Goal: Task Accomplishment & Management: Manage account settings

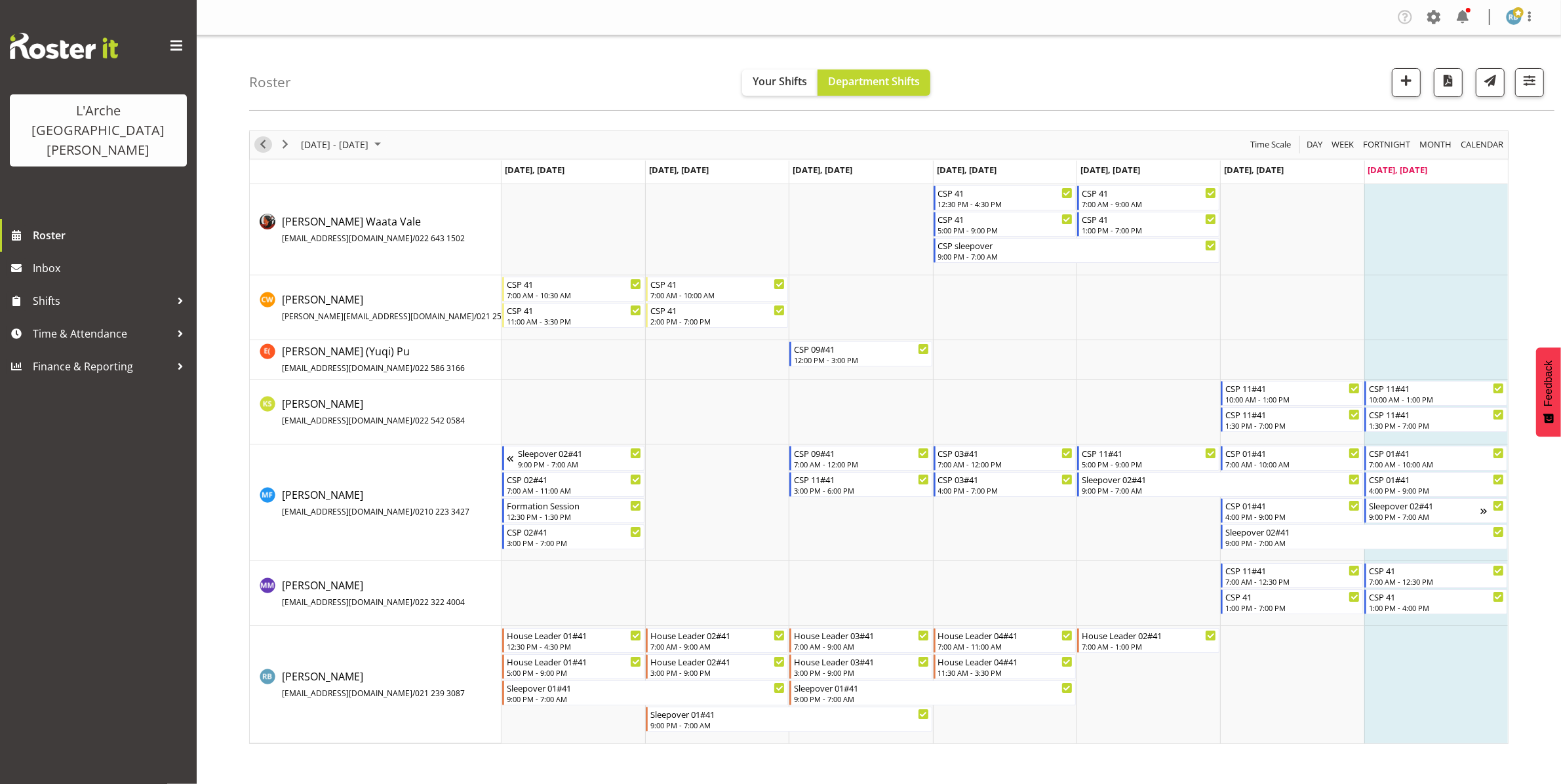
click at [265, 145] on span "Previous" at bounding box center [263, 145] width 16 height 16
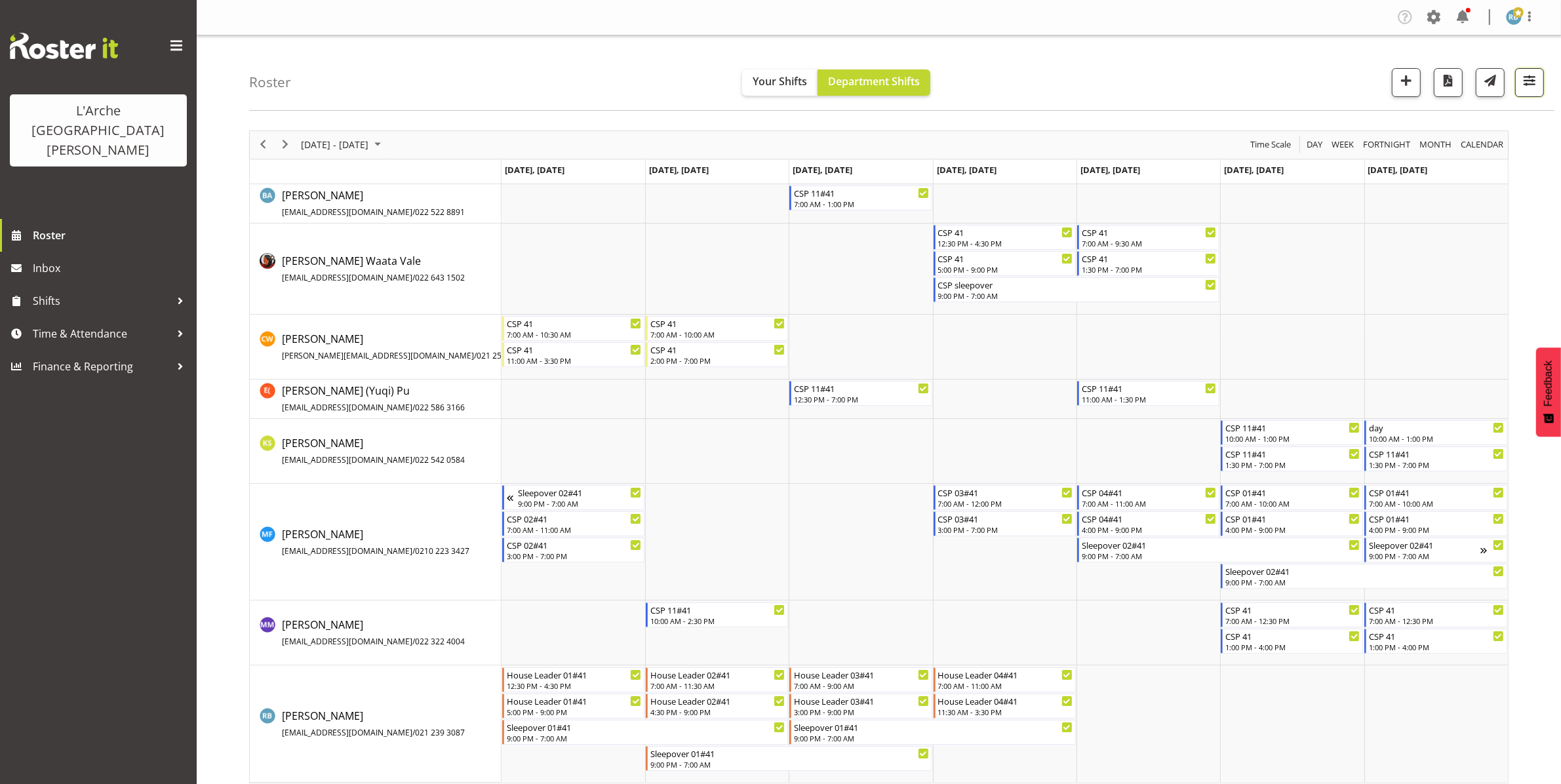
click at [1534, 75] on span "button" at bounding box center [1529, 80] width 17 height 17
click at [1453, 127] on span "1 Locations" at bounding box center [1447, 122] width 64 height 16
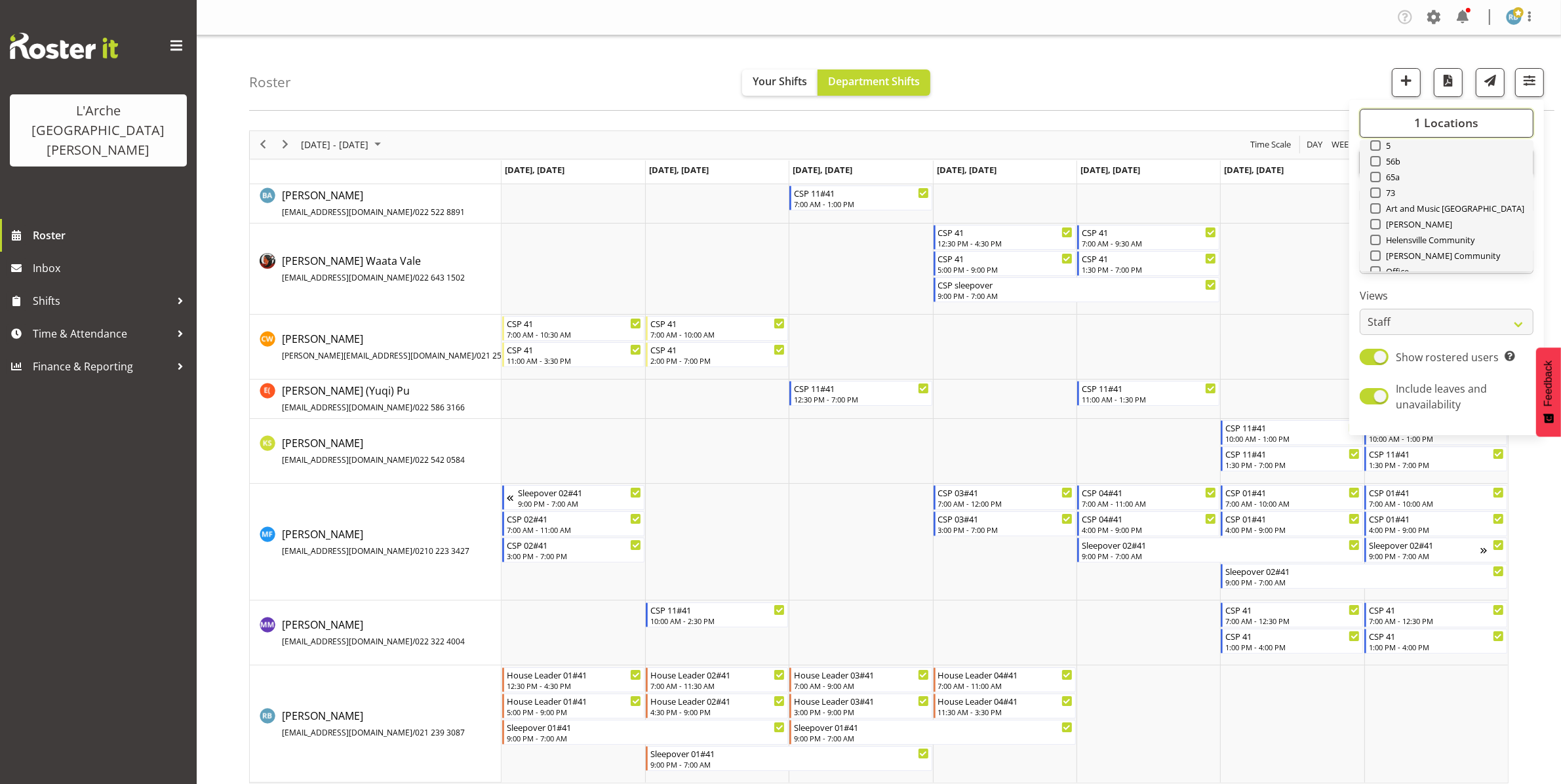
scroll to position [157, 0]
click at [1394, 250] on span "Select All" at bounding box center [1398, 250] width 42 height 12
checkbox input "true"
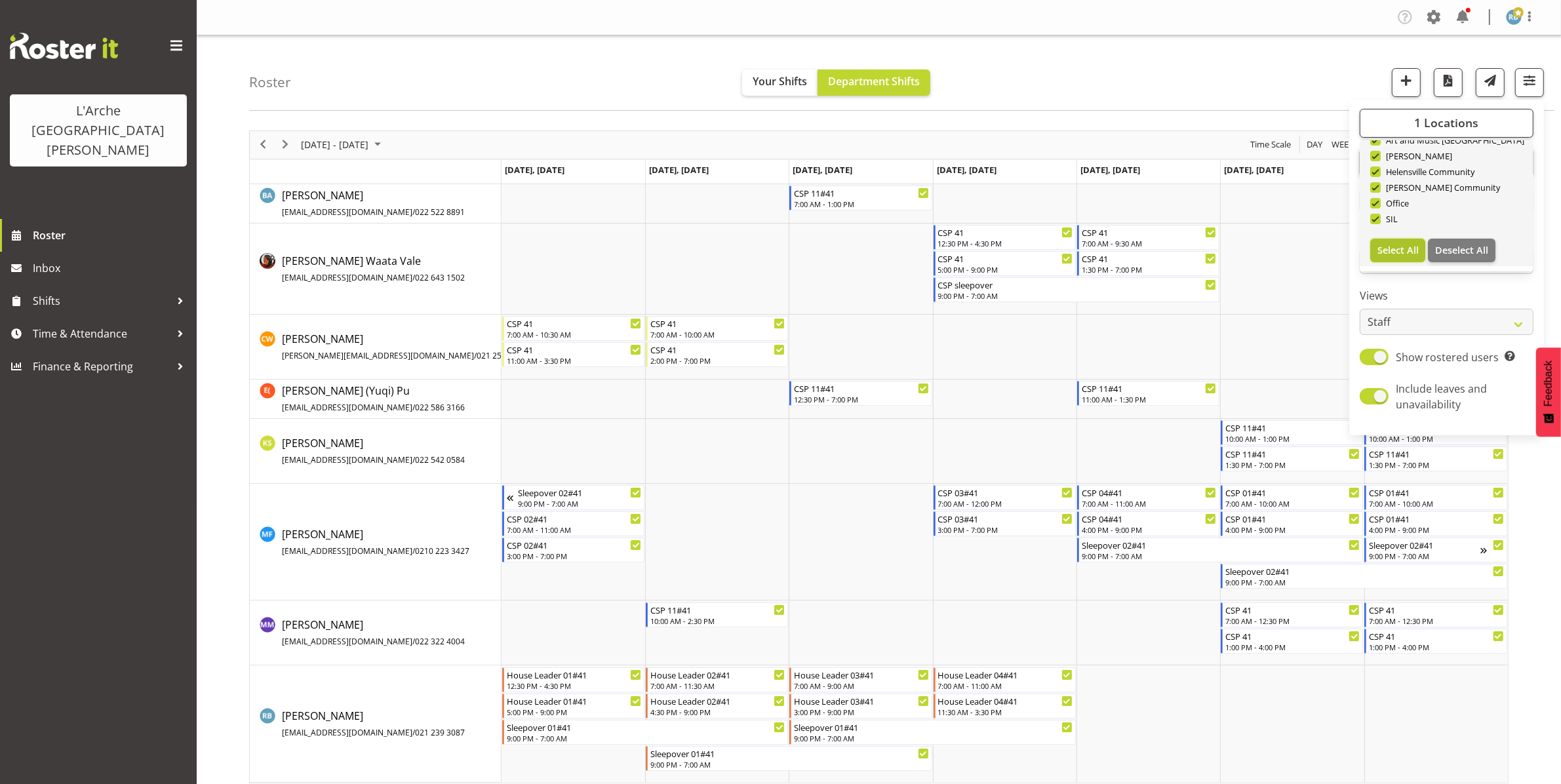
checkbox input "true"
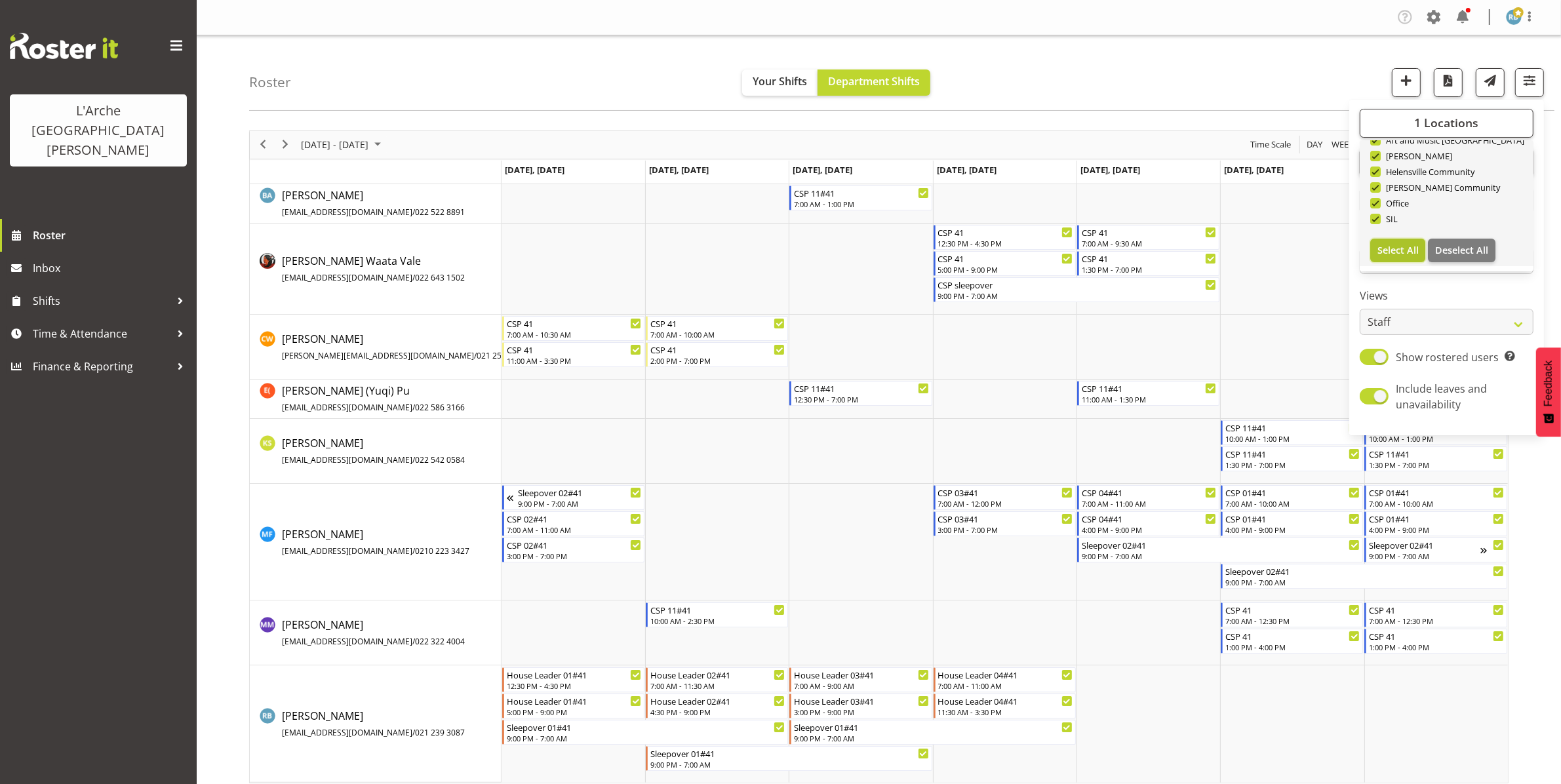
checkbox input "true"
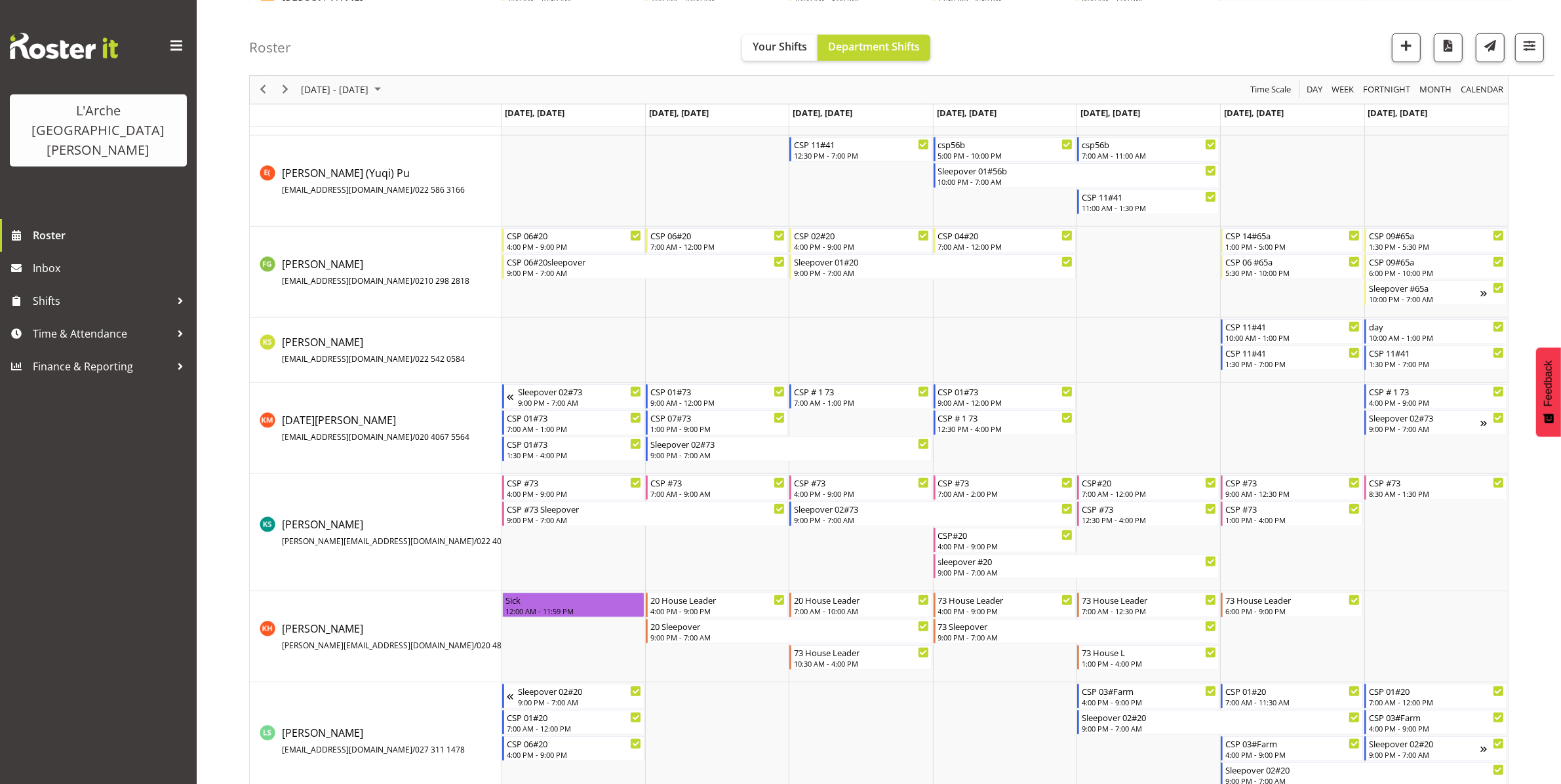
scroll to position [1299, 0]
click at [283, 90] on span "Next" at bounding box center [286, 90] width 16 height 16
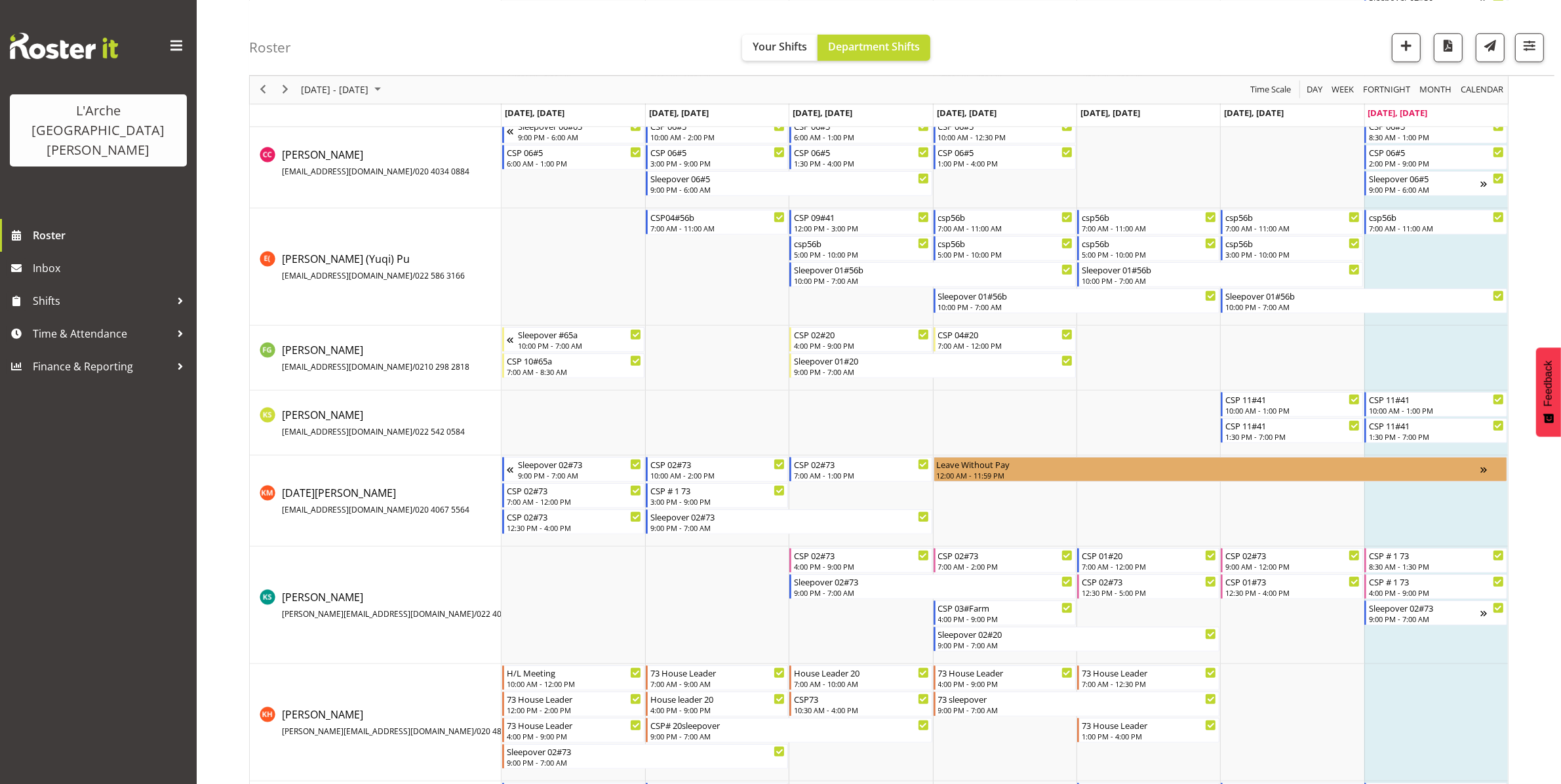
scroll to position [1227, 0]
click at [259, 86] on span "Previous" at bounding box center [263, 90] width 16 height 16
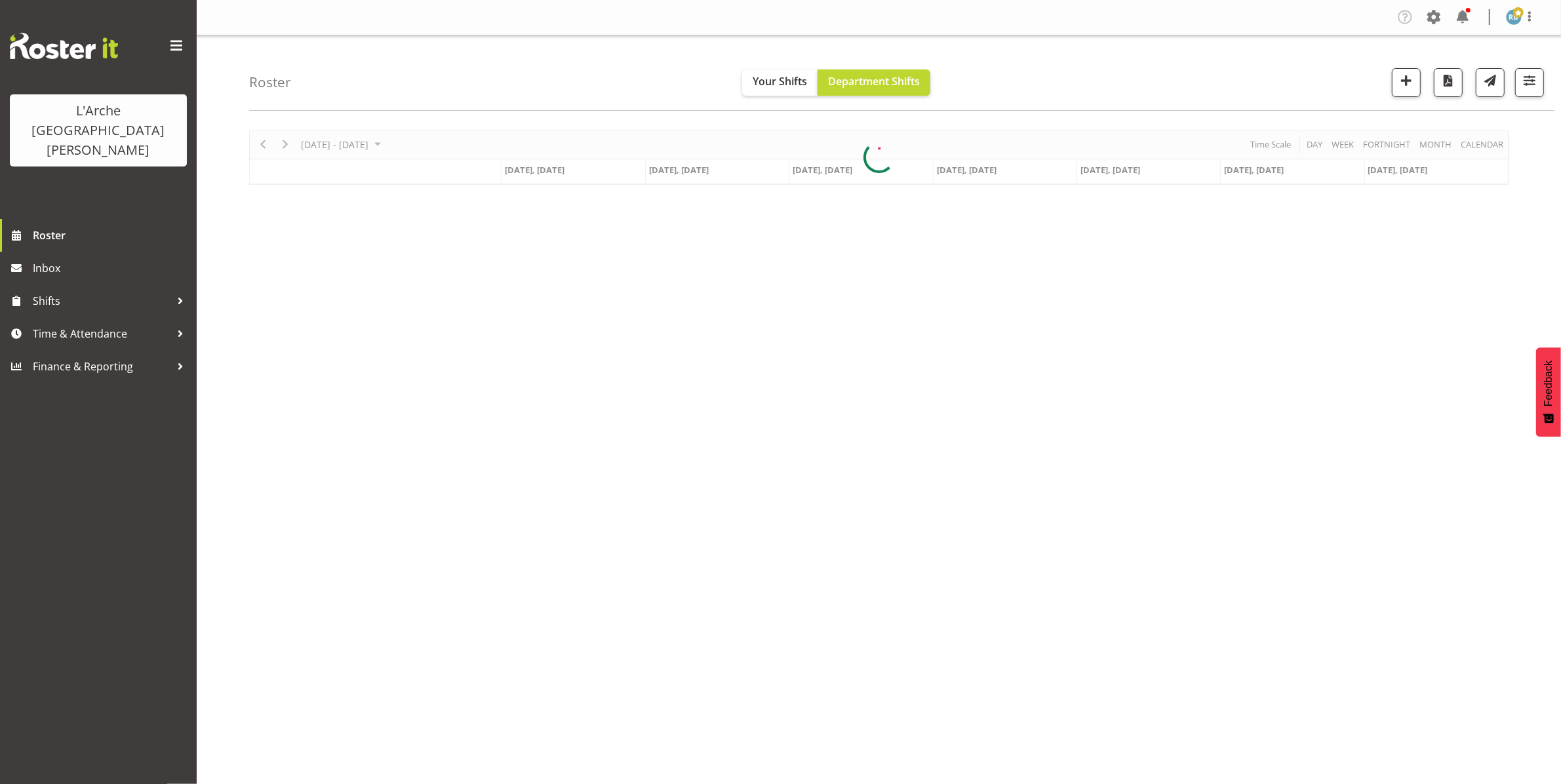
scroll to position [0, 0]
click at [1535, 76] on span "button" at bounding box center [1529, 80] width 17 height 17
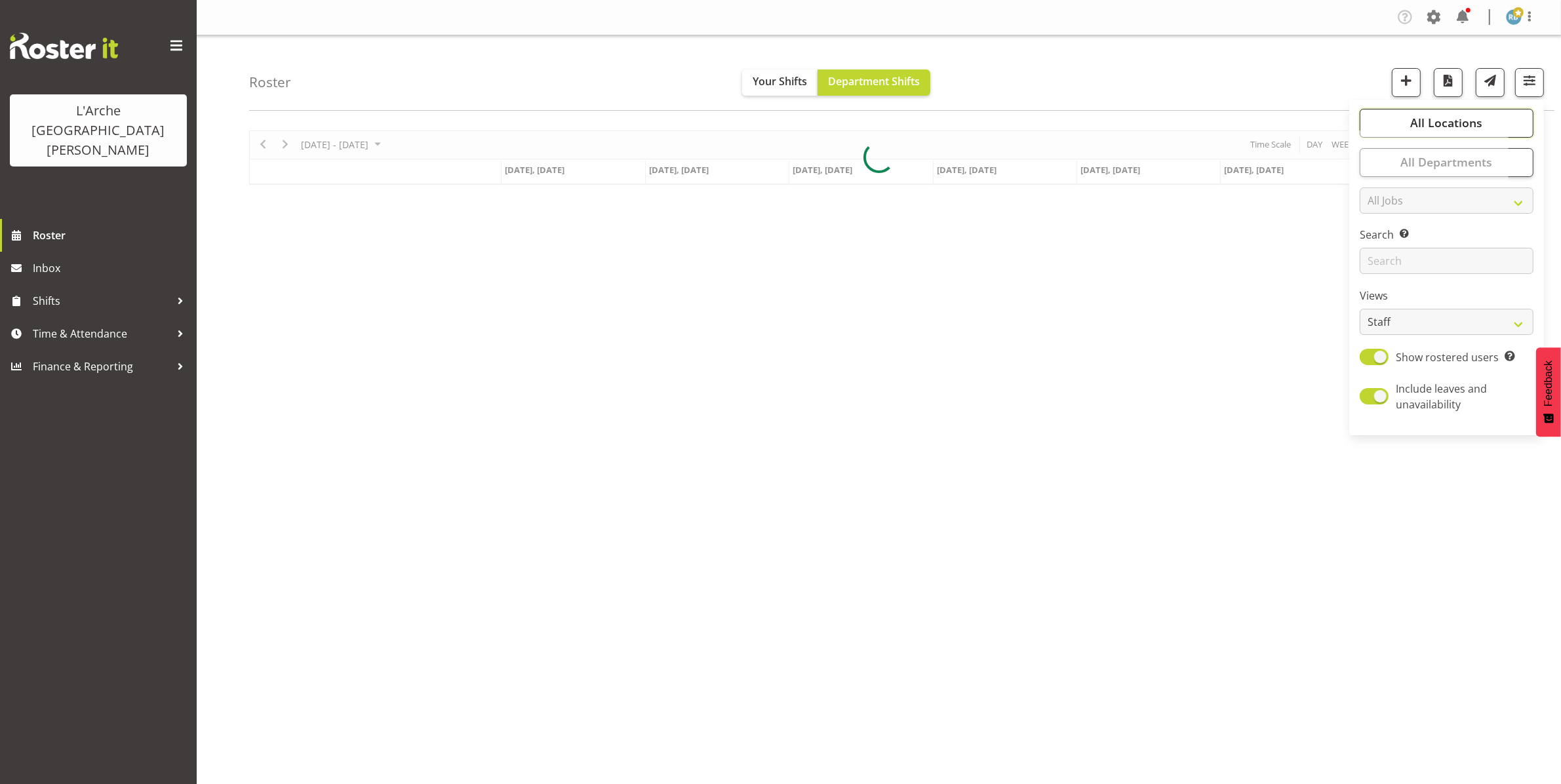
click at [1470, 117] on span "All Locations" at bounding box center [1446, 122] width 72 height 16
click at [1457, 253] on span "Deselect All" at bounding box center [1462, 250] width 53 height 12
checkbox input "false"
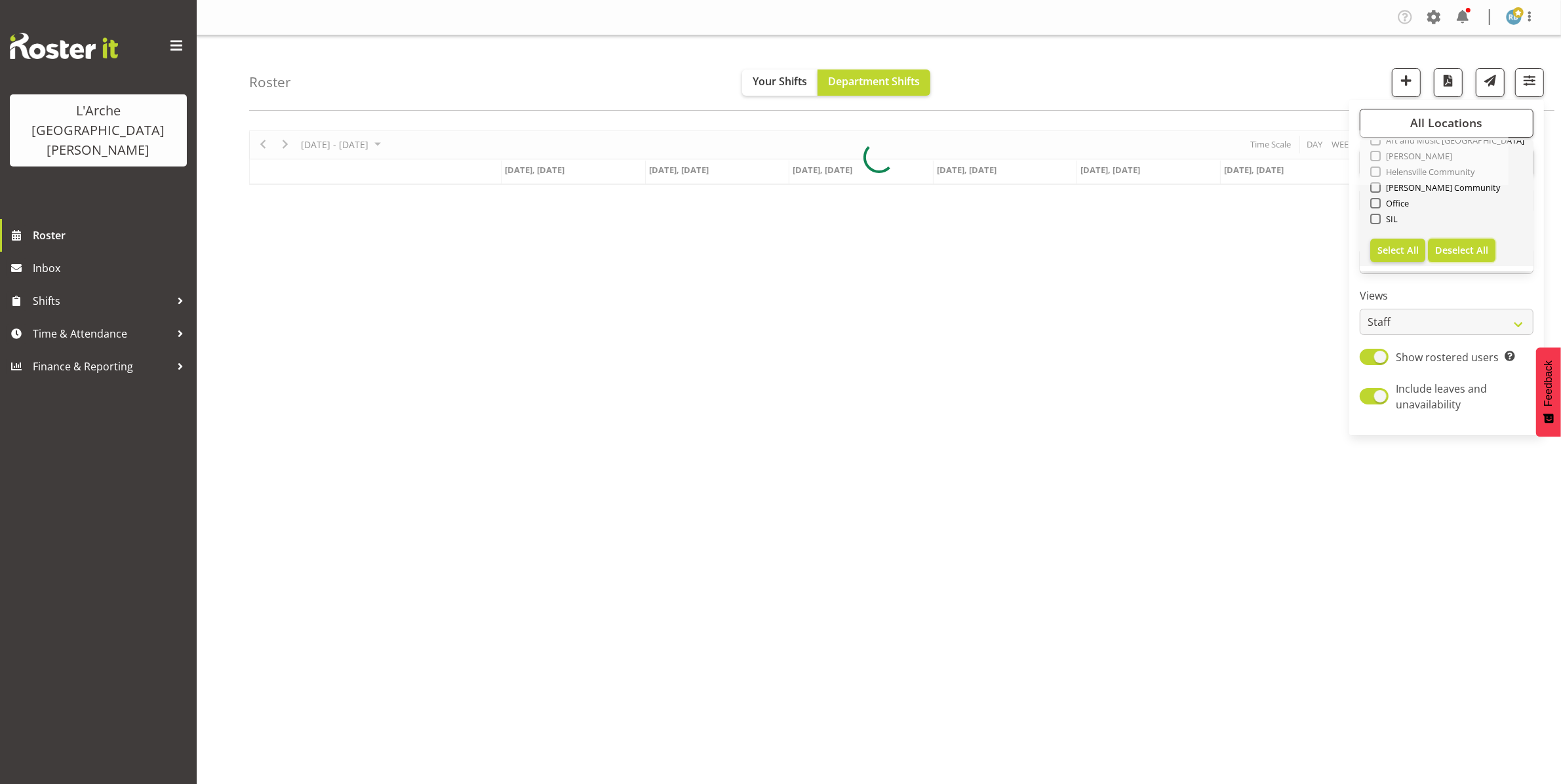
checkbox input "false"
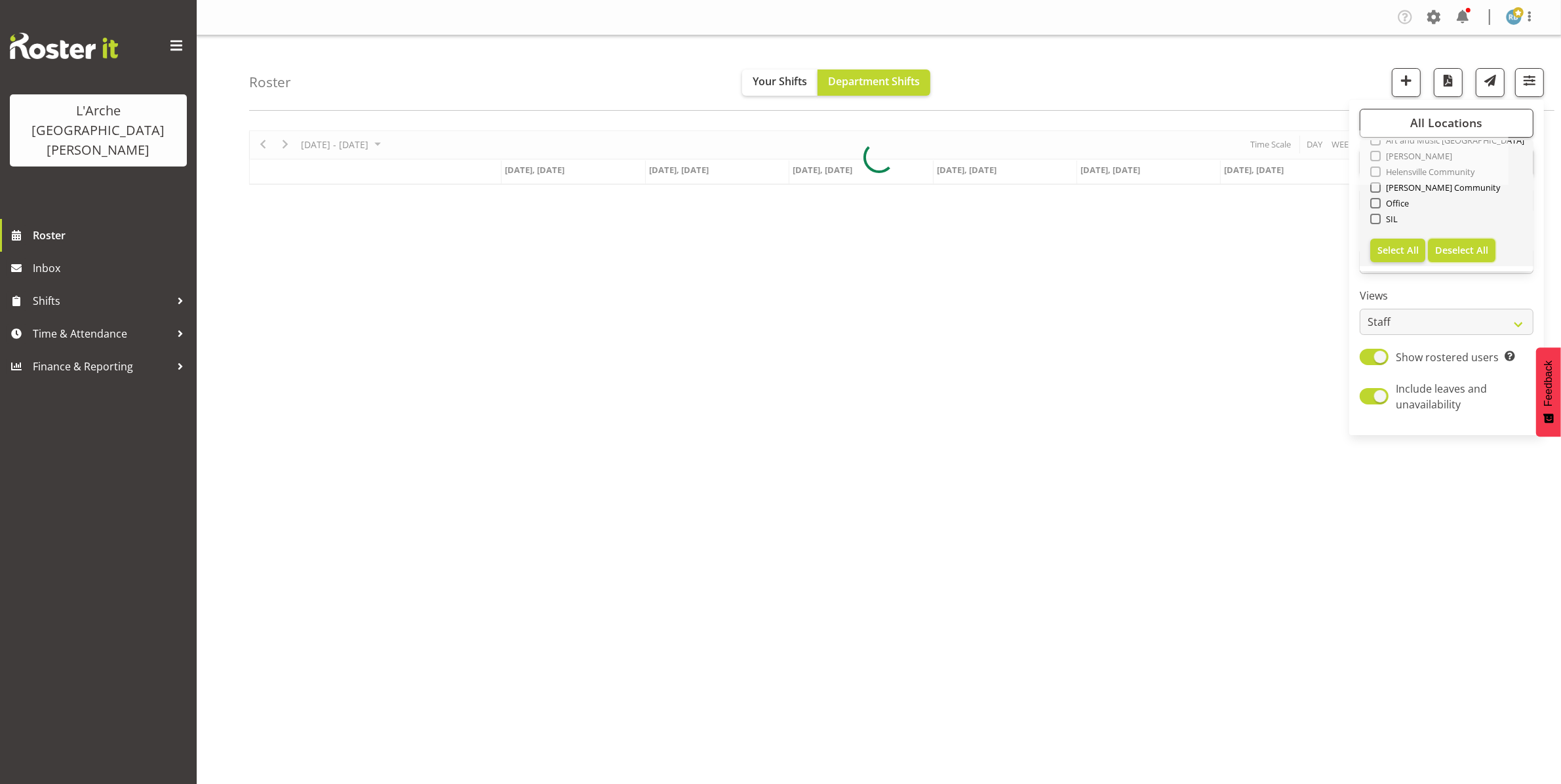
checkbox input "false"
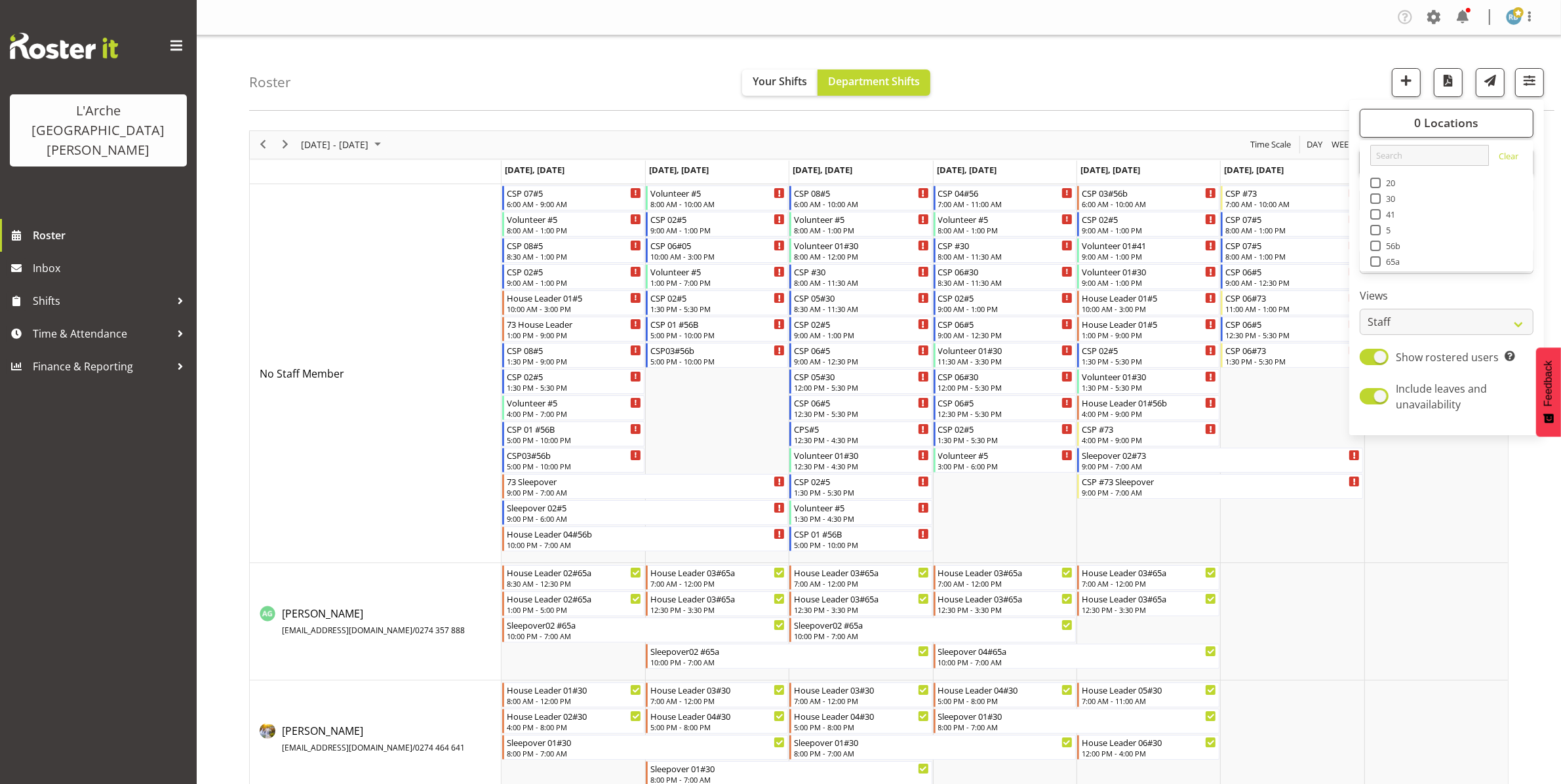
scroll to position [4, 0]
click at [1381, 210] on span "41" at bounding box center [1388, 216] width 15 height 11
click at [1379, 210] on input "41" at bounding box center [1375, 215] width 9 height 9
checkbox input "true"
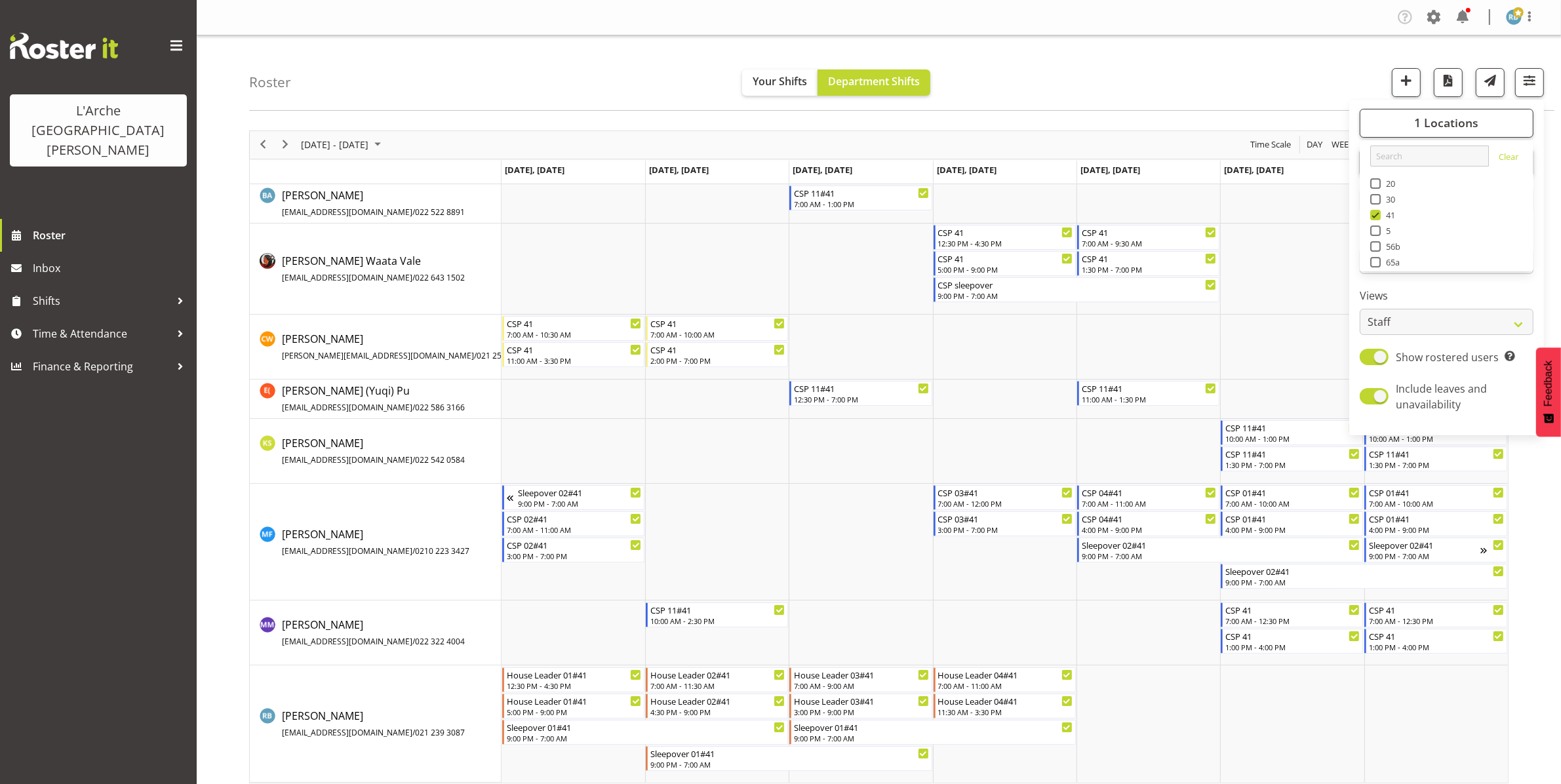
click at [408, 86] on div "Roster Your Shifts Department Shifts 1 Locations Clear 20 30 41 5 56b 65a 73 Ar…" at bounding box center [902, 73] width 1306 height 75
click at [284, 145] on span "Next" at bounding box center [286, 145] width 16 height 16
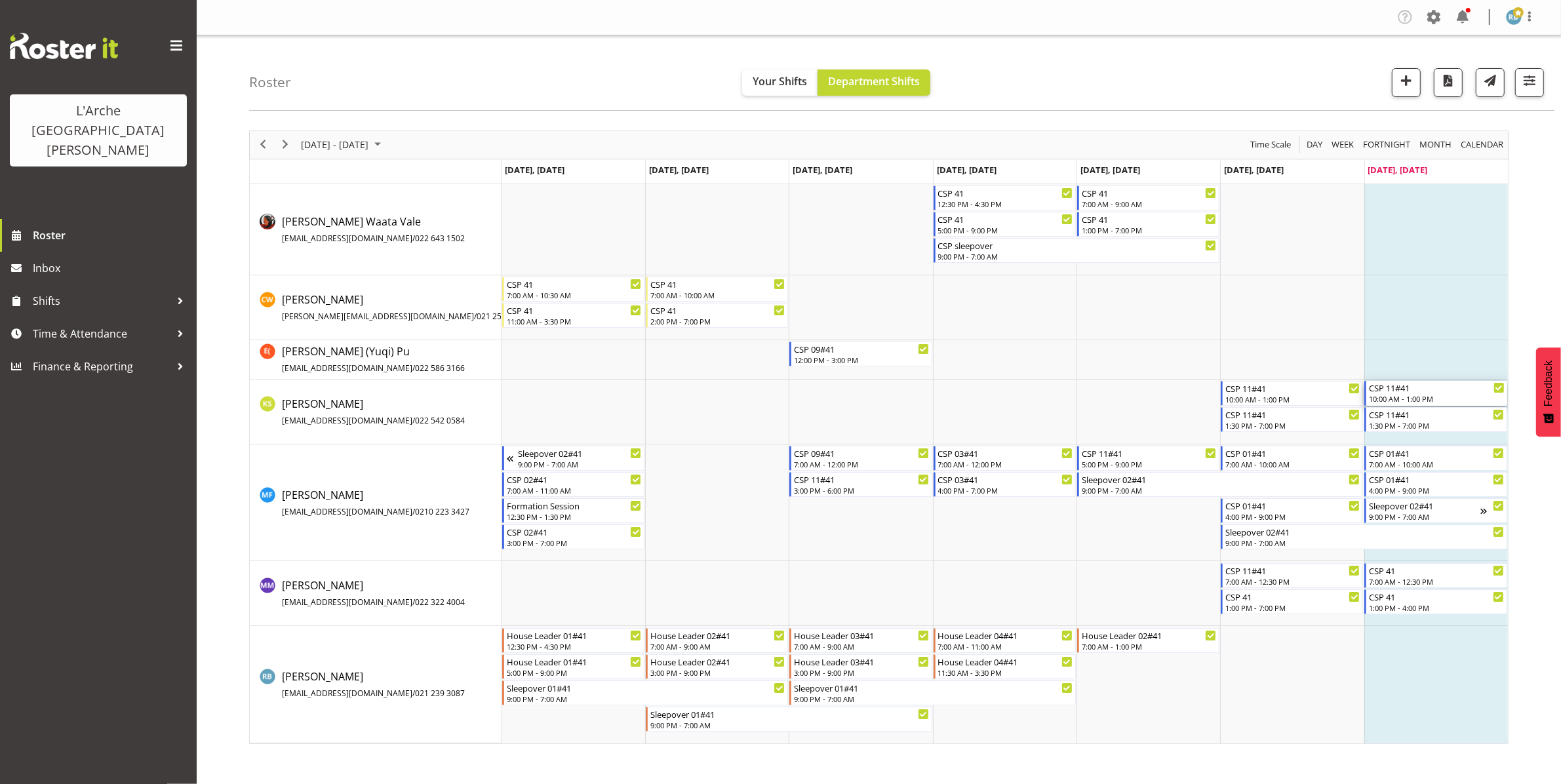
click at [1434, 396] on div "10:00 AM - 1:00 PM" at bounding box center [1437, 399] width 135 height 11
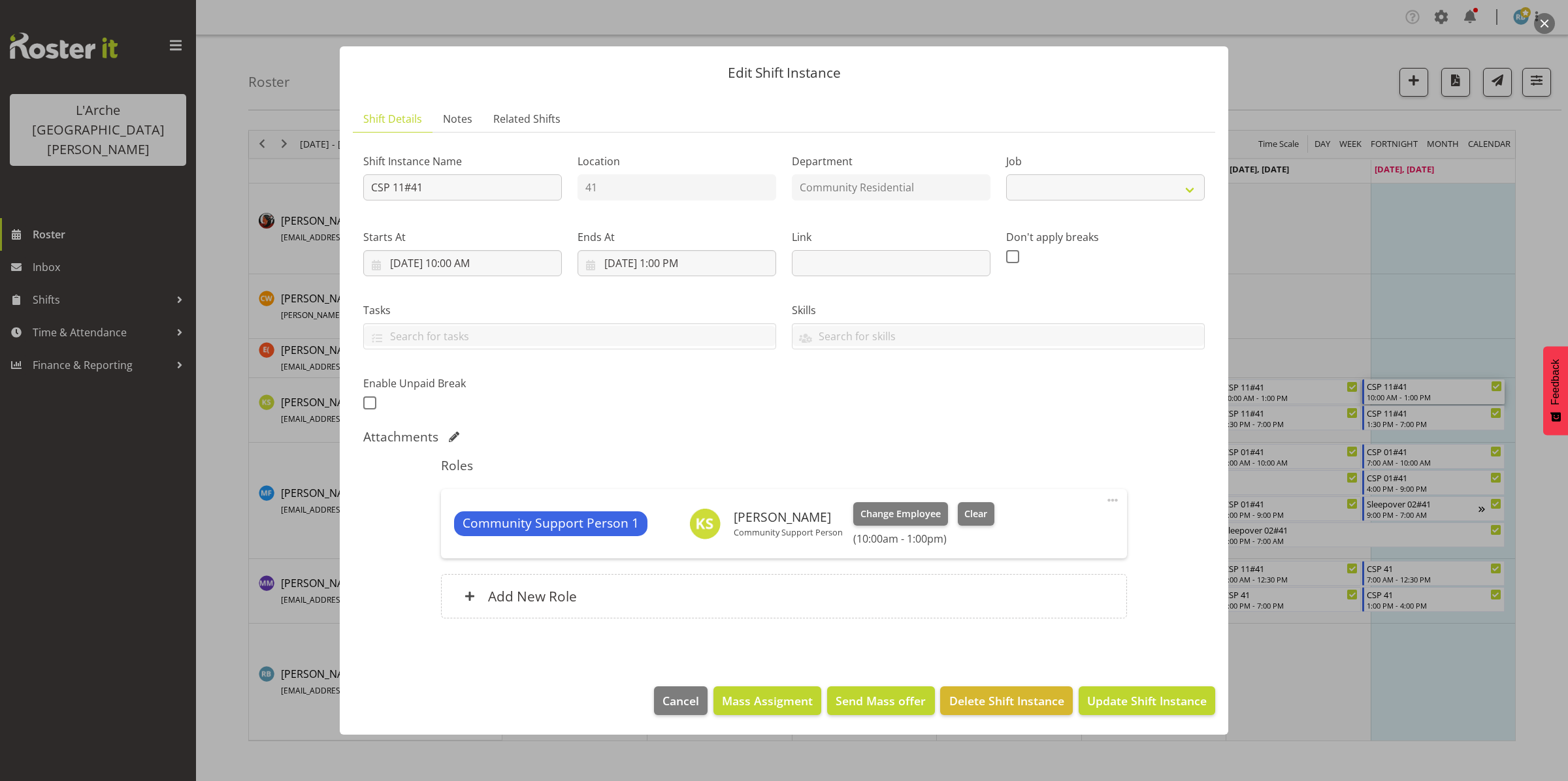
select select "2"
click at [996, 591] on div "Add New Role" at bounding box center [784, 596] width 686 height 44
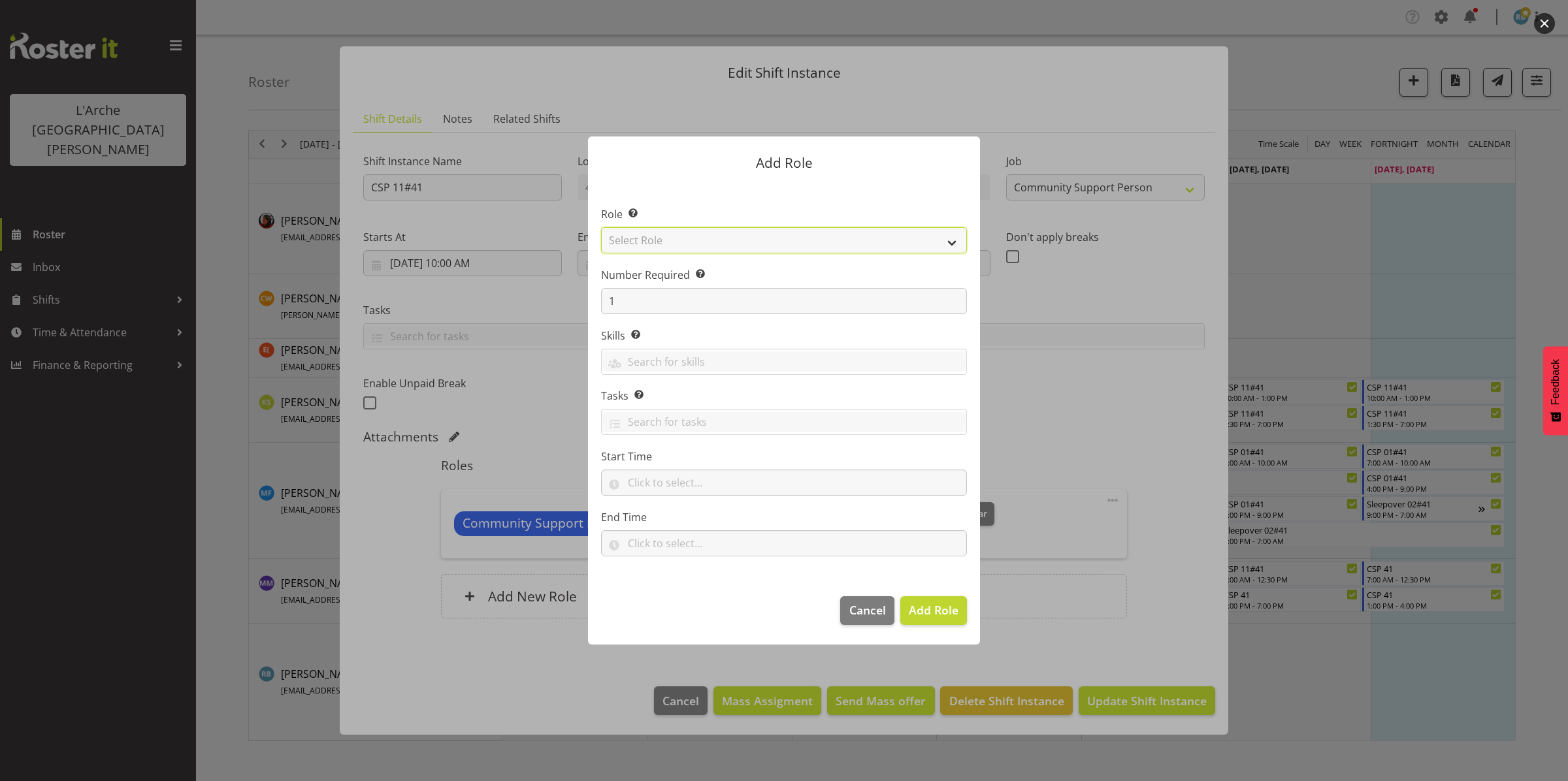
click at [780, 240] on select "Select Role Area Manager Art Coordination Community - SIL Community Leader Comm…" at bounding box center [784, 240] width 366 height 27
select select "521"
click at [601, 227] on select "Select Role Area Manager Art Coordination Community - SIL Community Leader Comm…" at bounding box center [784, 240] width 366 height 27
click at [645, 296] on input "1" at bounding box center [784, 301] width 366 height 27
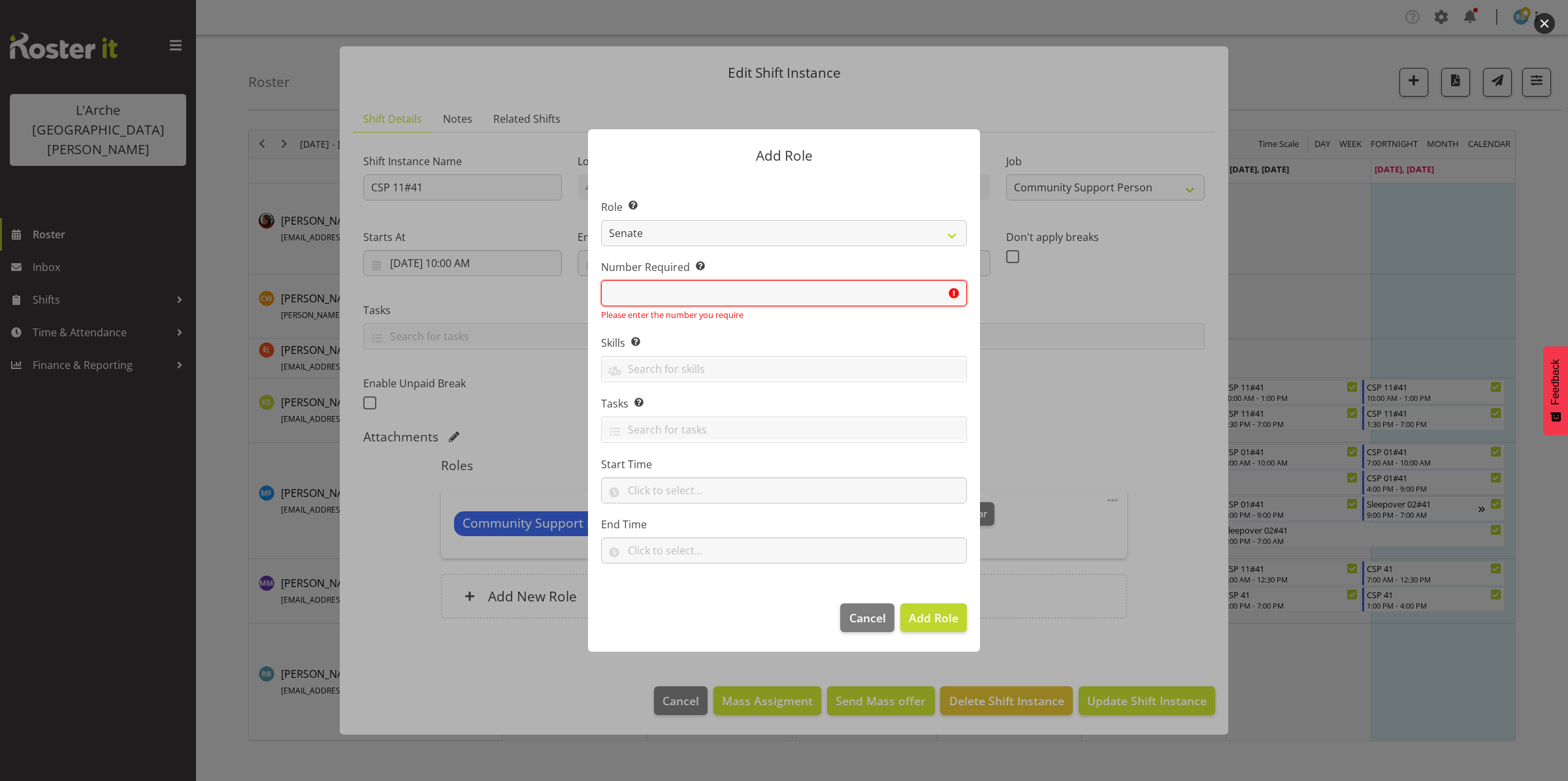
type input "1"
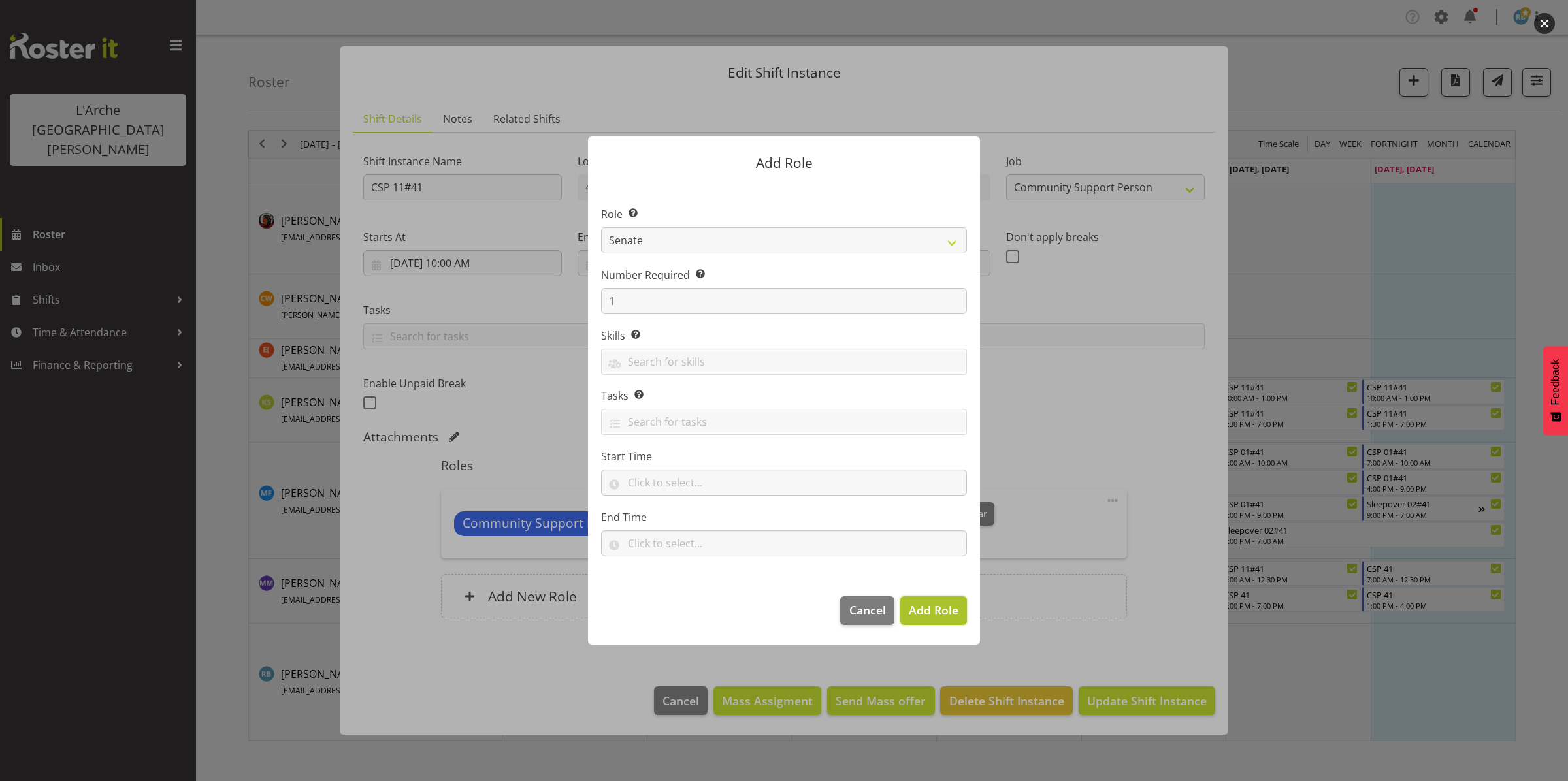
click at [942, 614] on span "Add Role" at bounding box center [933, 610] width 49 height 16
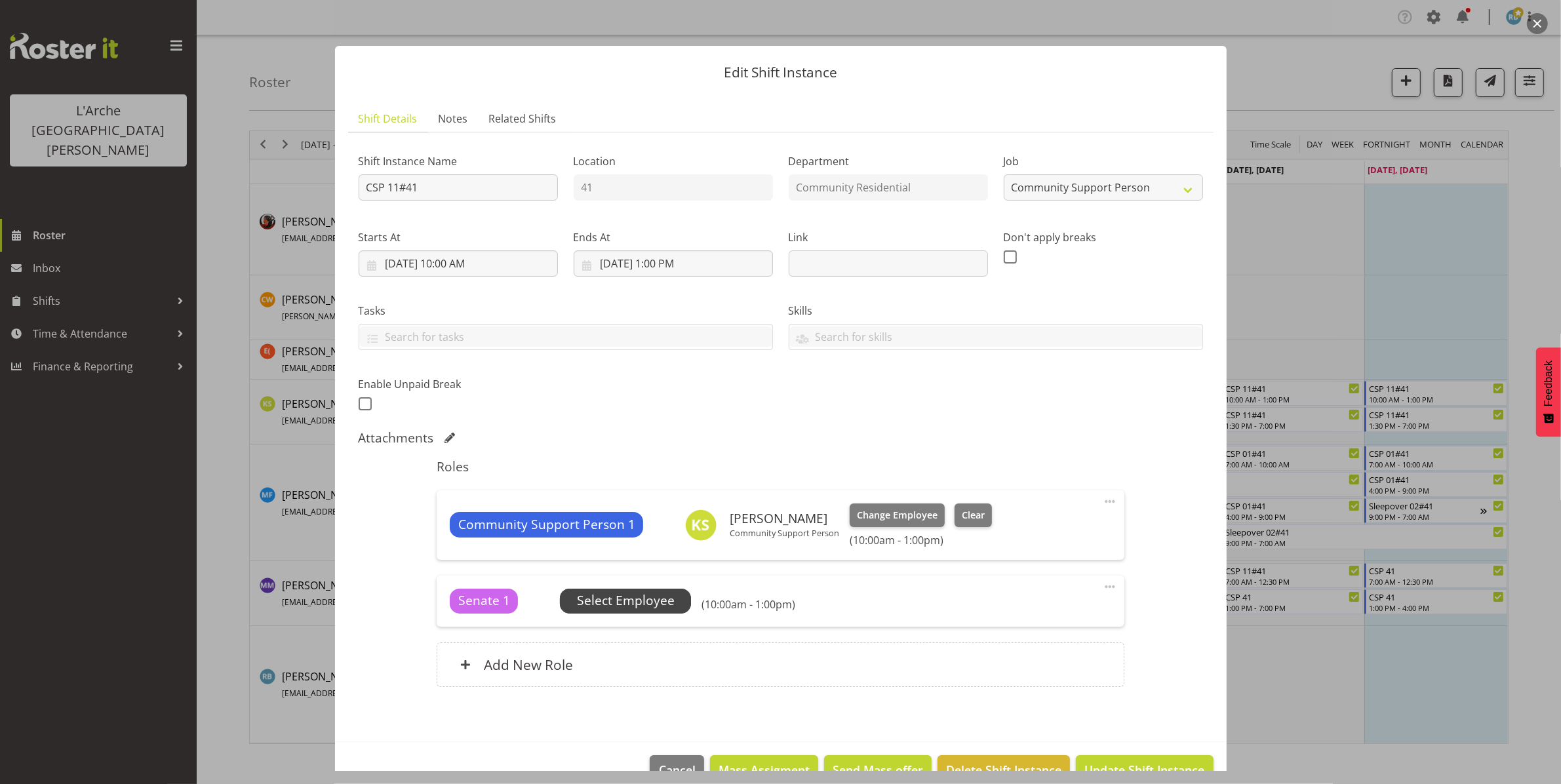
click at [635, 603] on span "Select Employee" at bounding box center [626, 600] width 98 height 19
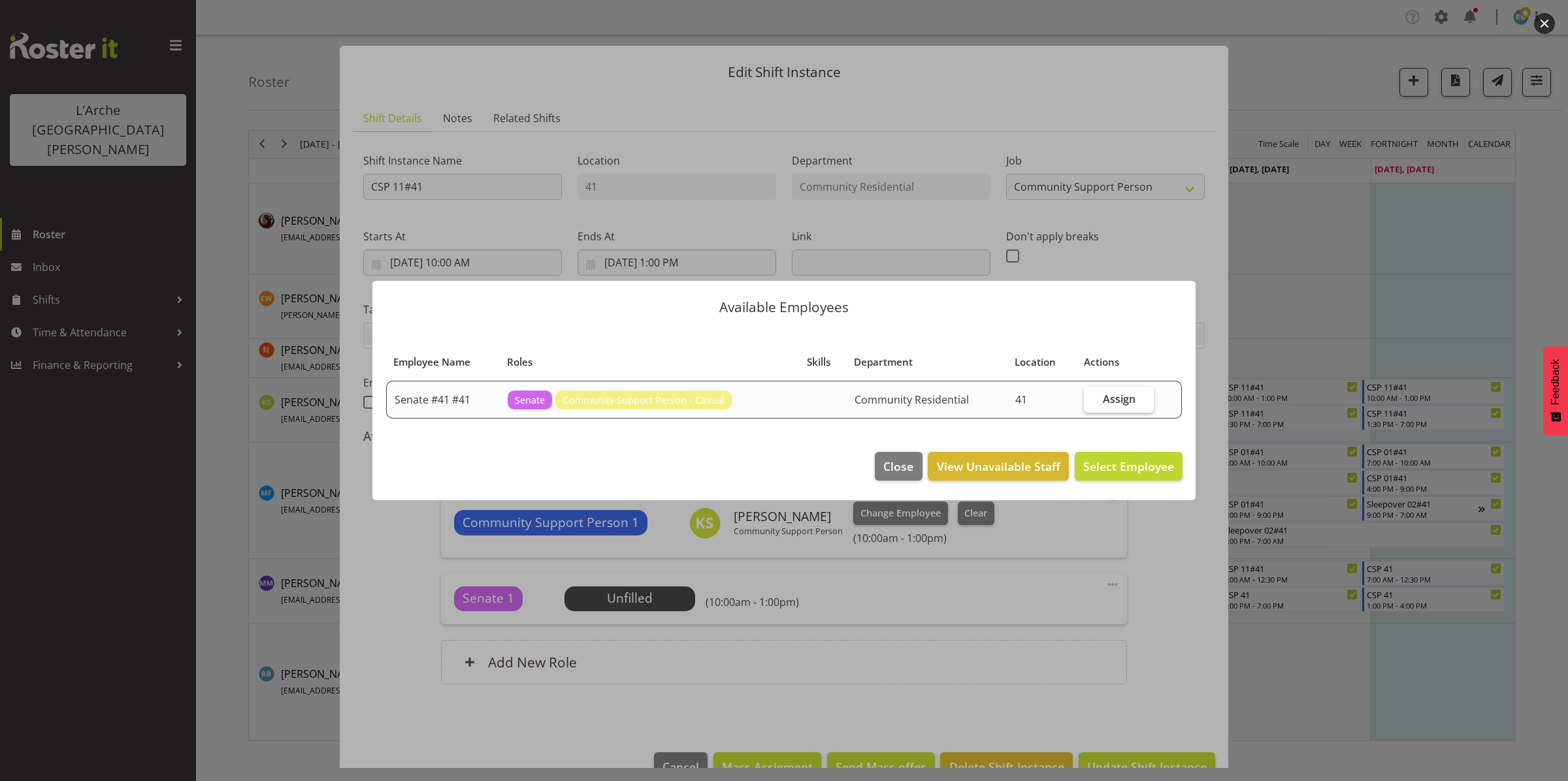
click at [1122, 397] on span "Assign" at bounding box center [1119, 398] width 33 height 13
click at [1092, 397] on input "Assign" at bounding box center [1089, 399] width 9 height 9
checkbox input "true"
click at [1097, 462] on span "Assign Senate #41 #41" at bounding box center [1111, 466] width 125 height 16
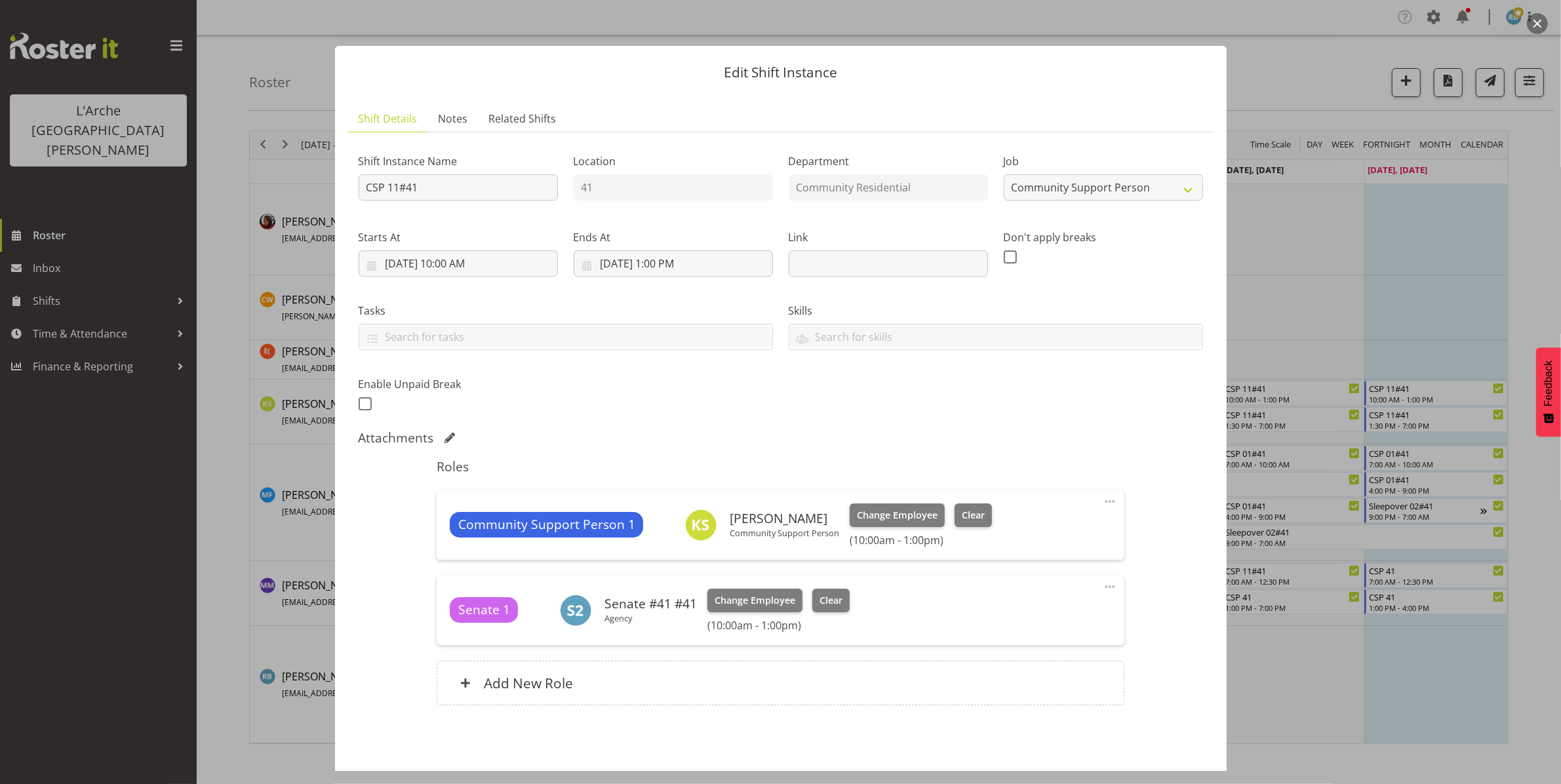
click at [1102, 502] on span at bounding box center [1110, 502] width 16 height 16
click at [1023, 579] on link "Delete" at bounding box center [1055, 577] width 126 height 24
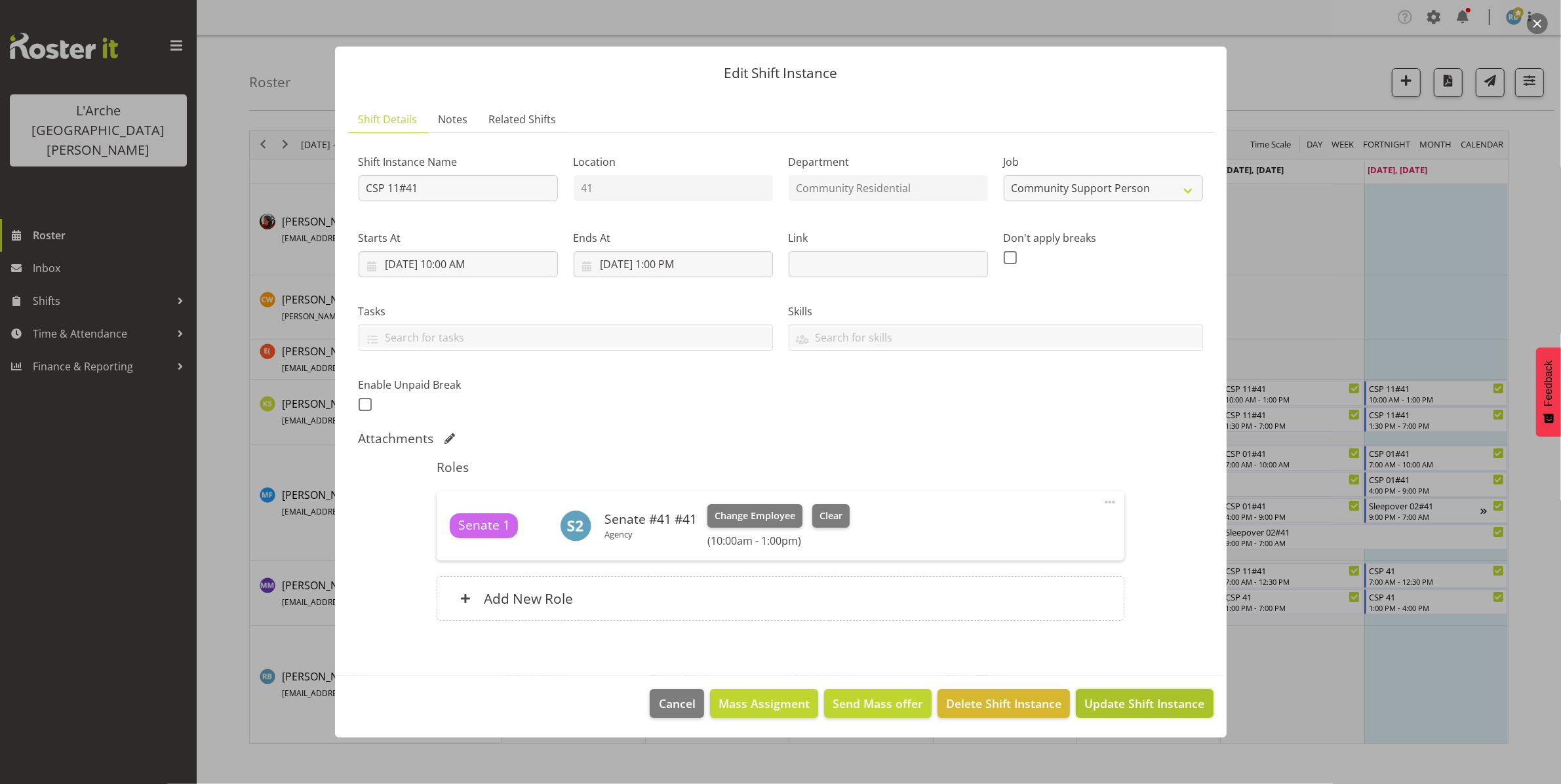
click at [1129, 702] on span "Update Shift Instance" at bounding box center [1144, 703] width 120 height 17
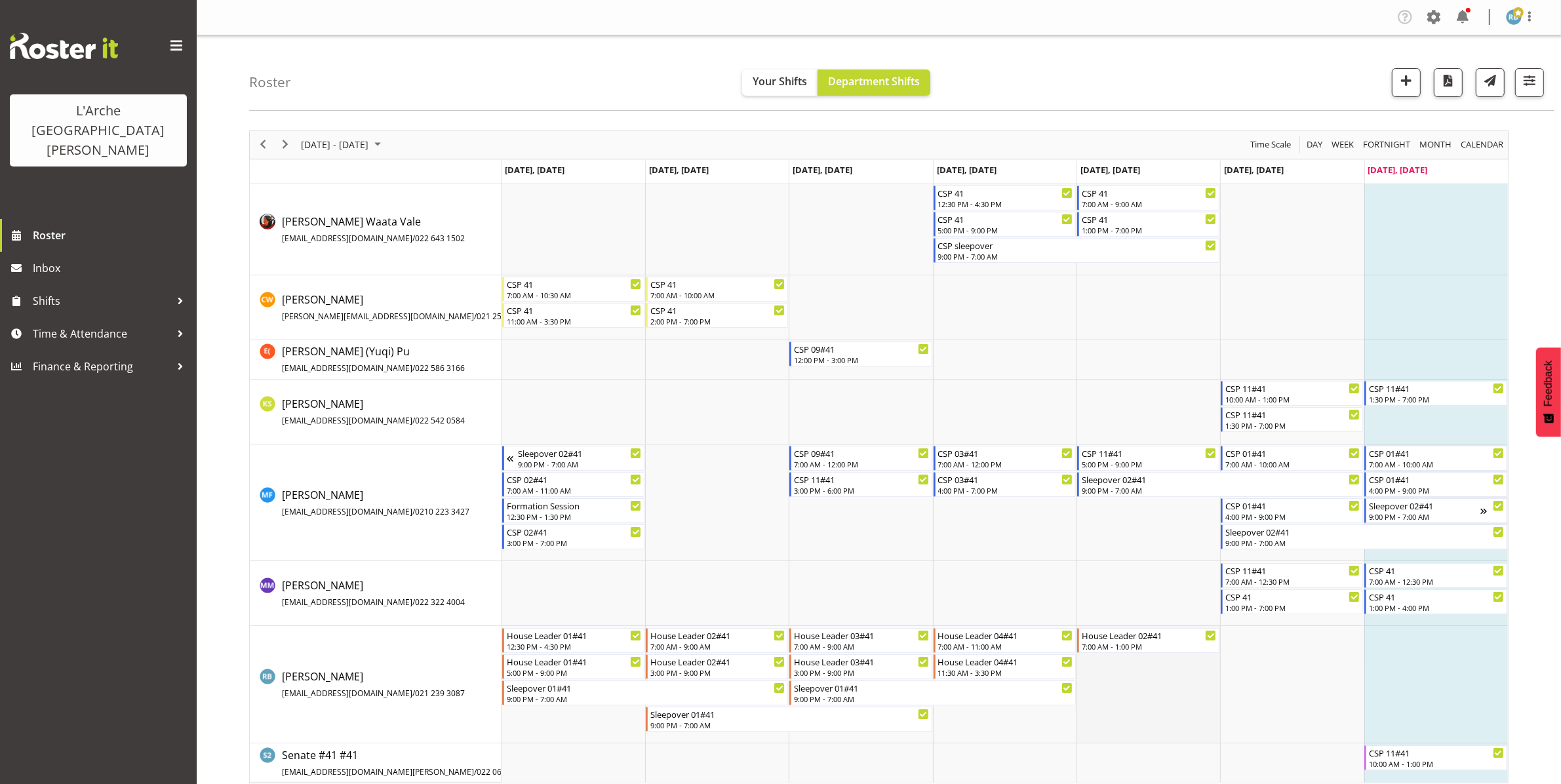
scroll to position [10, 0]
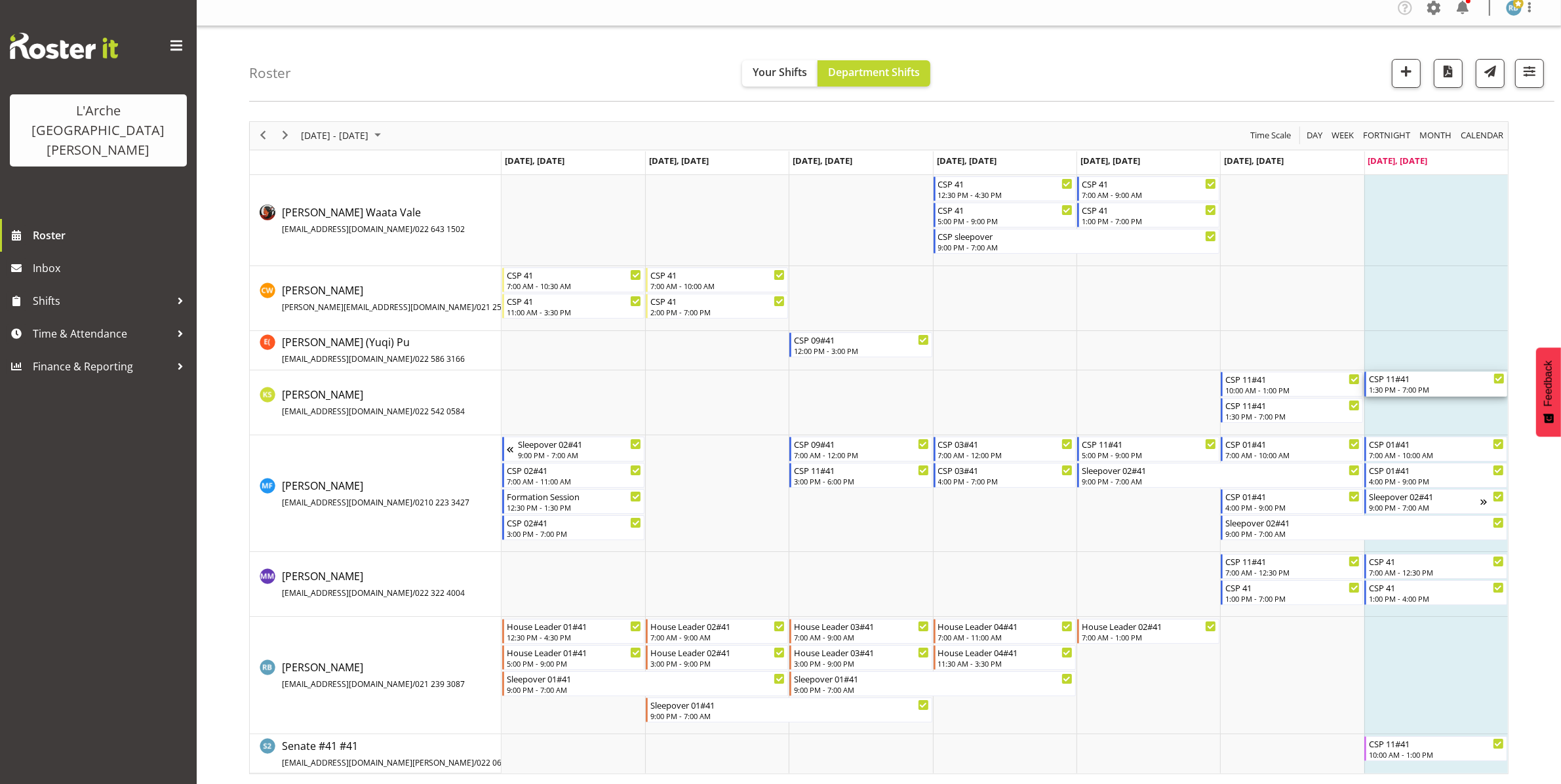
click at [1405, 385] on div "1:30 PM - 7:00 PM" at bounding box center [1437, 389] width 135 height 11
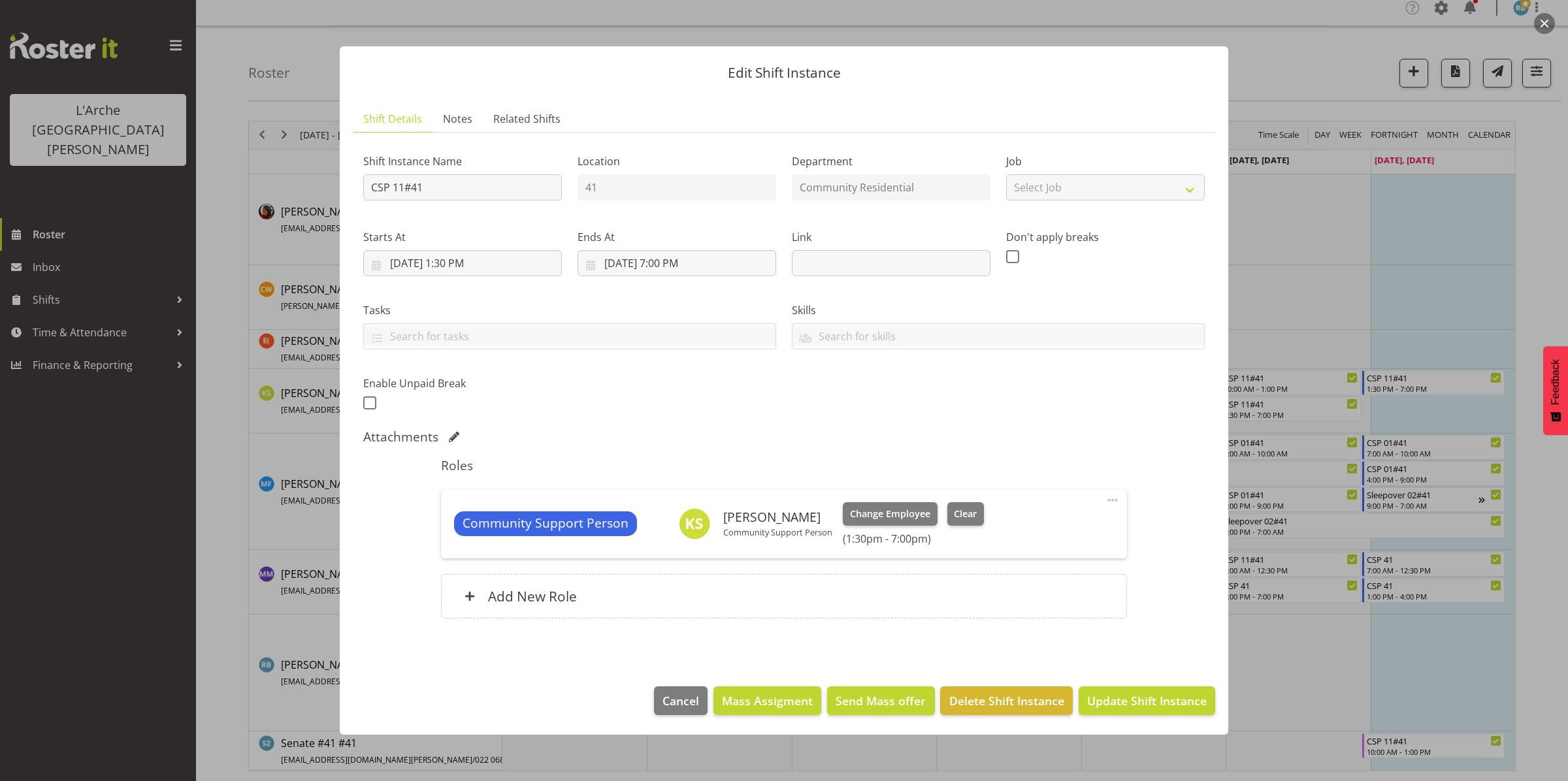
click at [1111, 500] on span at bounding box center [1113, 500] width 16 height 16
click at [1084, 415] on div "Shift Instance Name CSP 11#41 Location 41 Department Community Residential Job …" at bounding box center [784, 278] width 857 height 286
click at [984, 592] on div "Add New Role" at bounding box center [784, 596] width 686 height 44
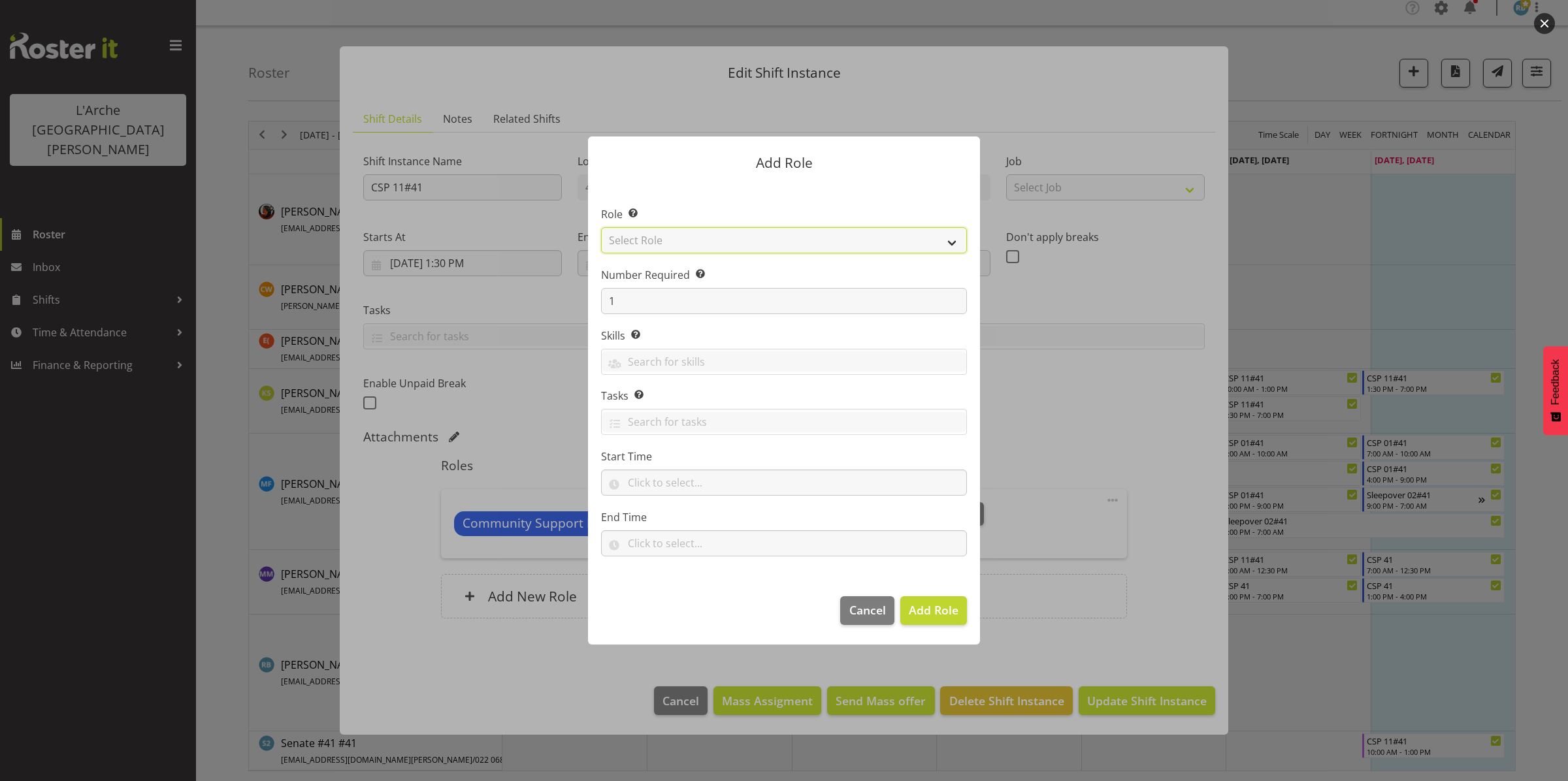
click at [887, 246] on select "Select Role Area Manager Art Coordination Community - SIL Community Leader Comm…" at bounding box center [784, 240] width 366 height 27
click at [1168, 368] on div at bounding box center [784, 390] width 1568 height 781
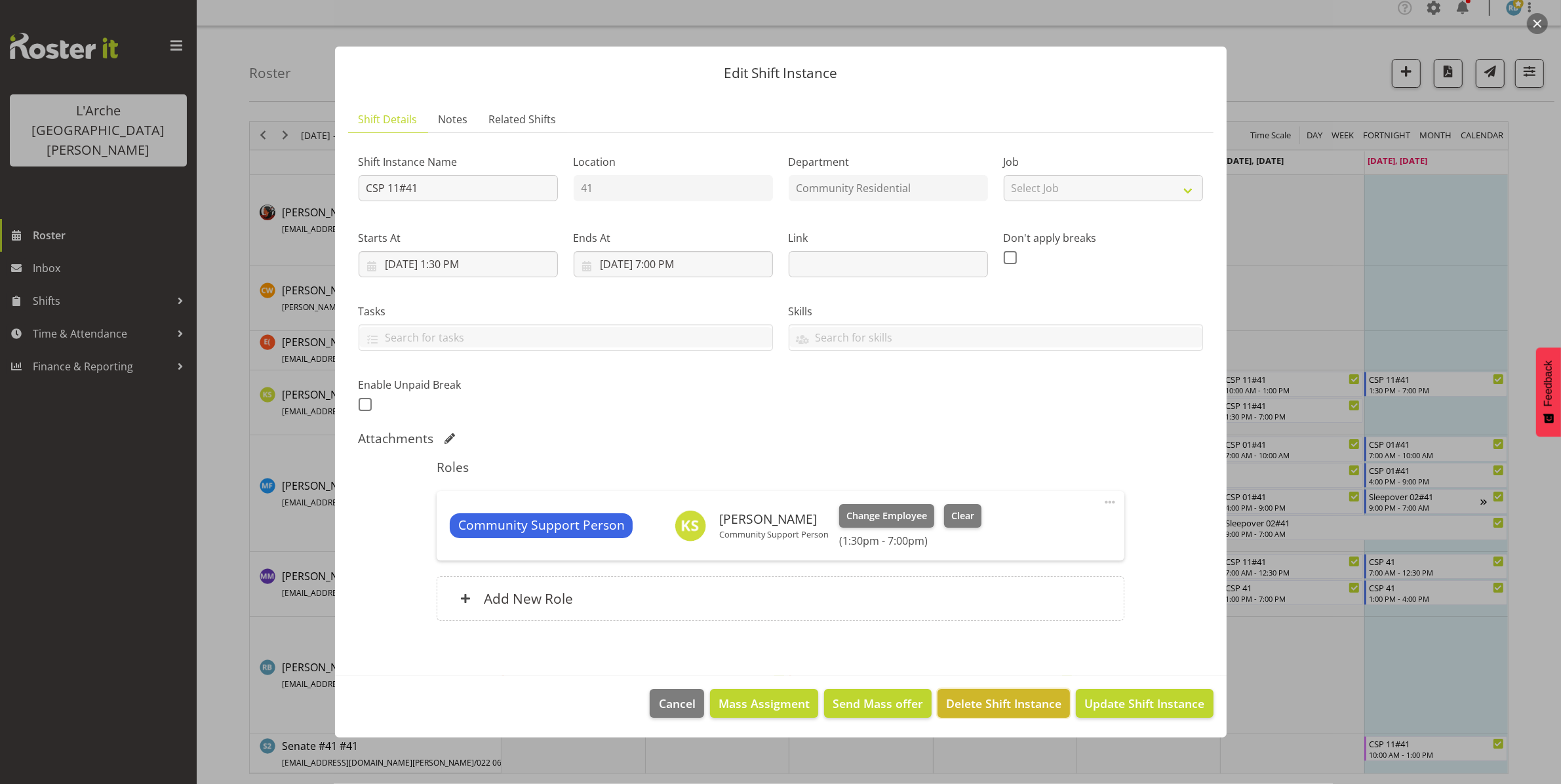
click at [1014, 702] on span "Delete Shift Instance" at bounding box center [1004, 703] width 115 height 17
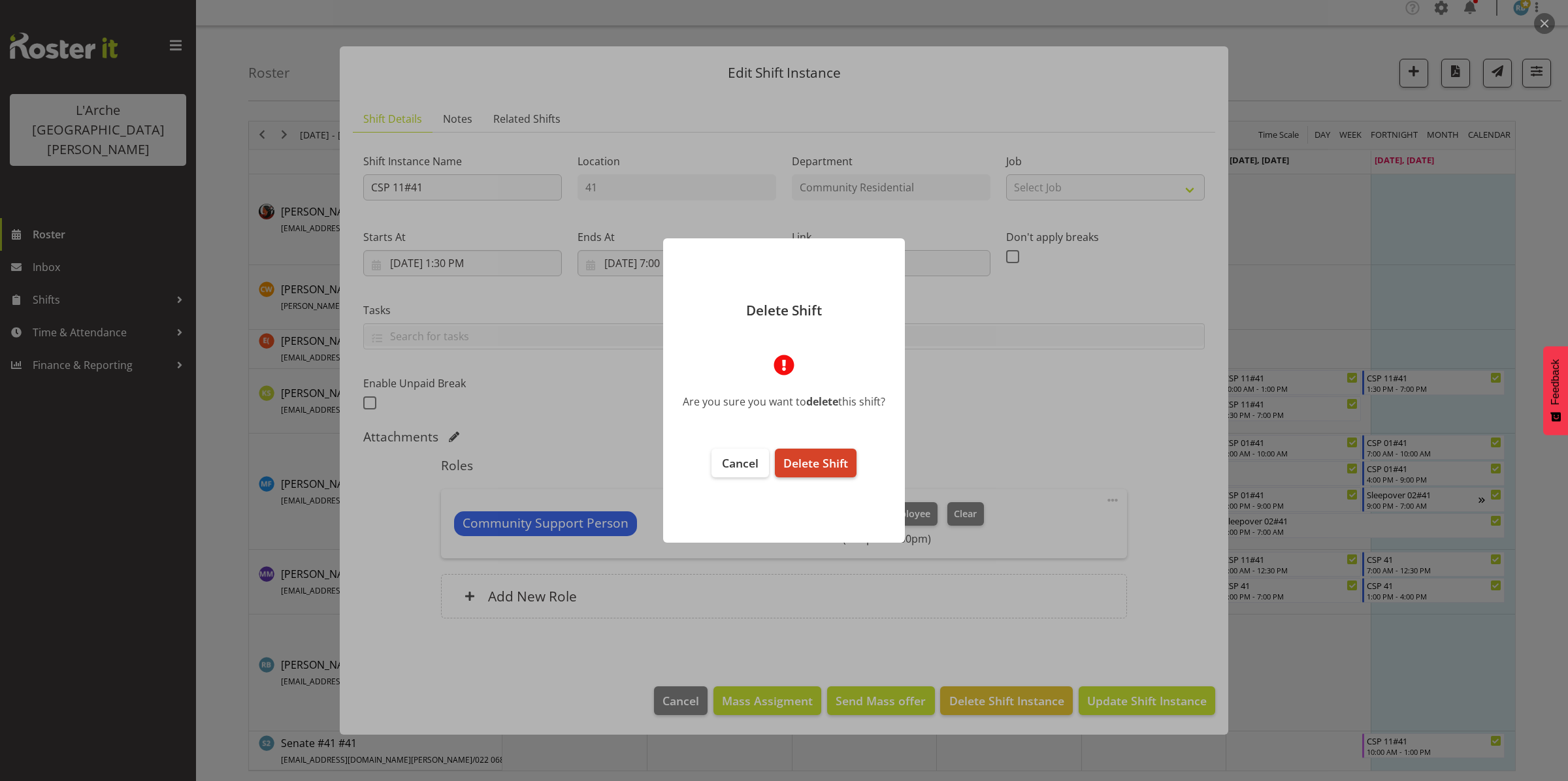
click at [836, 452] on button "Delete Shift" at bounding box center [816, 463] width 81 height 29
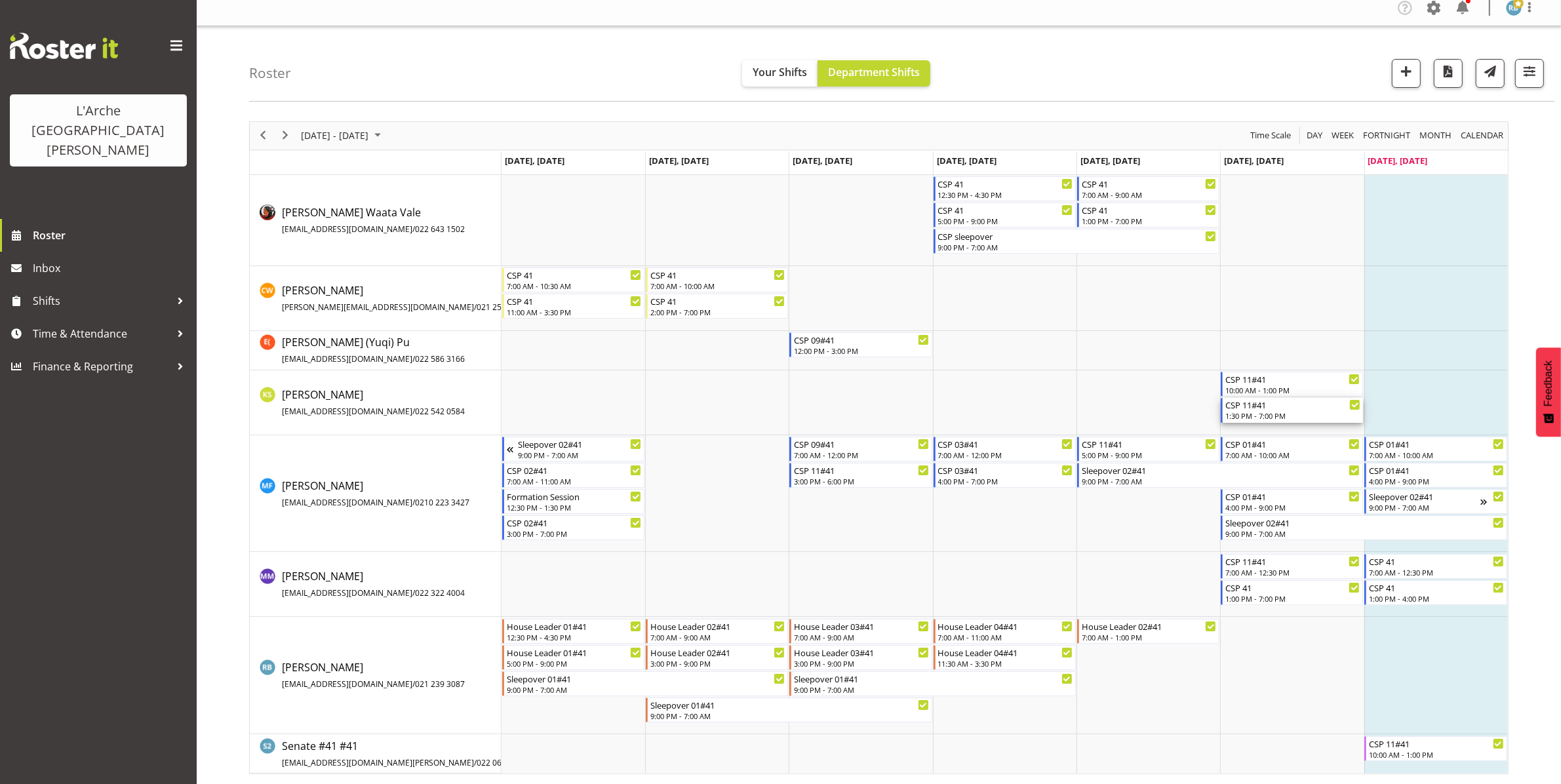
click at [1267, 412] on div "1:30 PM - 7:00 PM" at bounding box center [1293, 416] width 135 height 11
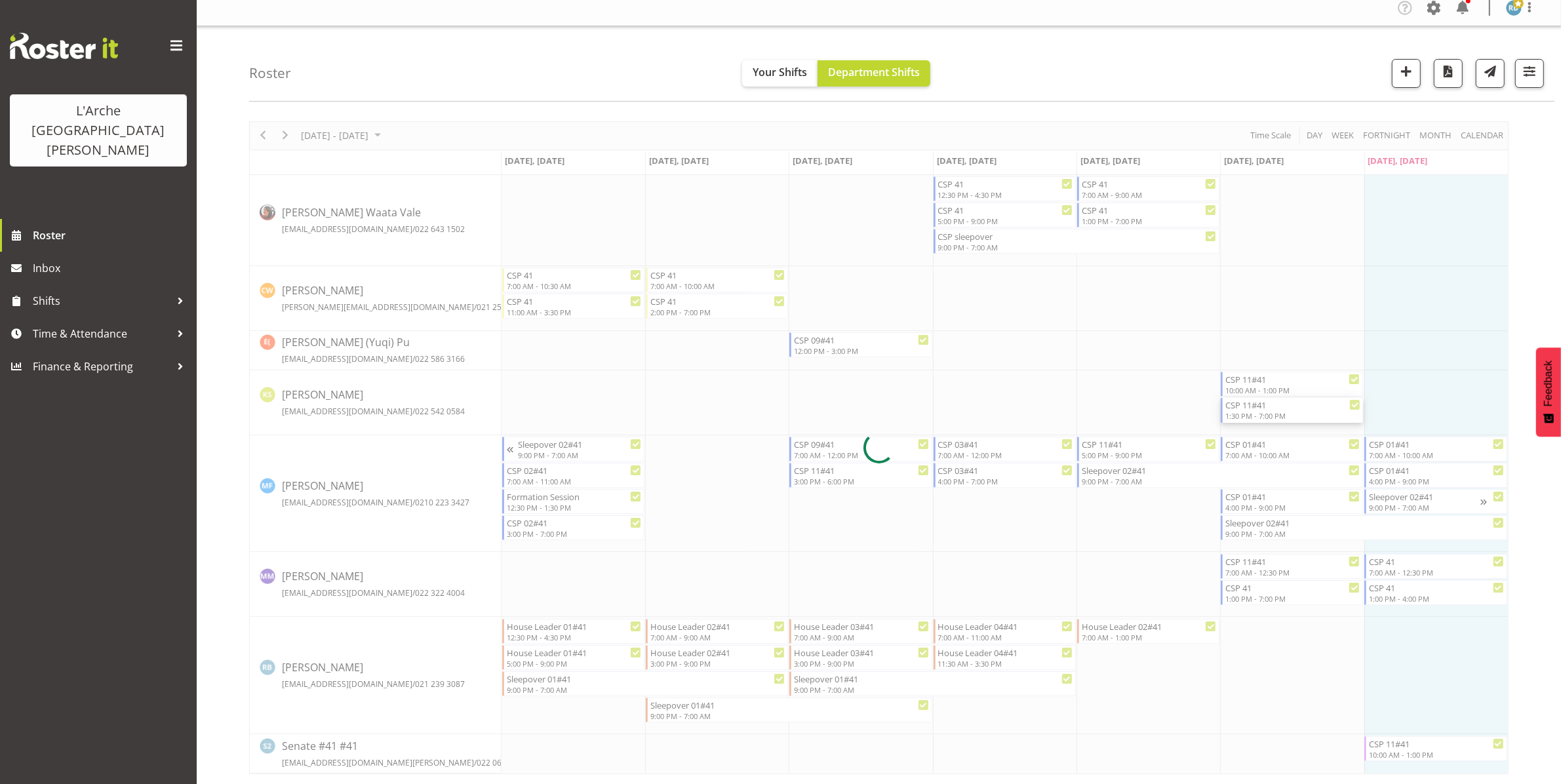
select select "7"
select select "2025"
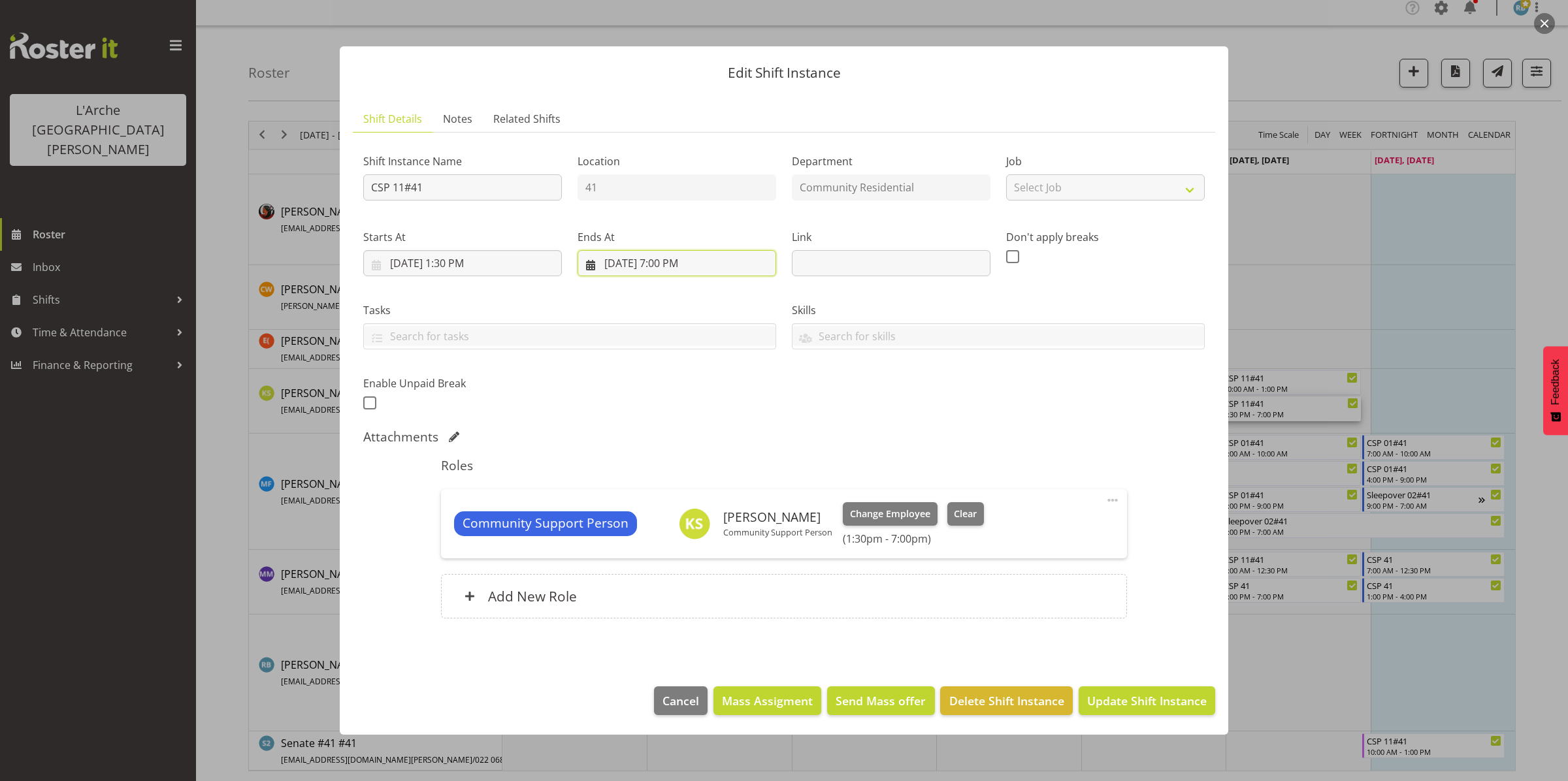
click at [689, 262] on input "[DATE] 7:00 PM" at bounding box center [677, 263] width 199 height 27
click at [674, 540] on select "00 01 02 03 04 05 06 07 08 09 10 11 12 13 14 15 16 17 18 19 20 21 22 23" at bounding box center [677, 541] width 29 height 27
select select "16"
click at [663, 527] on select "00 01 02 03 04 05 06 07 08 09 10 11 12 13 14 15 16 17 18 19 20 21 22 23" at bounding box center [677, 541] width 29 height 27
type input "[DATE] 4:00 PM"
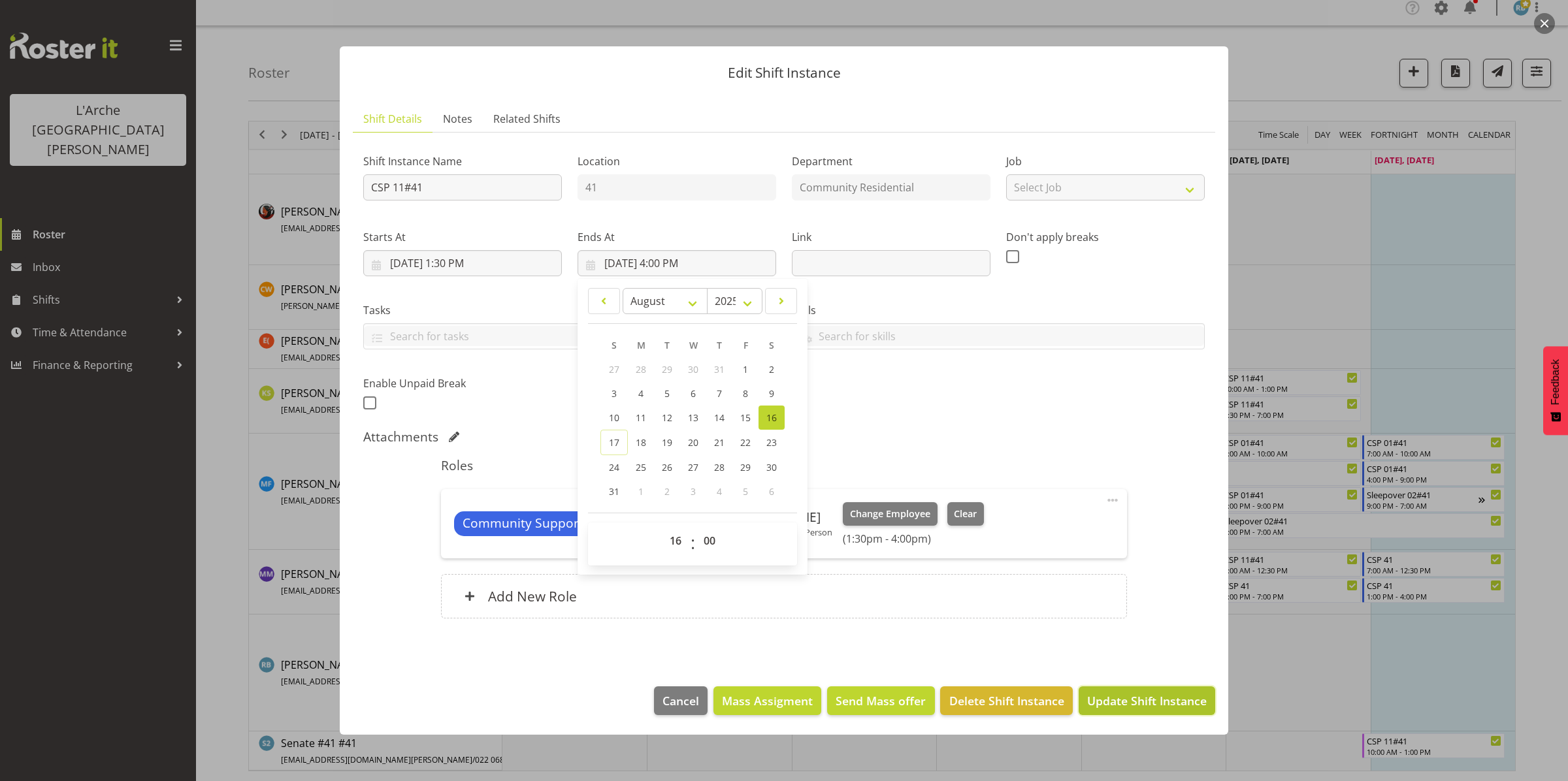
click at [1167, 703] on span "Update Shift Instance" at bounding box center [1146, 701] width 119 height 17
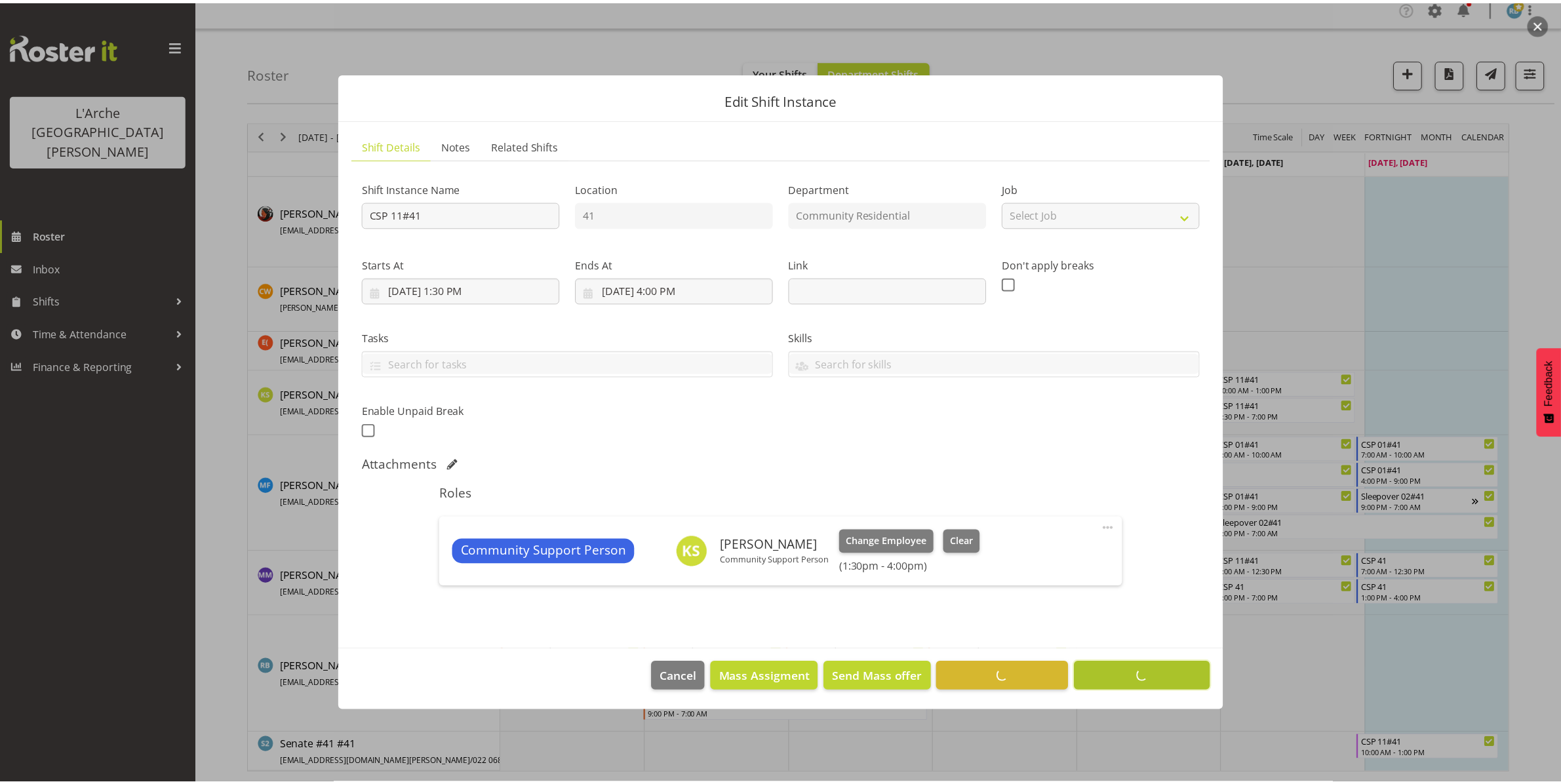
scroll to position [0, 0]
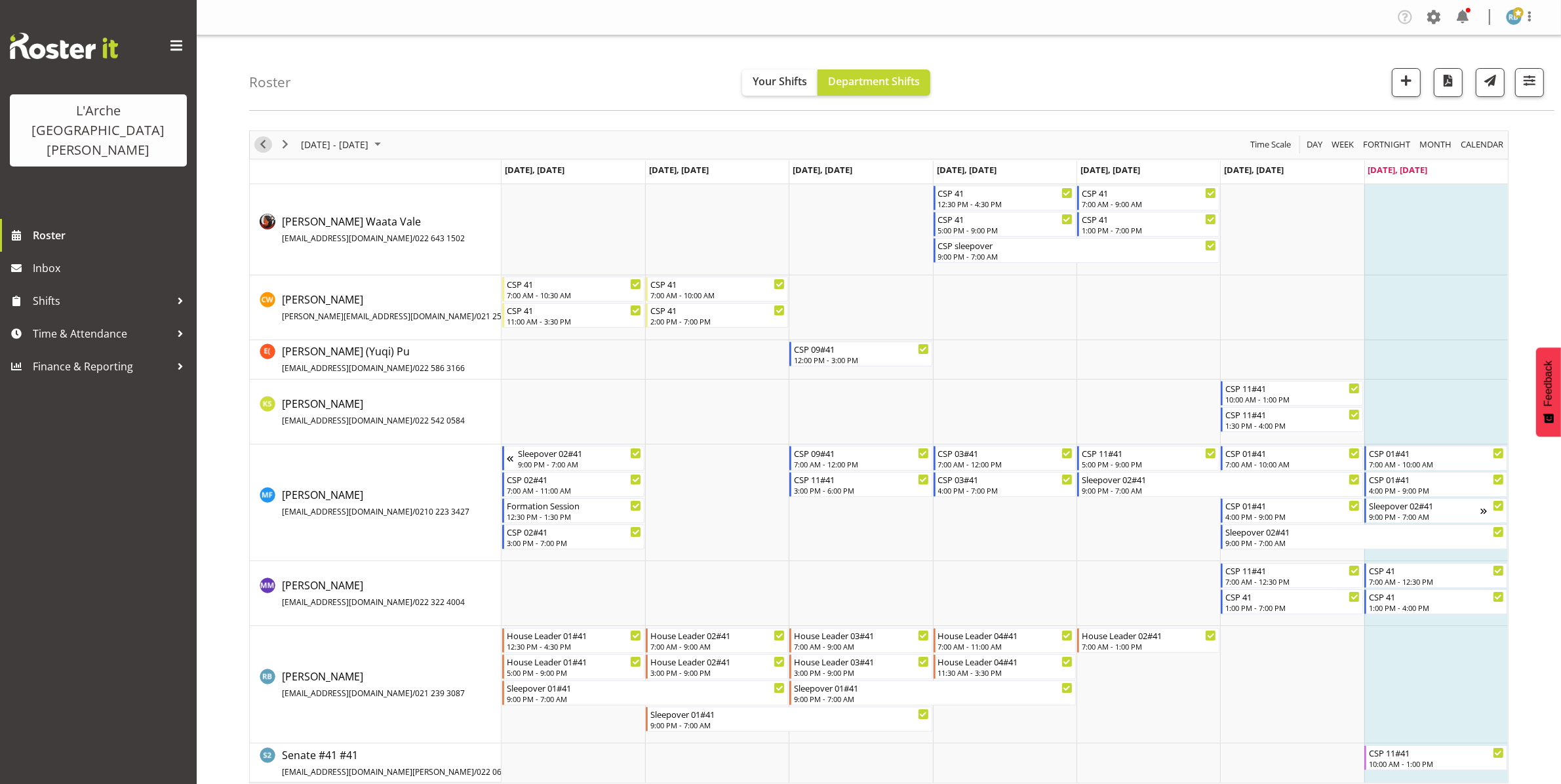
click at [264, 142] on span "Previous" at bounding box center [263, 145] width 16 height 16
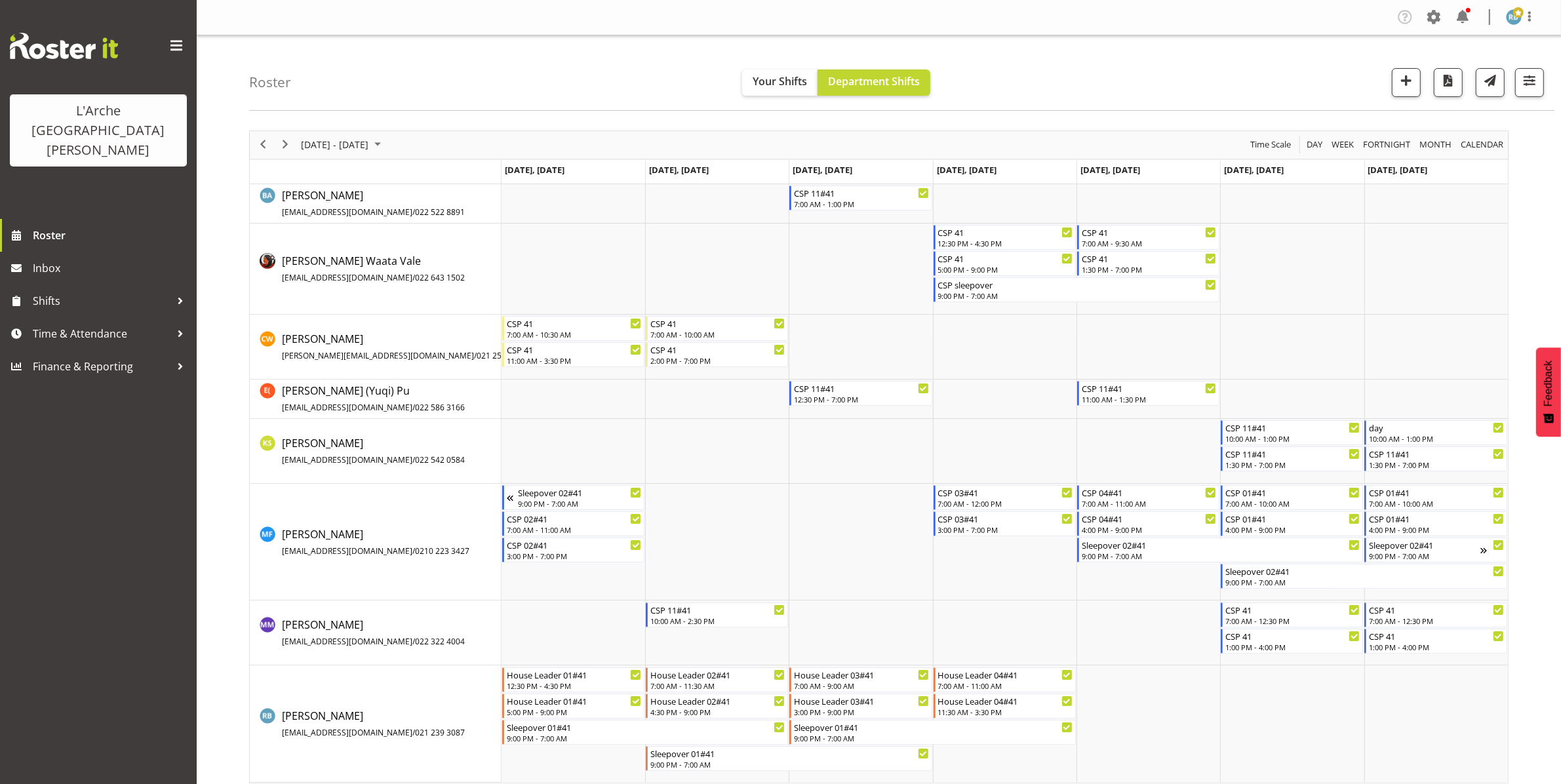
scroll to position [10, 0]
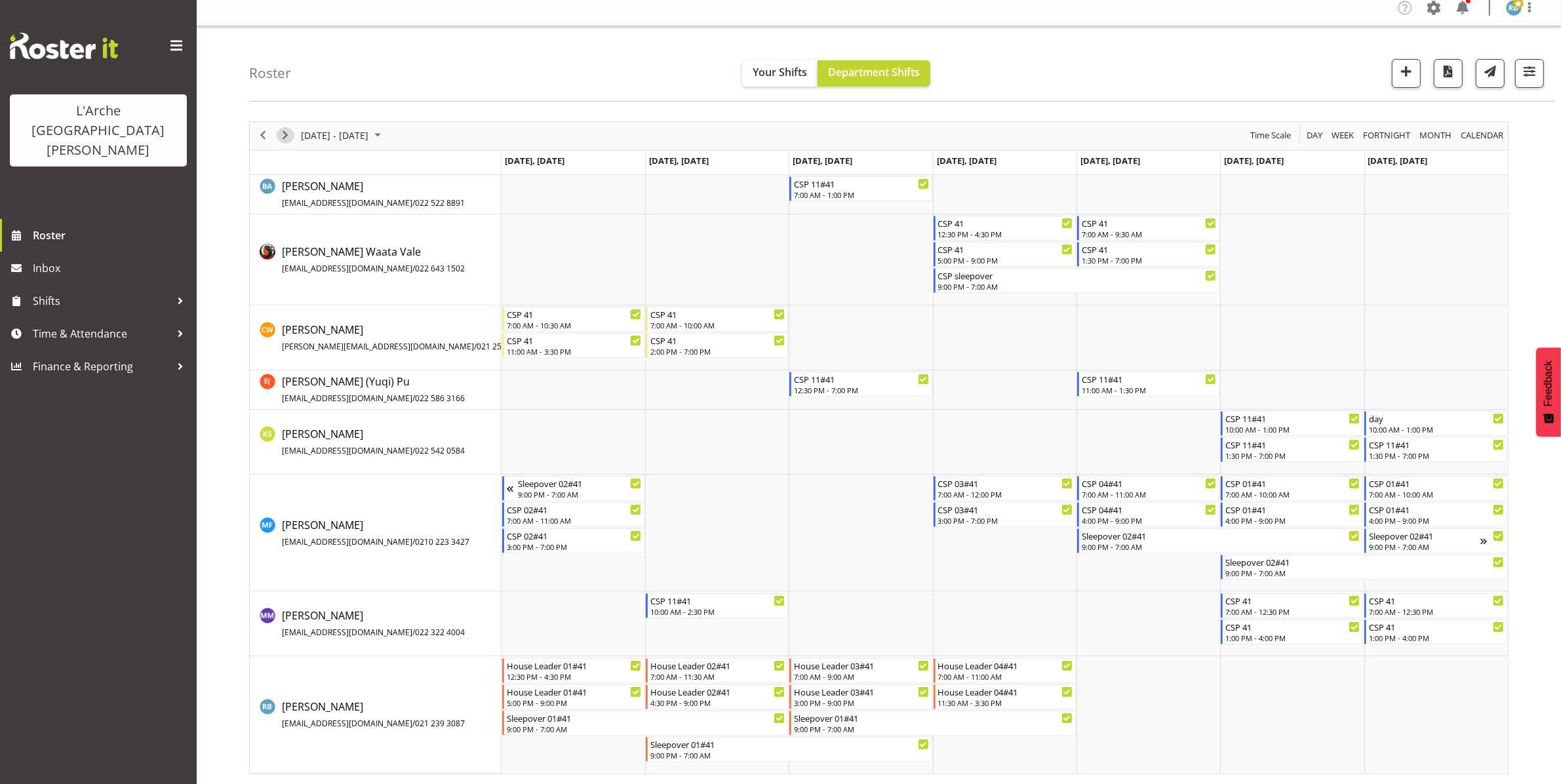
click at [283, 127] on div "next period" at bounding box center [285, 136] width 22 height 27
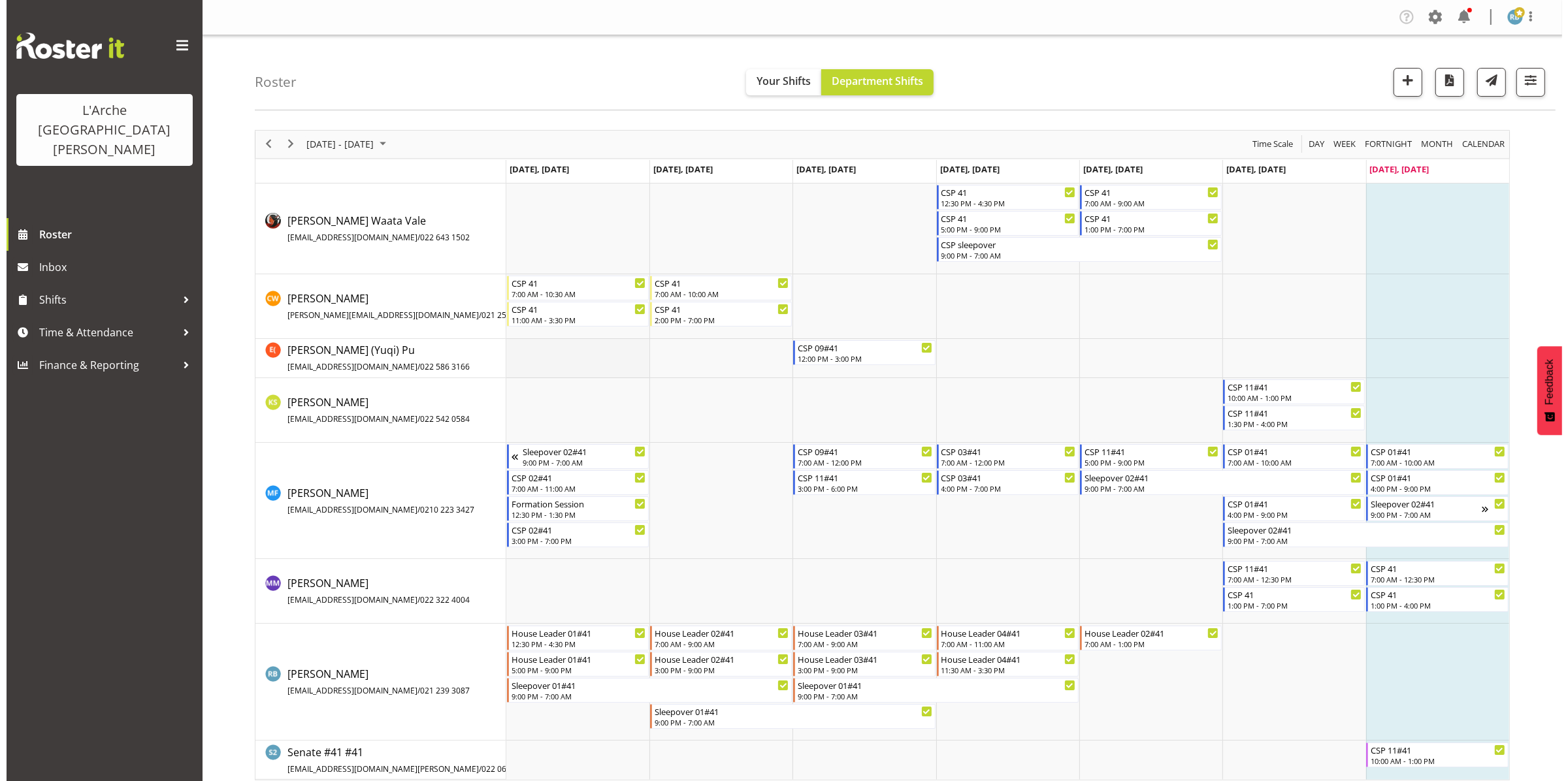
scroll to position [10, 0]
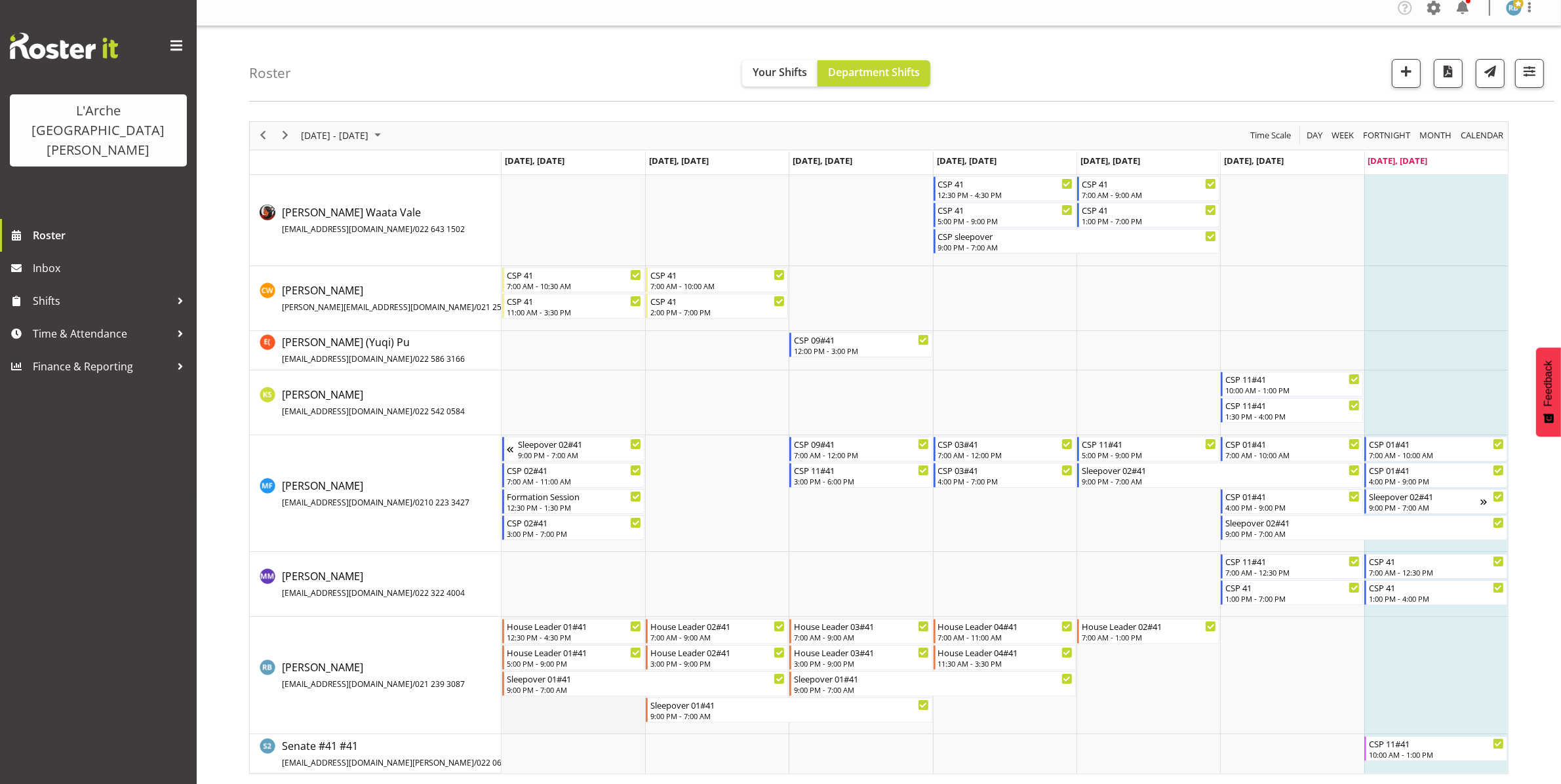
click at [570, 706] on td "Timeline Week of August 17, 2025" at bounding box center [574, 676] width 144 height 117
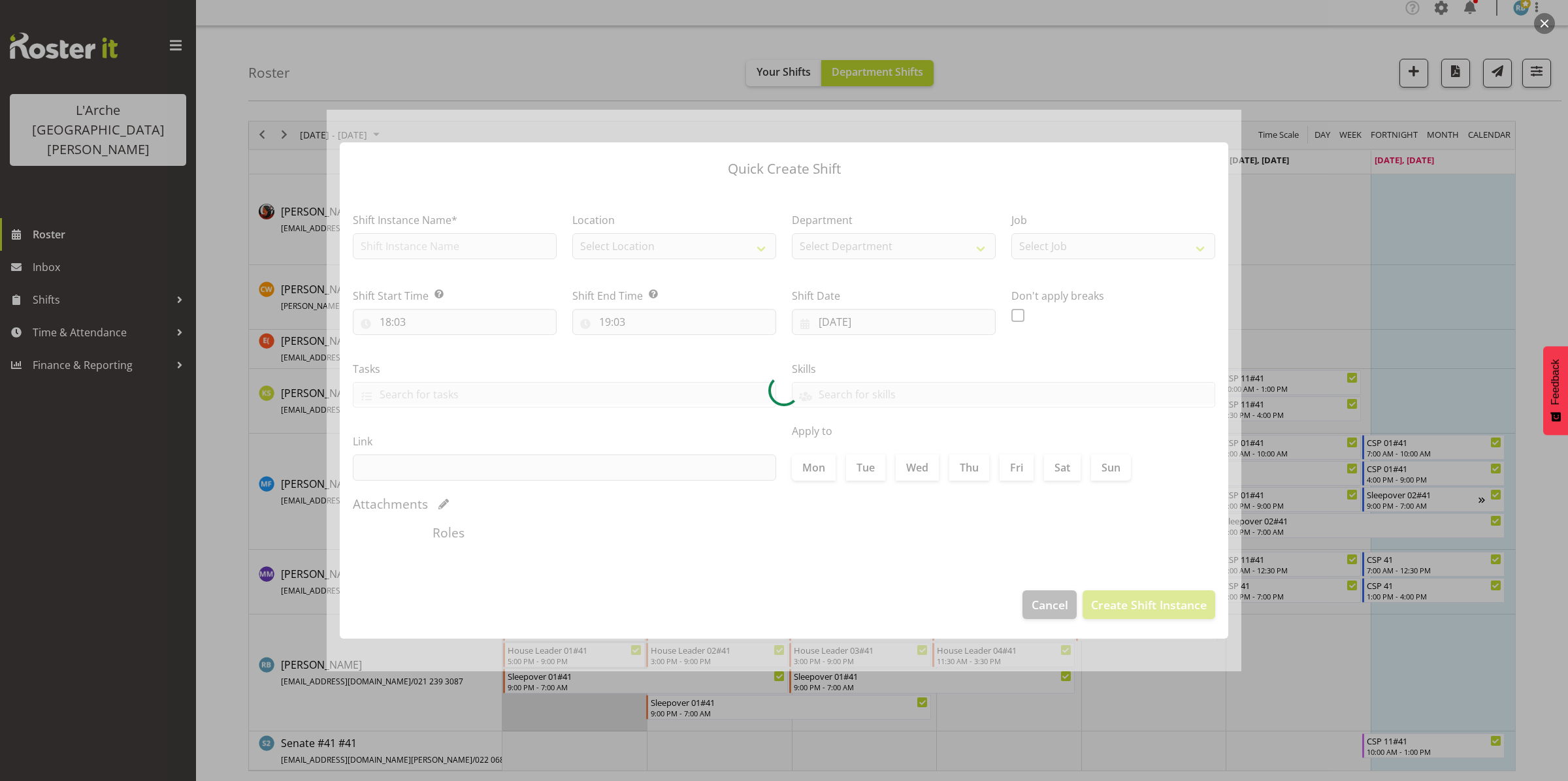
type input "[DATE]"
checkbox input "true"
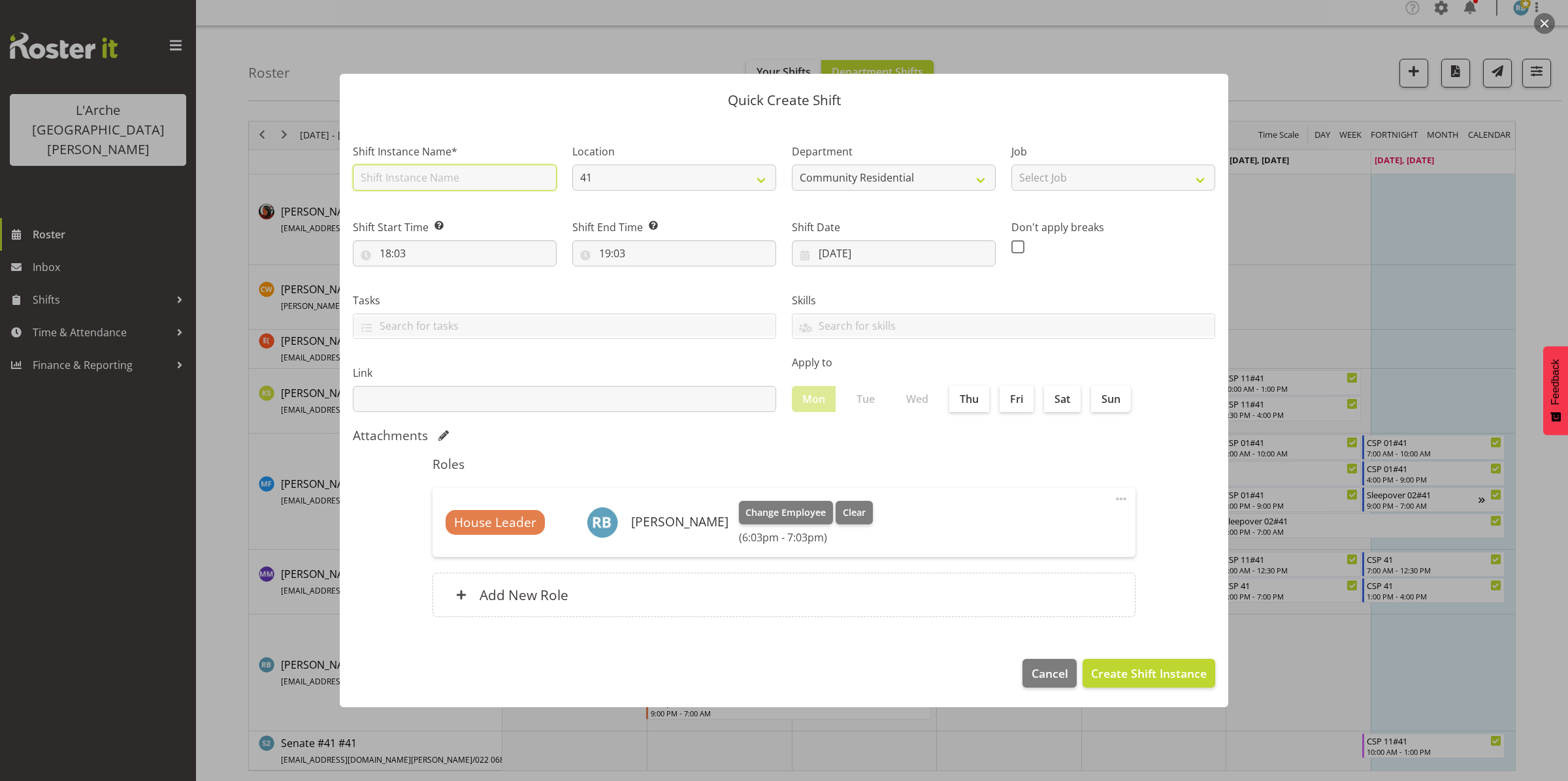
click at [503, 173] on input "text" at bounding box center [454, 178] width 204 height 27
type input "HL/QA Meeting"
click at [488, 249] on input "18:03" at bounding box center [454, 254] width 204 height 27
click at [445, 284] on select "00 01 02 03 04 05 06 07 08 09 10 11 12 13 14 15 16 17 18 19 20 21 22 23" at bounding box center [442, 288] width 29 height 27
select select "10"
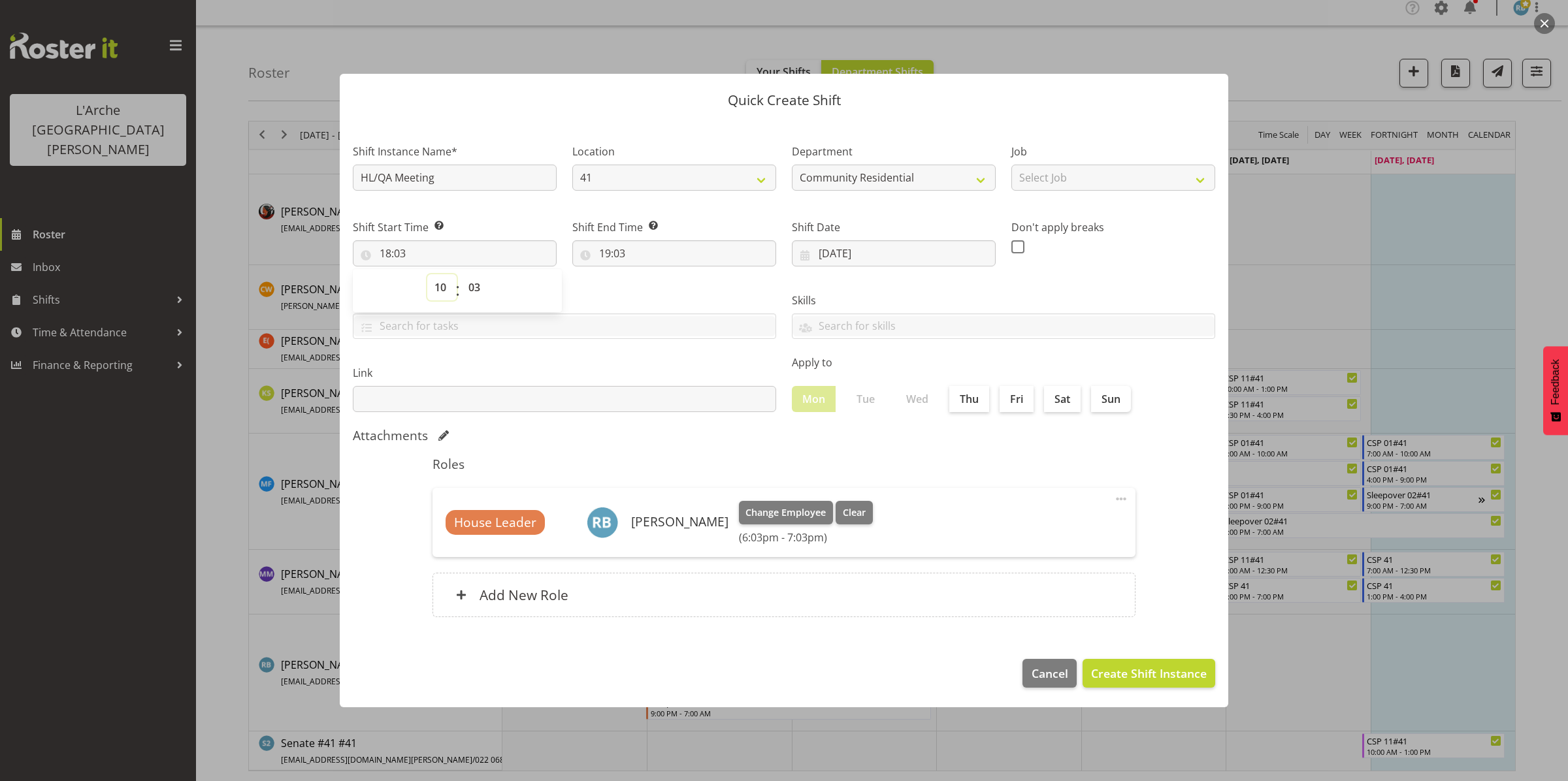
click at [428, 275] on select "00 01 02 03 04 05 06 07 08 09 10 11 12 13 14 15 16 17 18 19 20 21 22 23" at bounding box center [442, 288] width 29 height 27
type input "10:03"
click at [475, 286] on select "00 01 02 03 04 05 06 07 08 09 10 11 12 13 14 15 16 17 18 19 20 21 22 23 24 25 2…" at bounding box center [476, 288] width 29 height 27
select select "0"
click at [461, 275] on select "00 01 02 03 04 05 06 07 08 09 10 11 12 13 14 15 16 17 18 19 20 21 22 23 24 25 2…" at bounding box center [476, 288] width 29 height 27
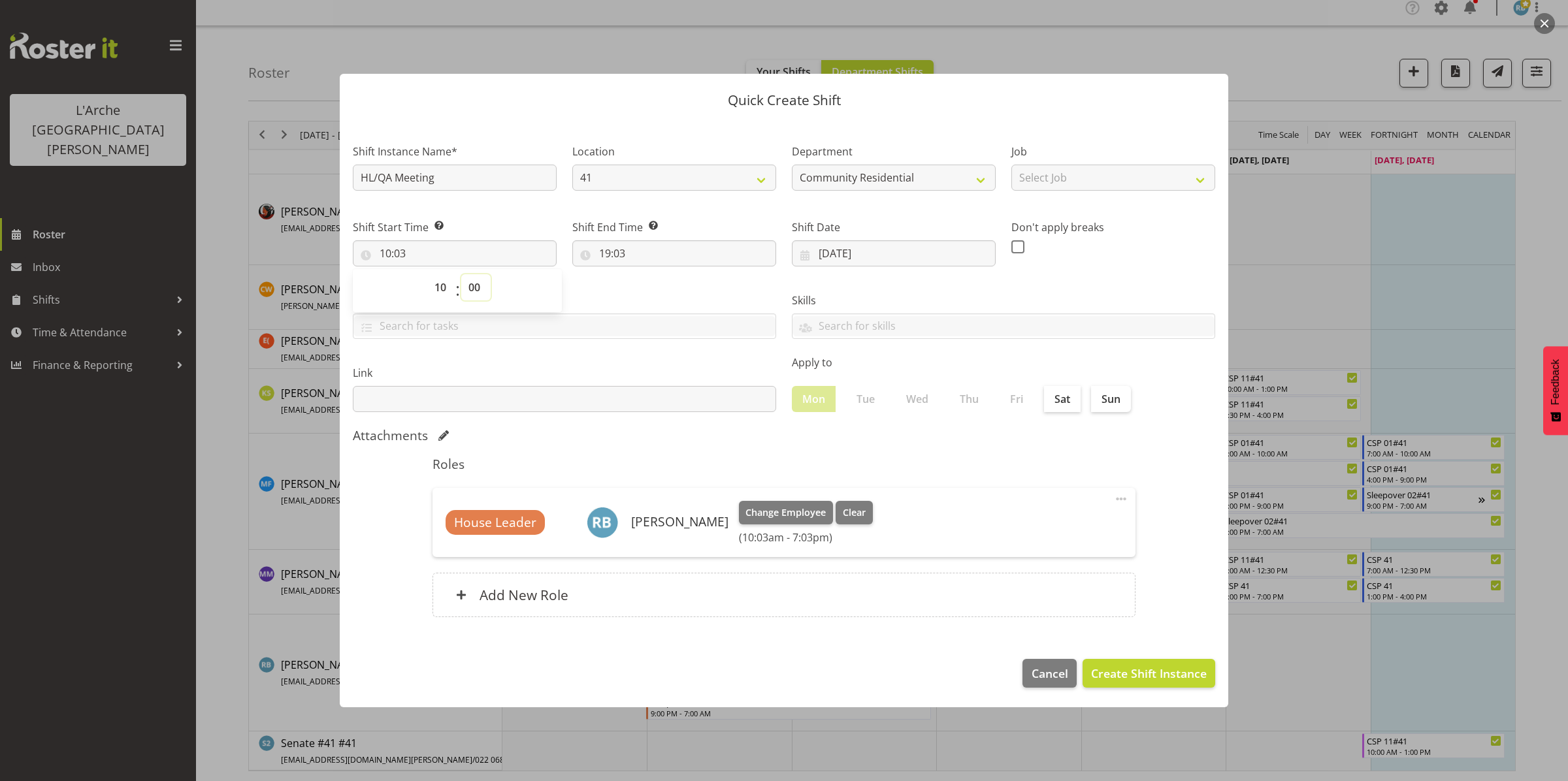
type input "10:00"
click at [611, 249] on input "19:03" at bounding box center [674, 254] width 204 height 27
click at [660, 286] on select "00 01 02 03 04 05 06 07 08 09 10 11 12 13 14 15 16 17 18 19 20 21 22 23" at bounding box center [661, 288] width 29 height 27
select select "12"
click at [647, 275] on select "00 01 02 03 04 05 06 07 08 09 10 11 12 13 14 15 16 17 18 19 20 21 22 23" at bounding box center [661, 288] width 29 height 27
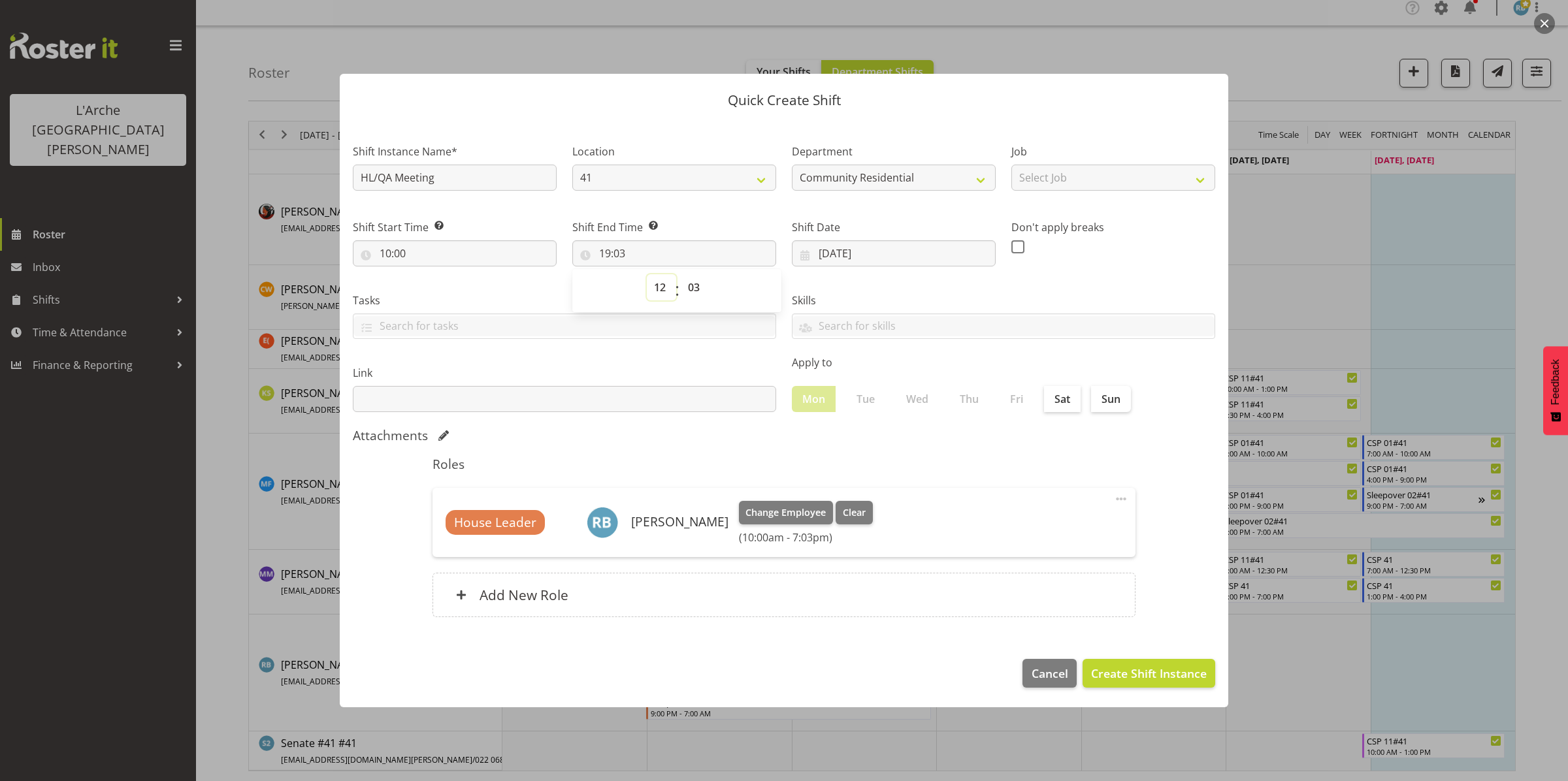
type input "12:03"
click at [691, 286] on select "00 01 02 03 04 05 06 07 08 09 10 11 12 13 14 15 16 17 18 19 20 21 22 23 24 25 2…" at bounding box center [695, 288] width 29 height 27
select select "0"
click at [681, 275] on select "00 01 02 03 04 05 06 07 08 09 10 11 12 13 14 15 16 17 18 19 20 21 22 23 24 25 2…" at bounding box center [695, 288] width 29 height 27
type input "12:00"
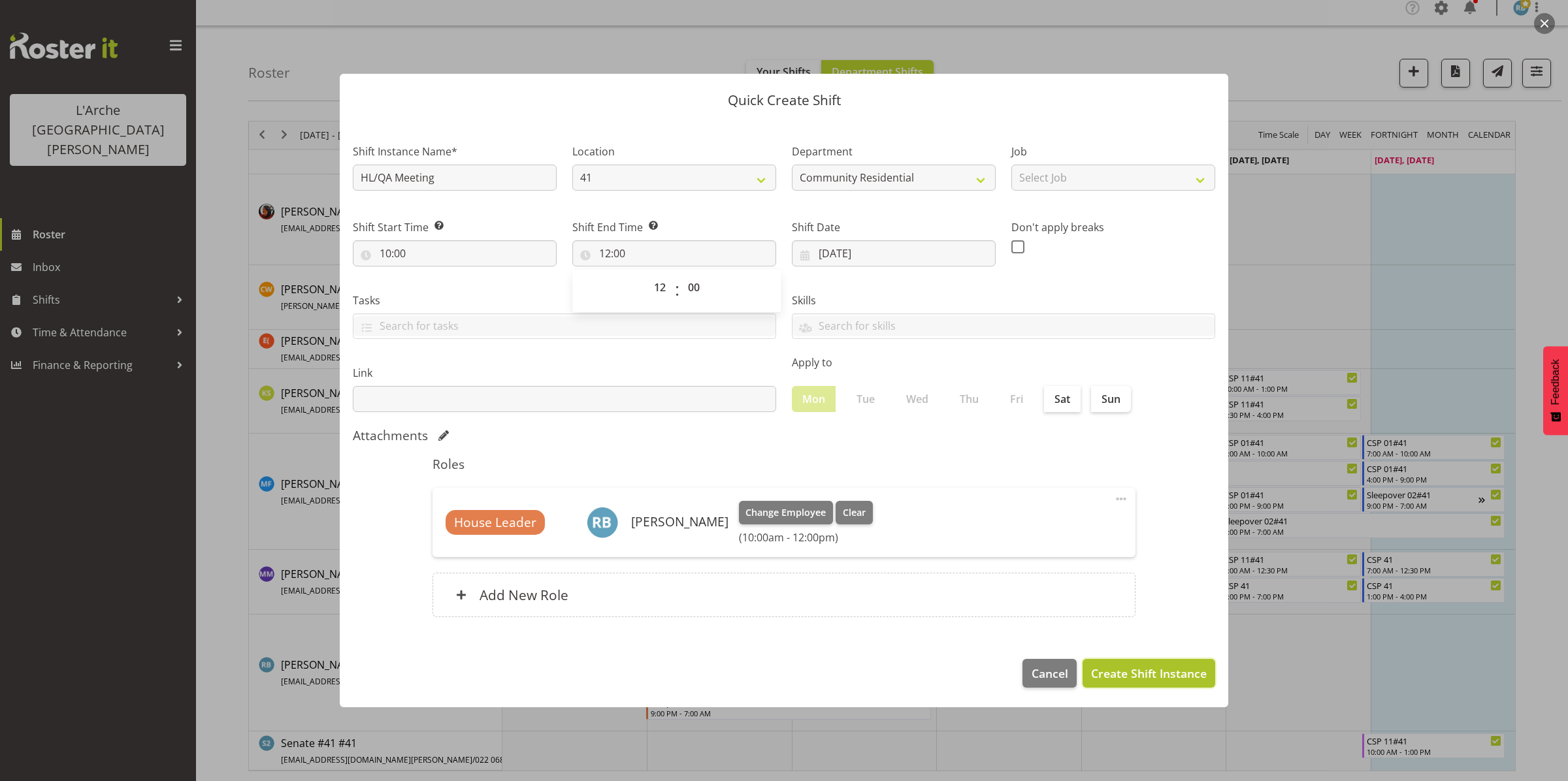
click at [1165, 675] on span "Create Shift Instance" at bounding box center [1149, 673] width 116 height 17
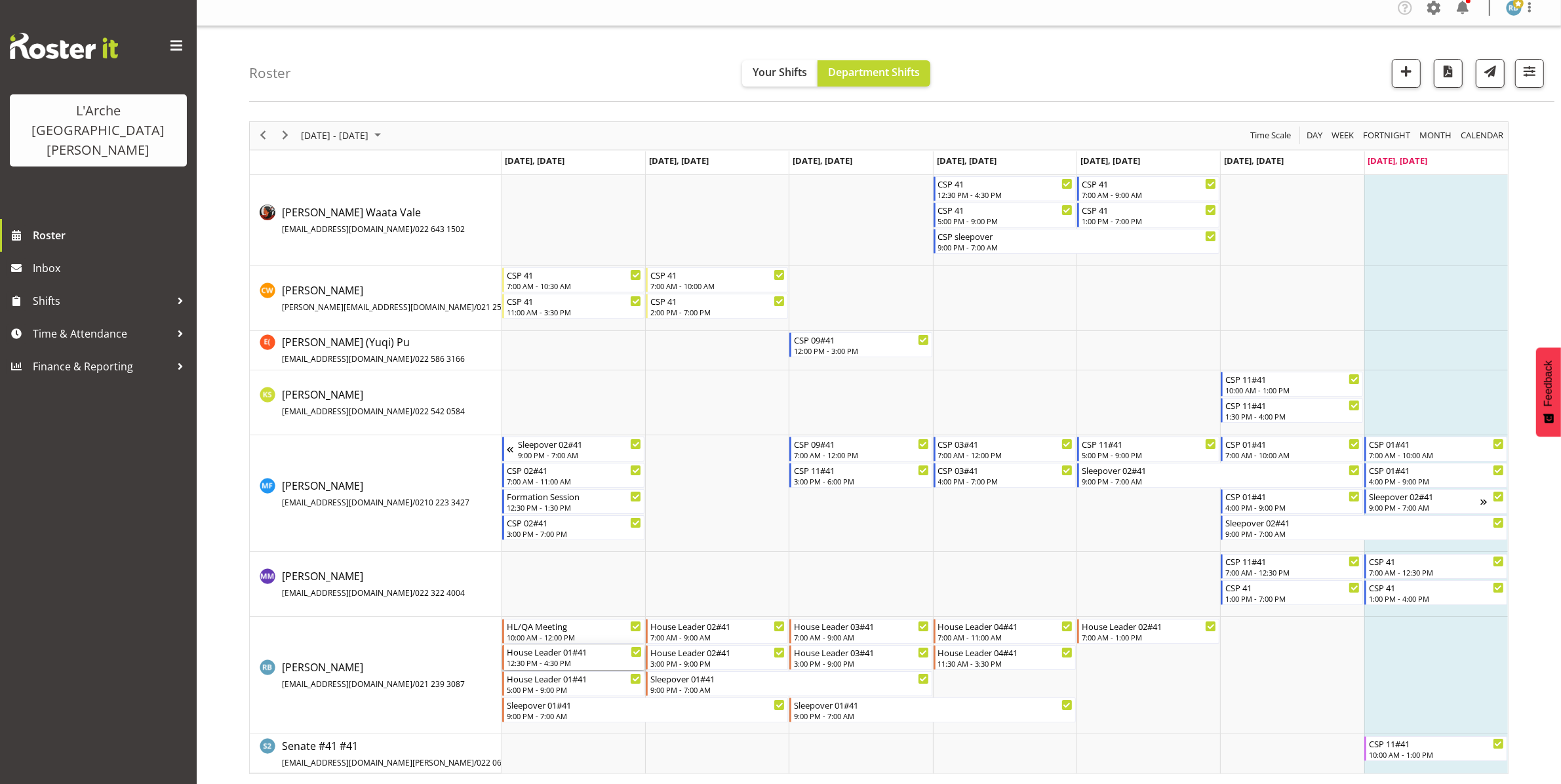
click at [535, 660] on div "12:30 PM - 4:30 PM" at bounding box center [574, 663] width 135 height 11
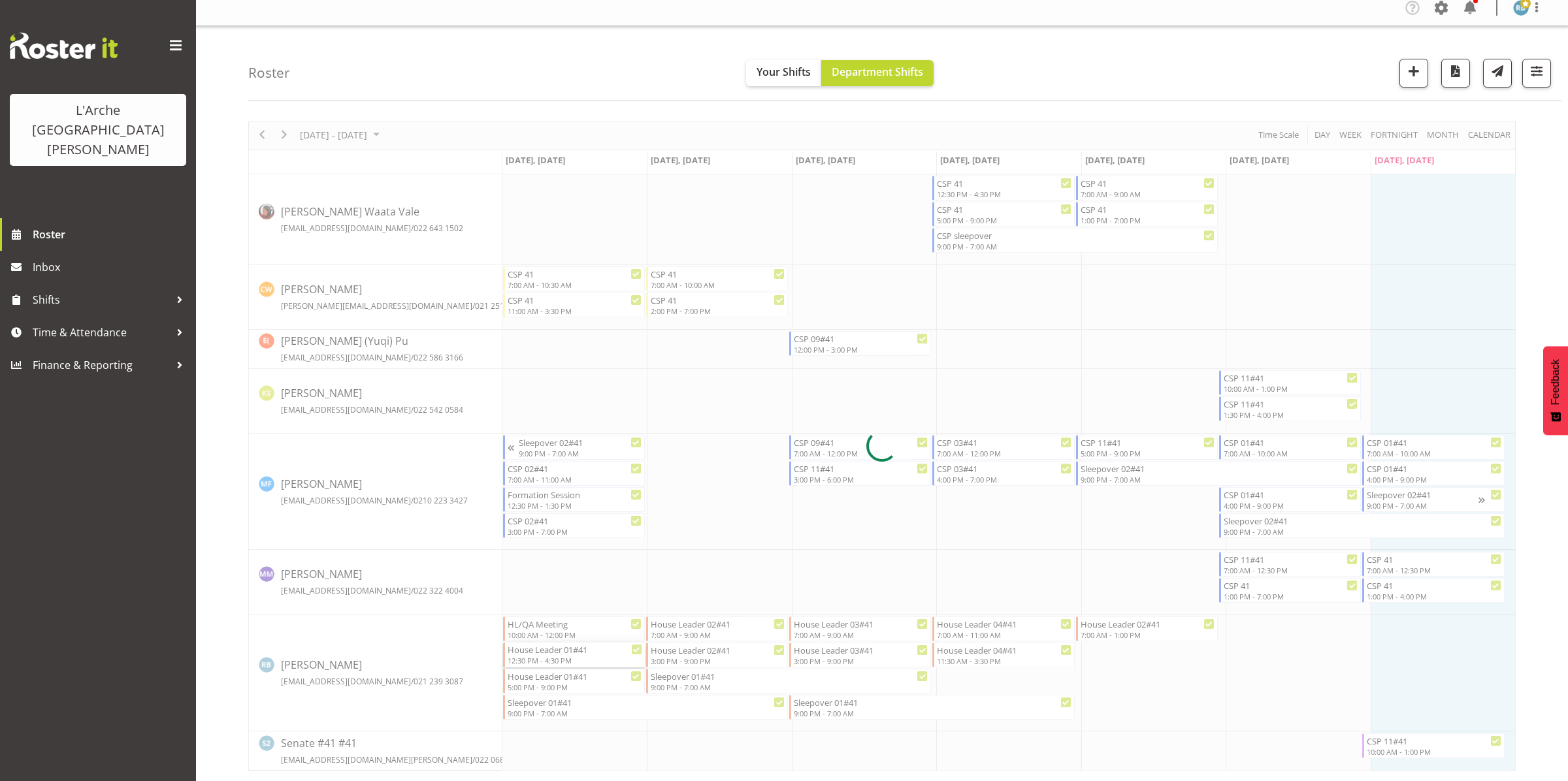
select select
select select "7"
select select "2025"
select select "12"
select select "30"
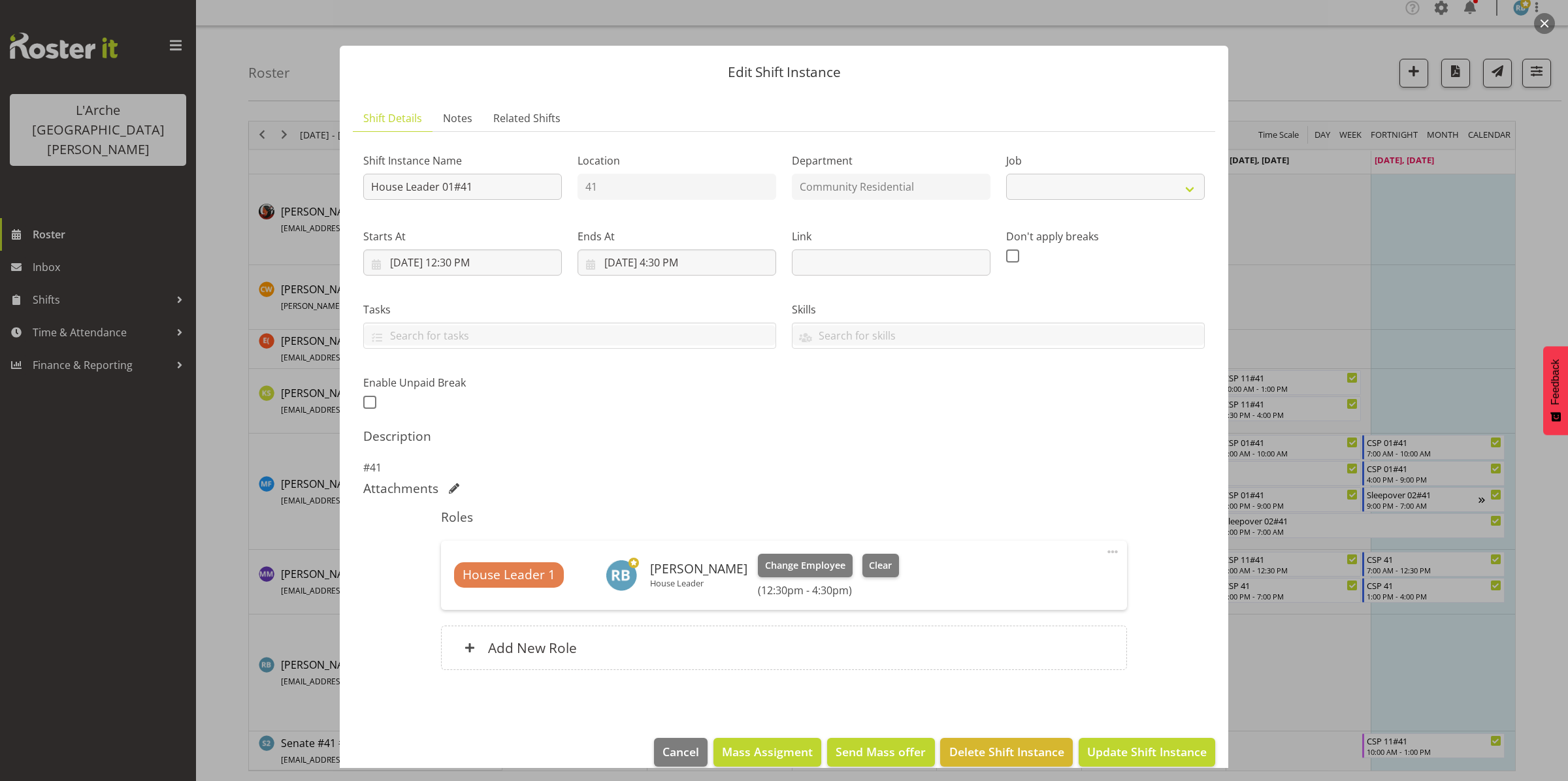
select select "1"
click at [470, 262] on input "[DATE] 12:30 PM" at bounding box center [462, 262] width 199 height 27
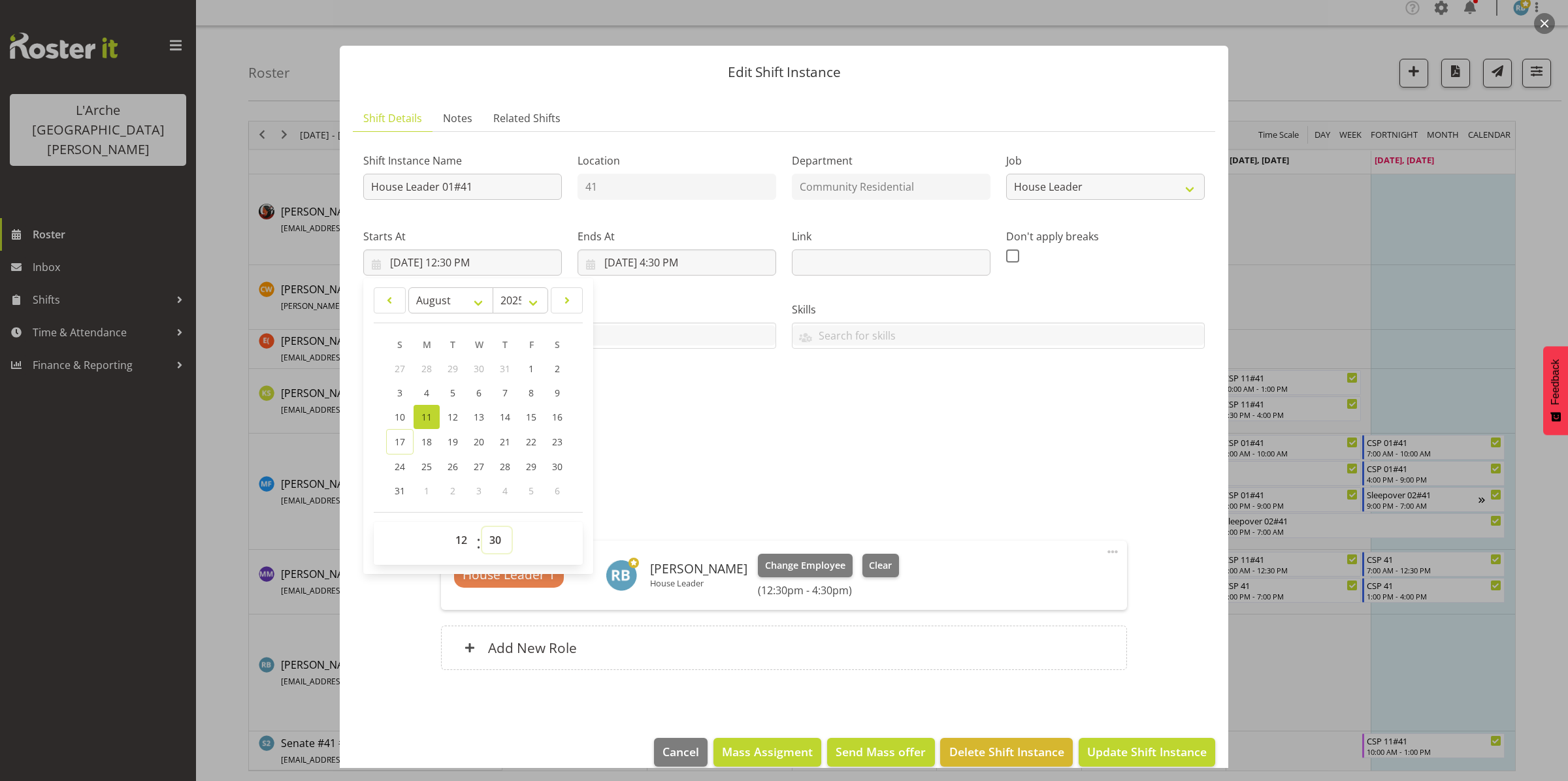
click at [499, 541] on select "00 01 02 03 04 05 06 07 08 09 10 11 12 13 14 15 16 17 18 19 20 21 22 23 24 25 2…" at bounding box center [497, 541] width 29 height 27
select select "0"
click at [483, 527] on select "00 01 02 03 04 05 06 07 08 09 10 11 12 13 14 15 16 17 18 19 20 21 22 23 24 25 2…" at bounding box center [497, 541] width 29 height 27
type input "[DATE] 12:00 PM"
click at [1134, 753] on span "Update Shift Instance" at bounding box center [1146, 751] width 119 height 17
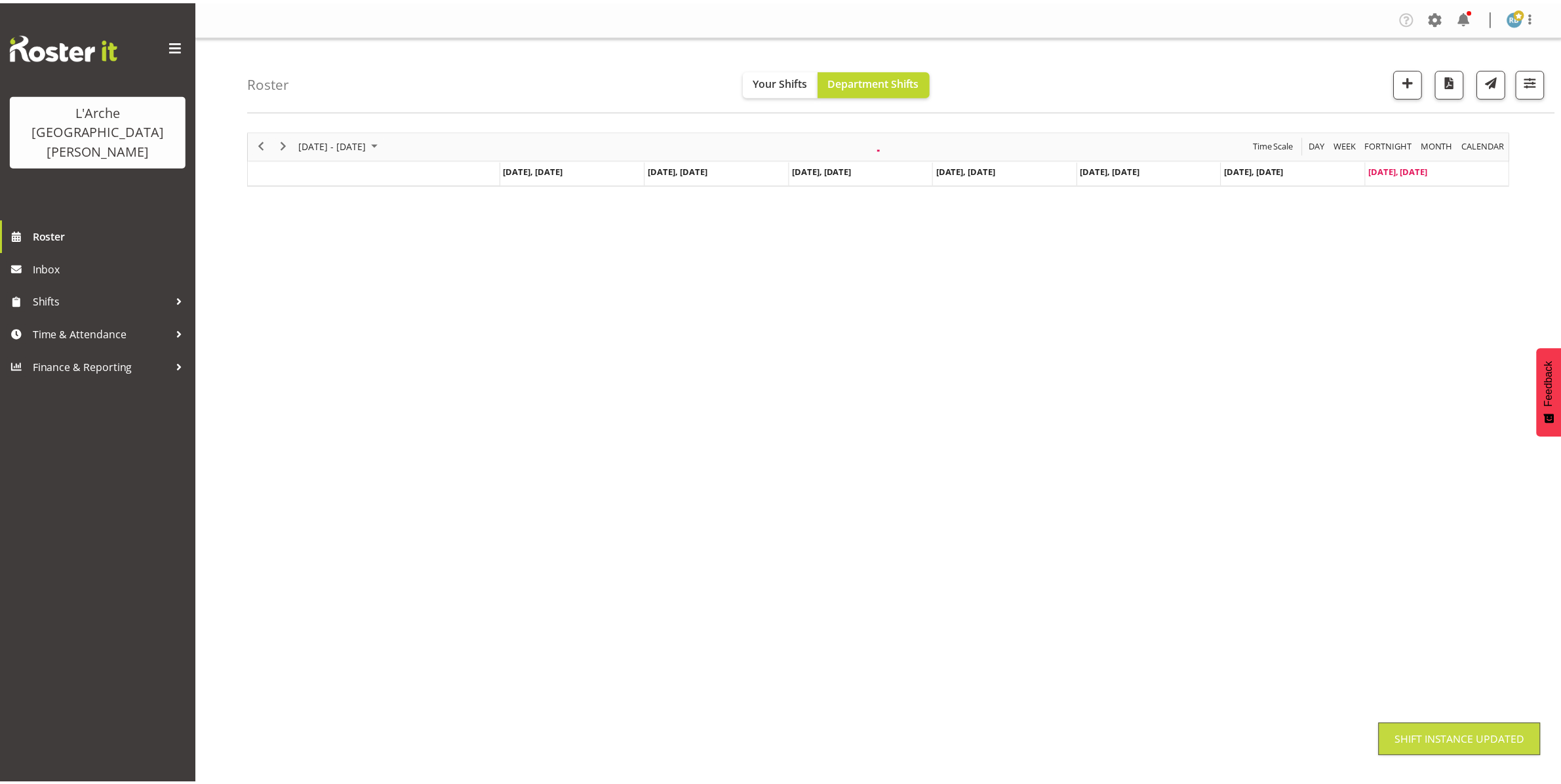
scroll to position [0, 0]
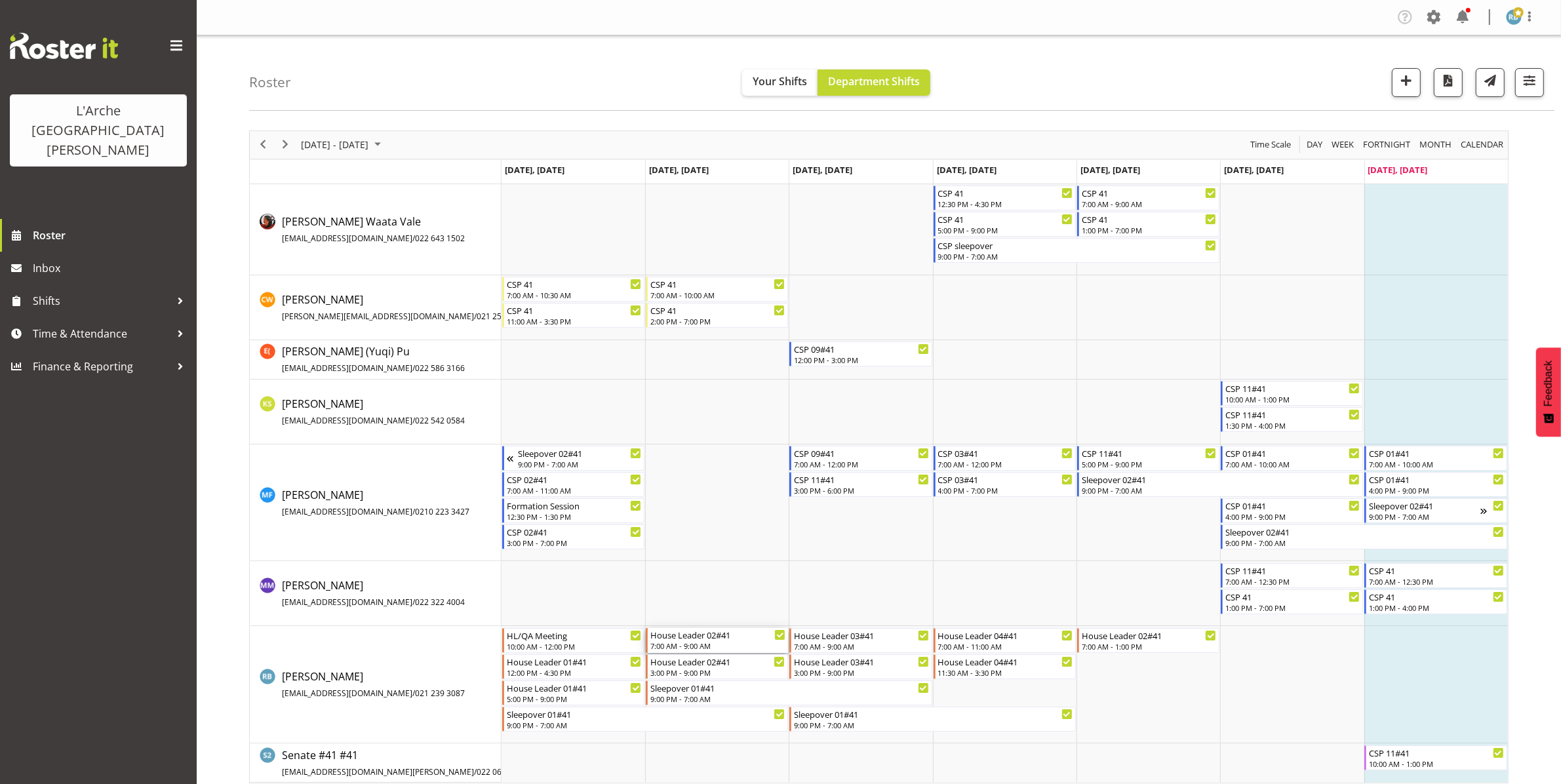
click at [710, 647] on div "7:00 AM - 9:00 AM" at bounding box center [718, 646] width 135 height 11
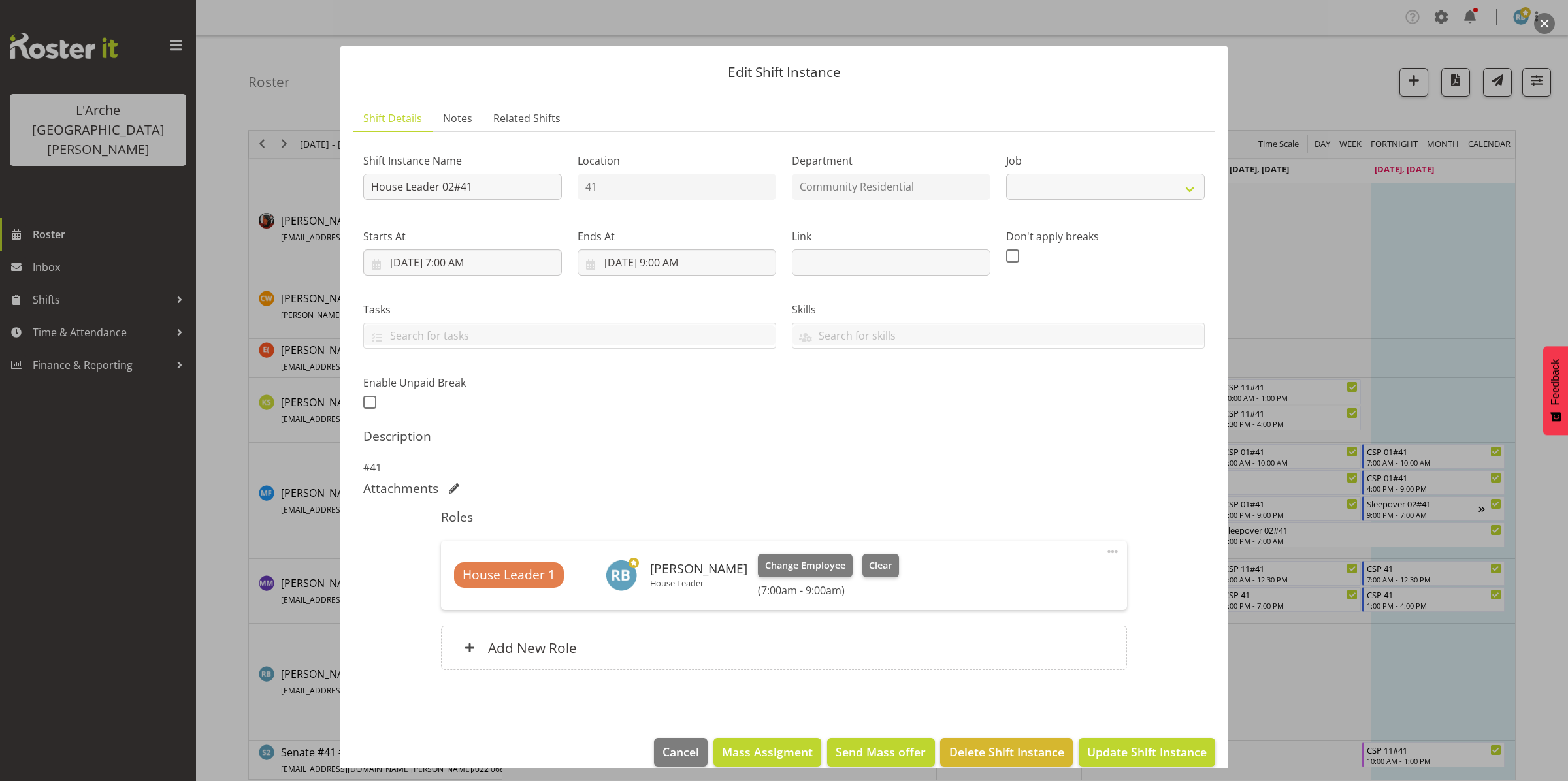
select select "1"
click at [674, 266] on input "[DATE] 9:00 AM" at bounding box center [677, 262] width 199 height 27
click at [671, 540] on select "00 01 02 03 04 05 06 07 08 09 10 11 12 13 14 15 16 17 18 19 20 21 22 23" at bounding box center [677, 541] width 29 height 27
select select "10"
click at [663, 527] on select "00 01 02 03 04 05 06 07 08 09 10 11 12 13 14 15 16 17 18 19 20 21 22 23" at bounding box center [677, 541] width 29 height 27
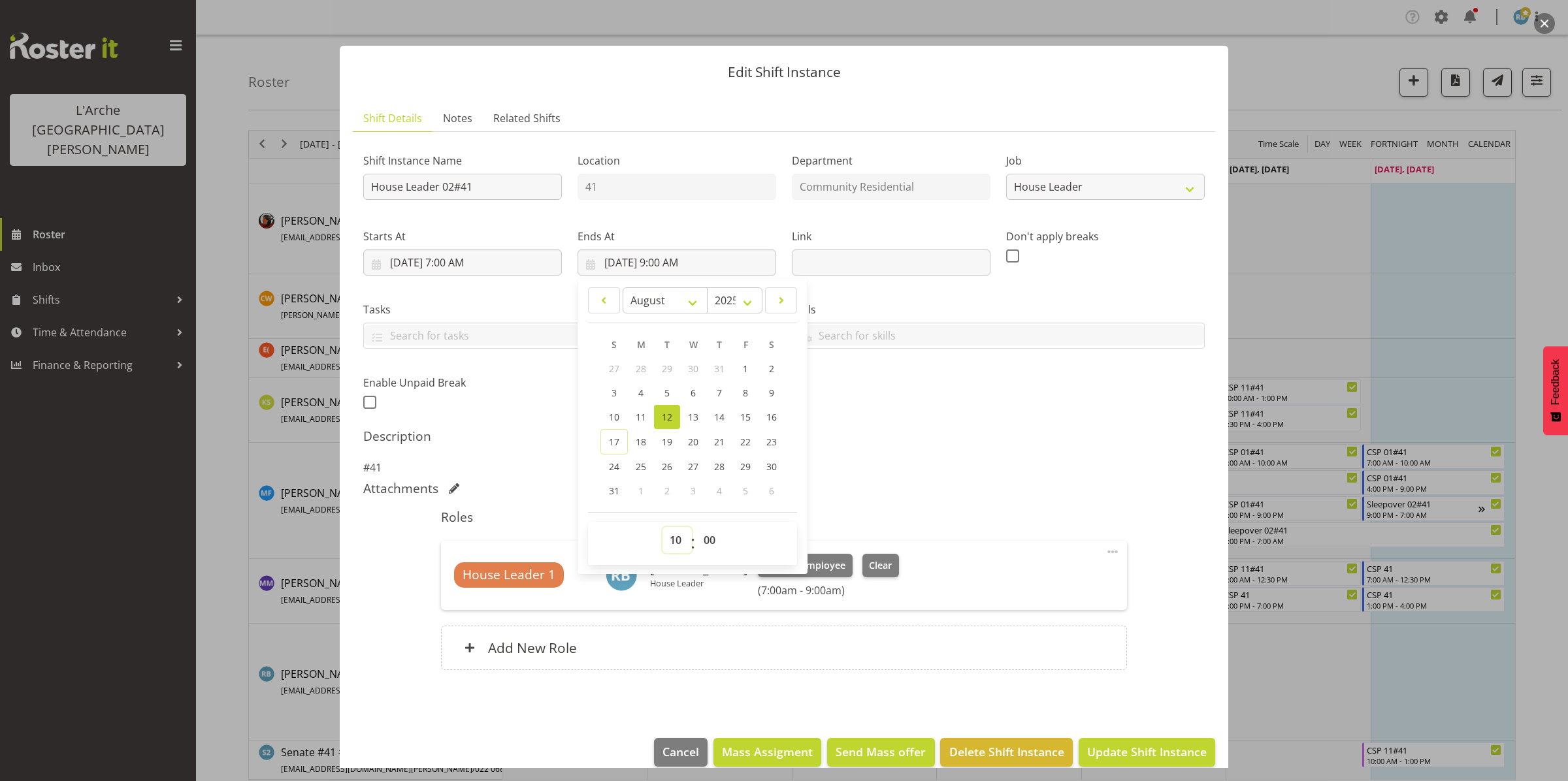
type input "[DATE] 10:00 AM"
click at [1109, 746] on span "Update Shift Instance" at bounding box center [1146, 751] width 119 height 17
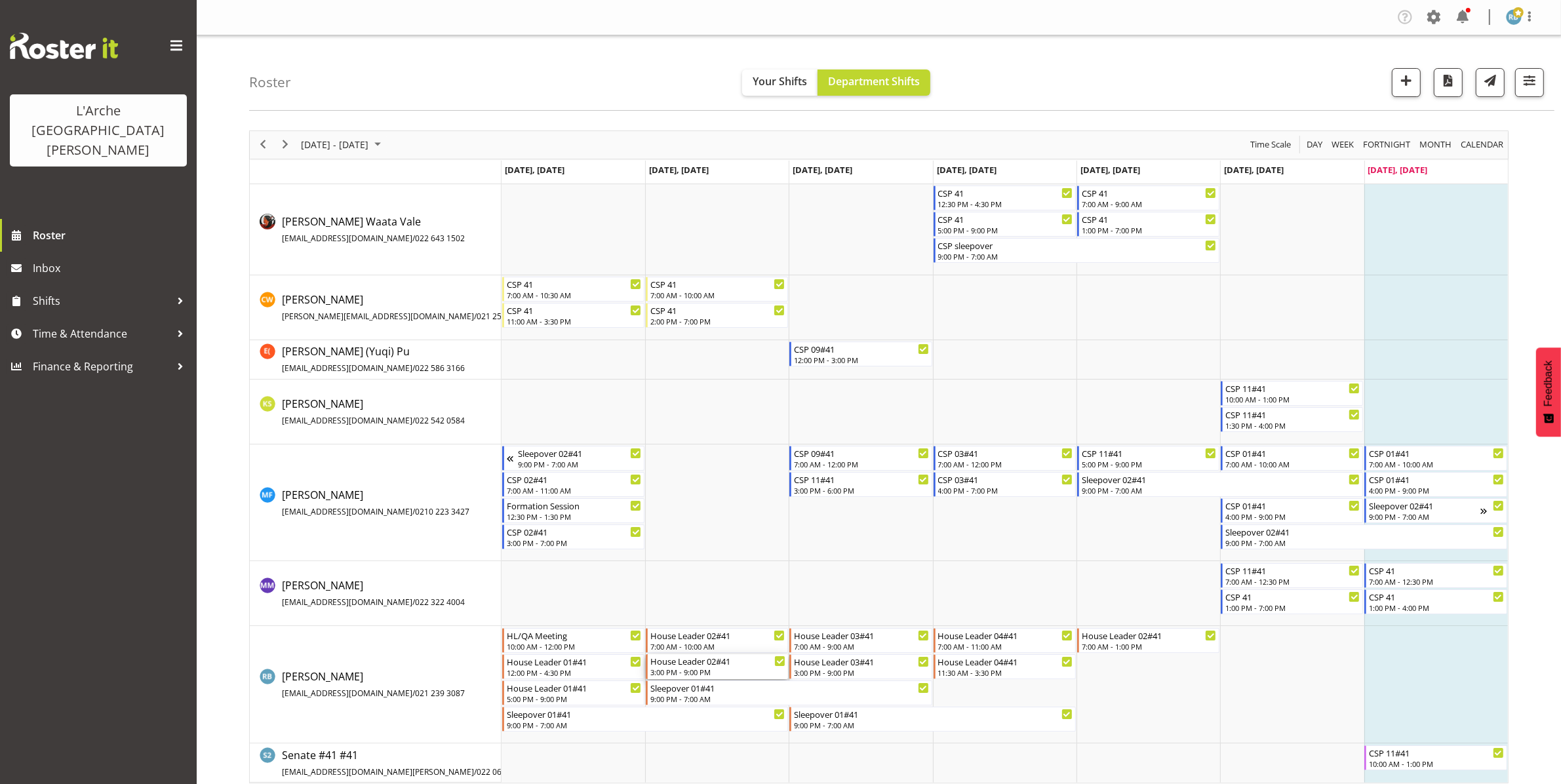
click at [692, 670] on div "3:00 PM - 9:00 PM" at bounding box center [718, 672] width 135 height 11
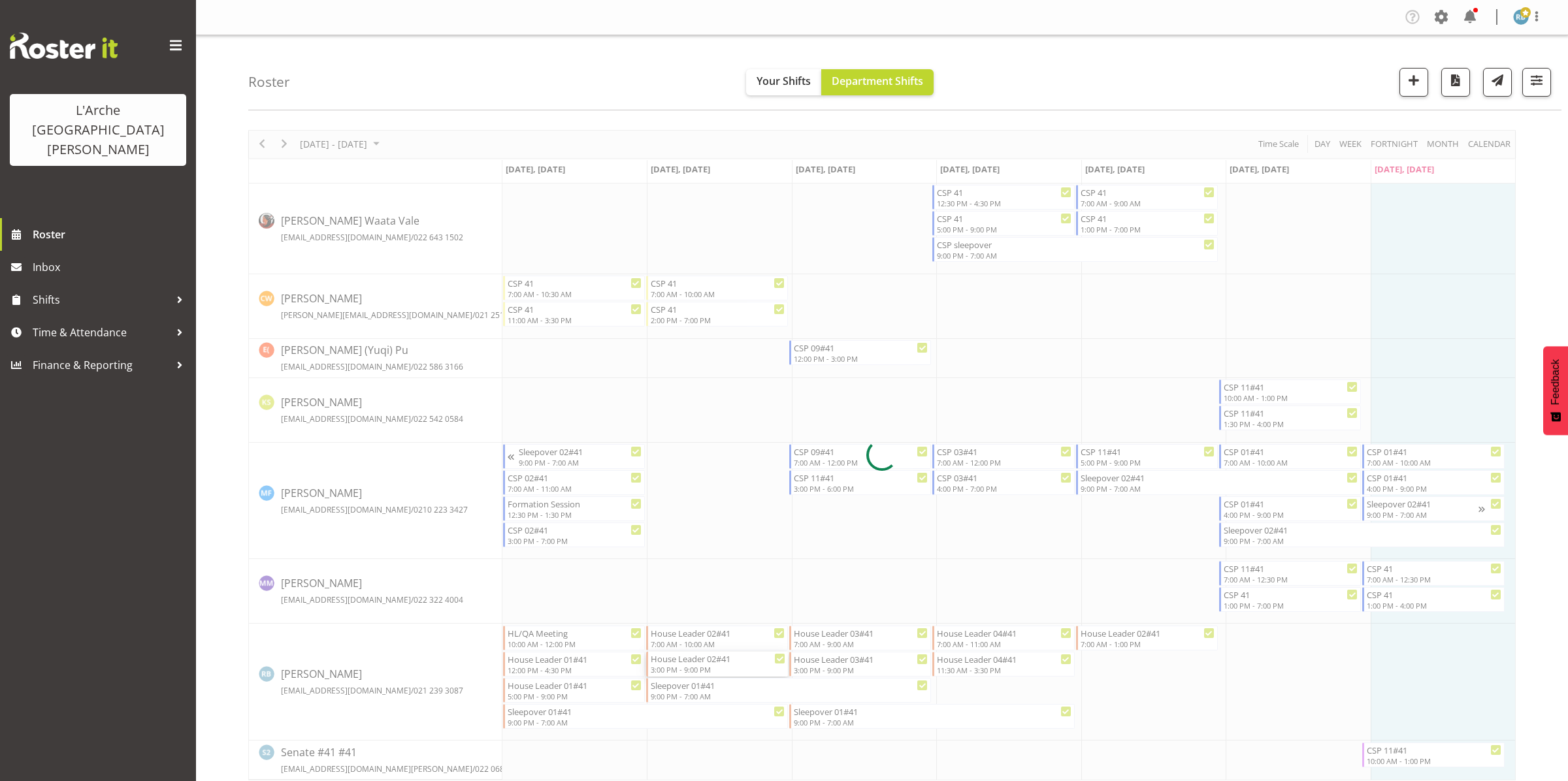
select select
select select "7"
select select "2025"
select select "15"
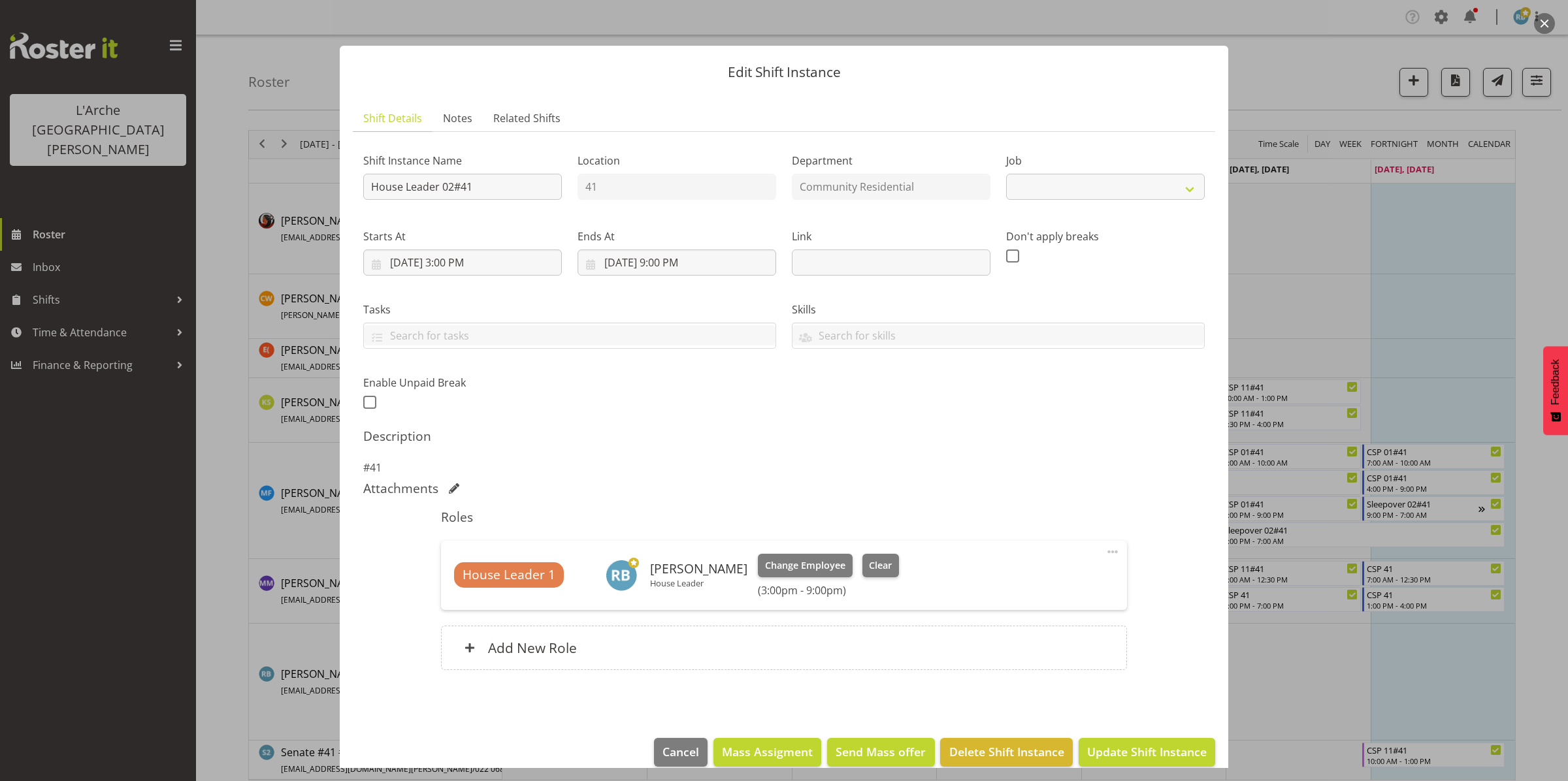
select select "1"
click at [485, 266] on input "[DATE] 3:00 PM" at bounding box center [462, 262] width 199 height 27
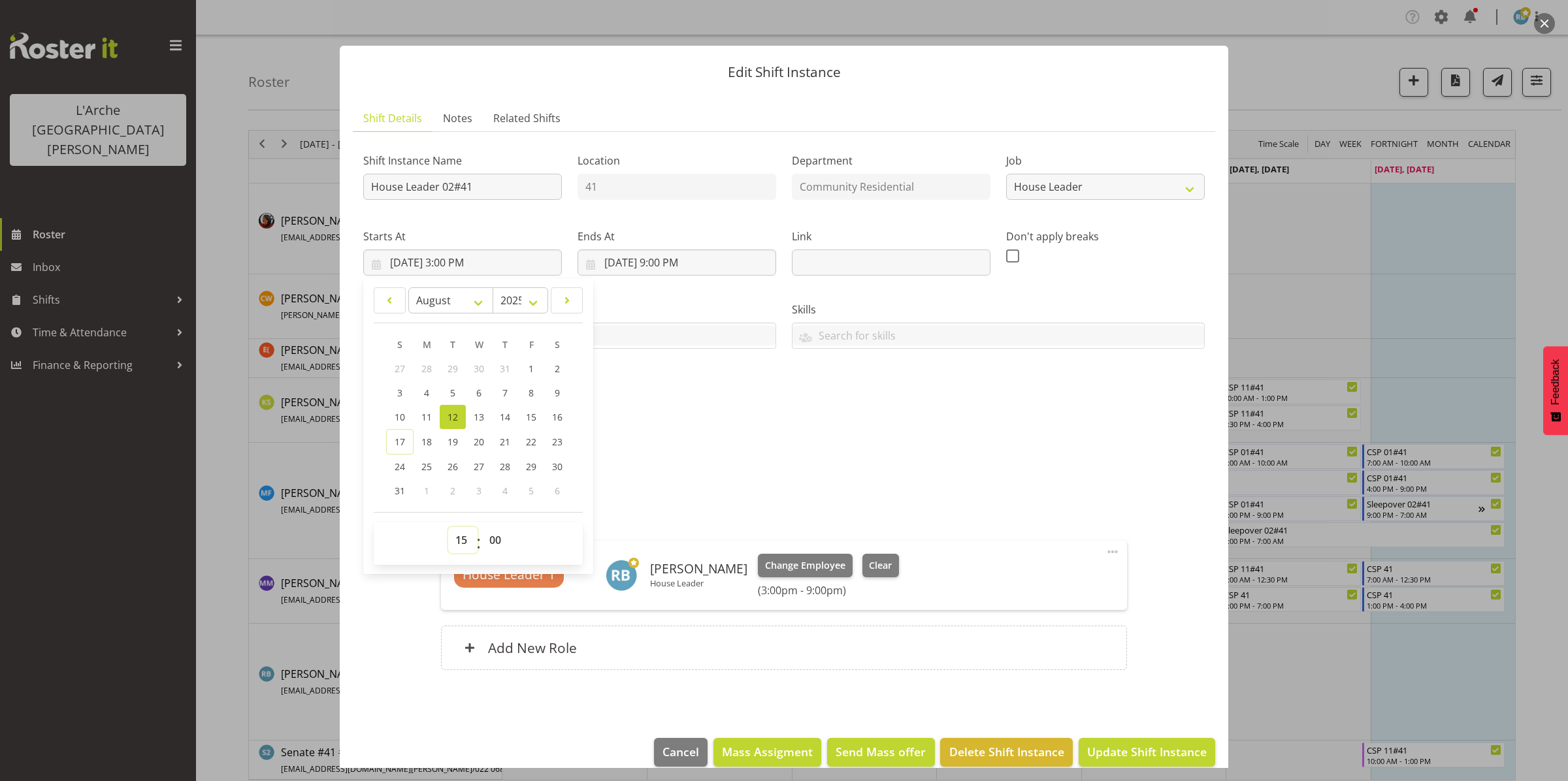
click at [462, 541] on select "00 01 02 03 04 05 06 07 08 09 10 11 12 13 14 15 16 17 18 19 20 21 22 23" at bounding box center [462, 541] width 29 height 27
select select "16"
click at [448, 527] on select "00 01 02 03 04 05 06 07 08 09 10 11 12 13 14 15 16 17 18 19 20 21 22 23" at bounding box center [462, 541] width 29 height 27
type input "[DATE] 4:00 PM"
click at [1147, 753] on span "Update Shift Instance" at bounding box center [1146, 751] width 119 height 17
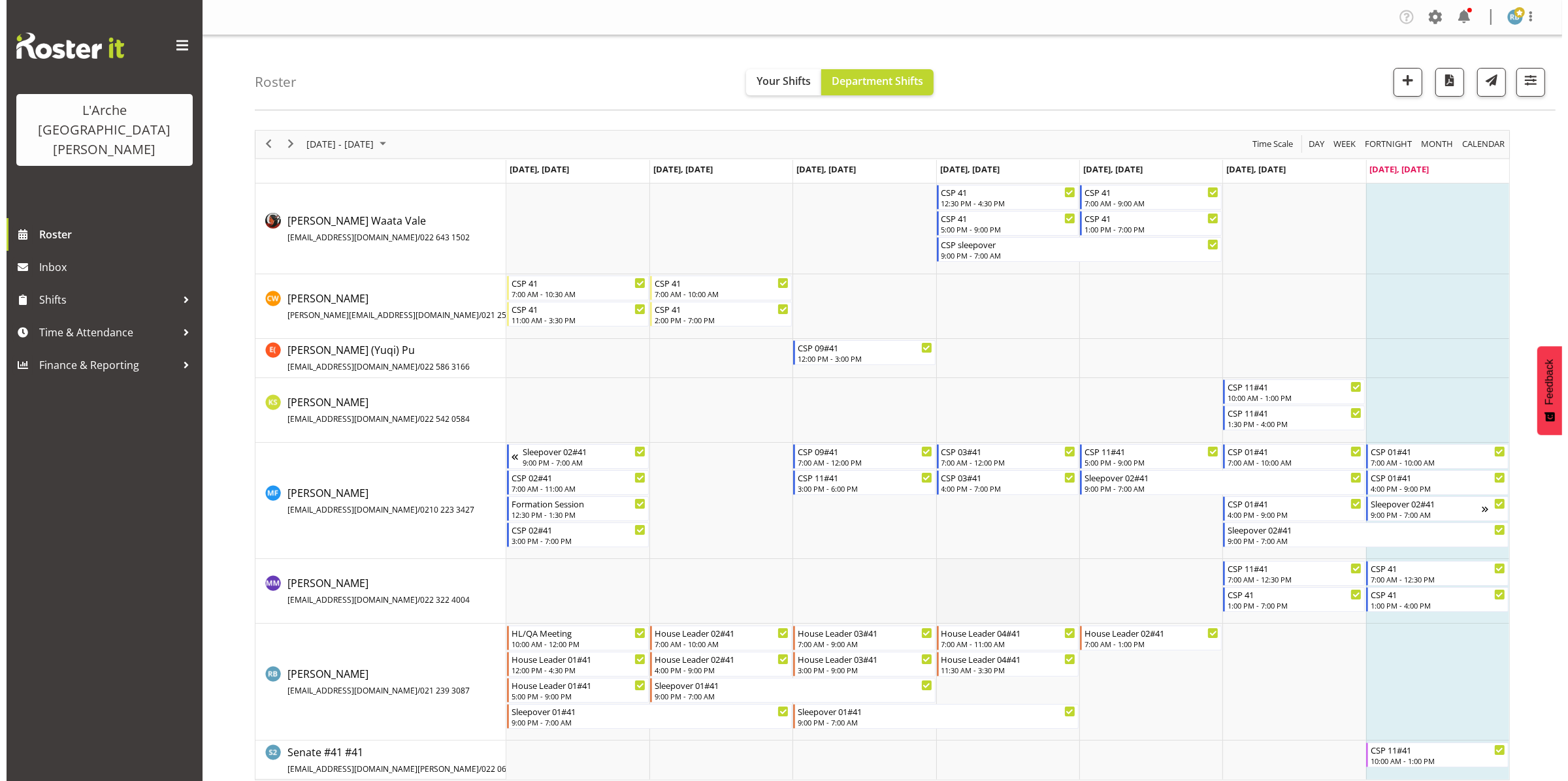
scroll to position [10, 0]
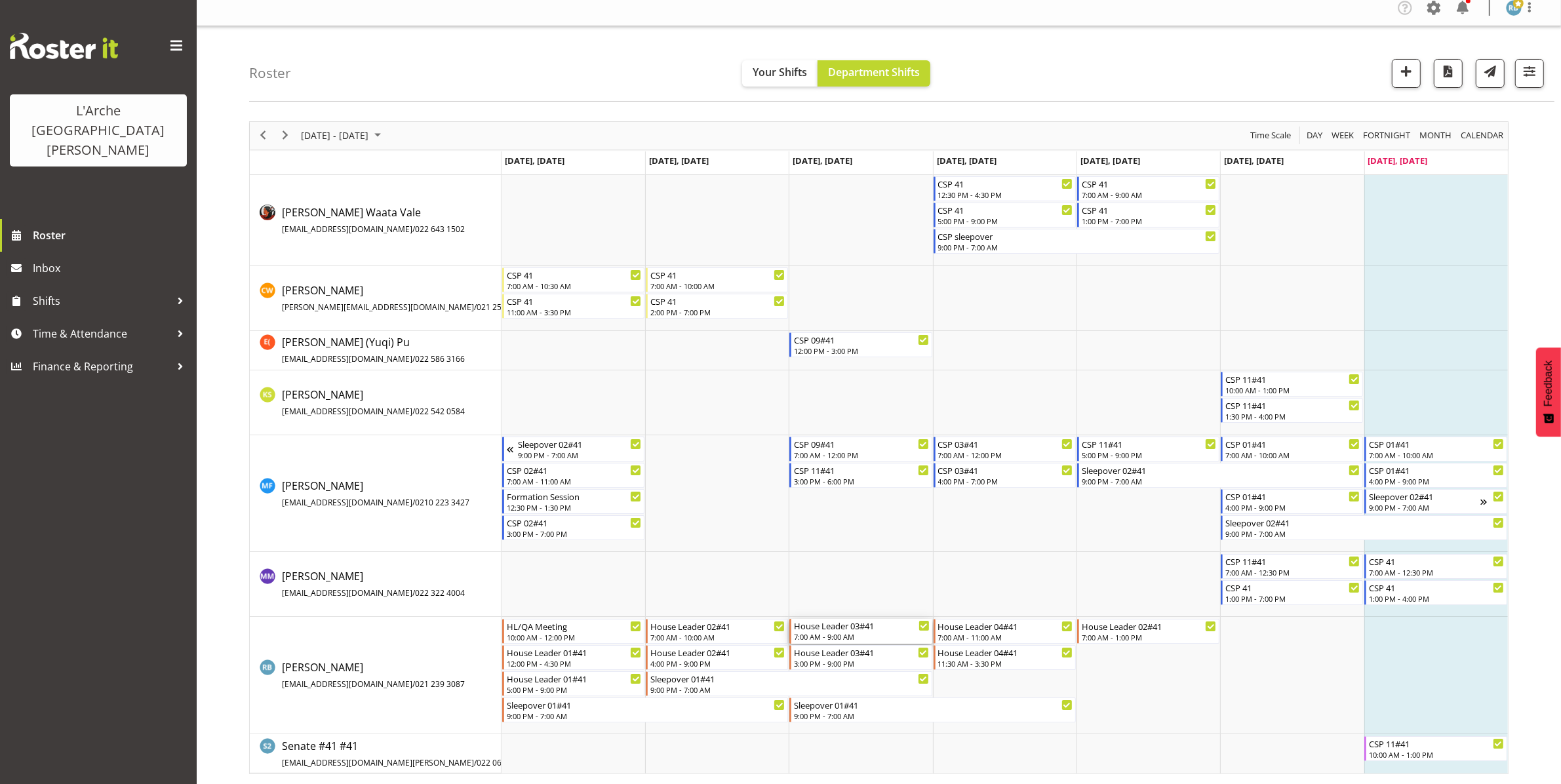
click at [839, 636] on div "7:00 AM - 9:00 AM" at bounding box center [861, 637] width 135 height 11
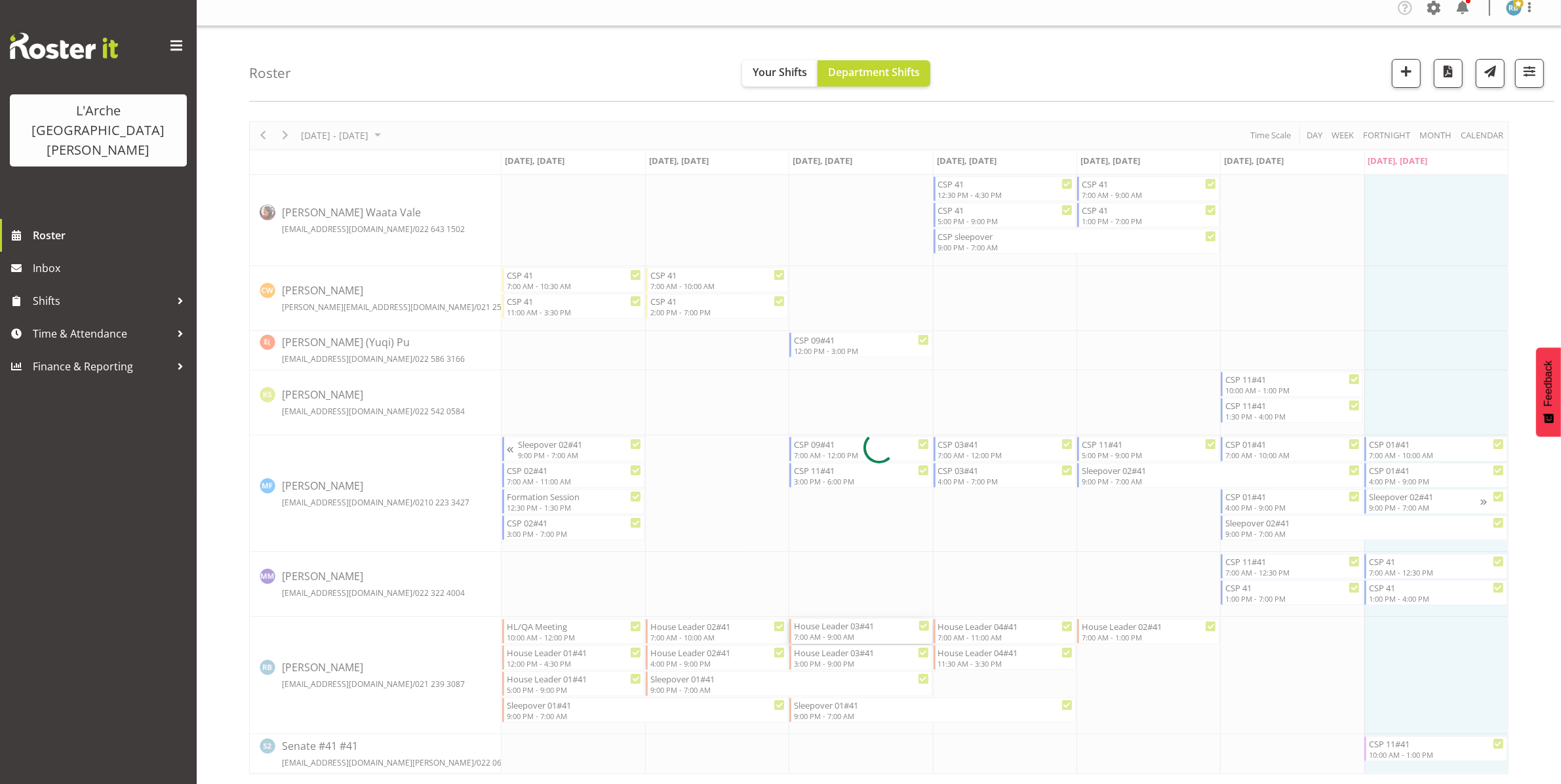
select select
select select "7"
select select "2025"
select select "9"
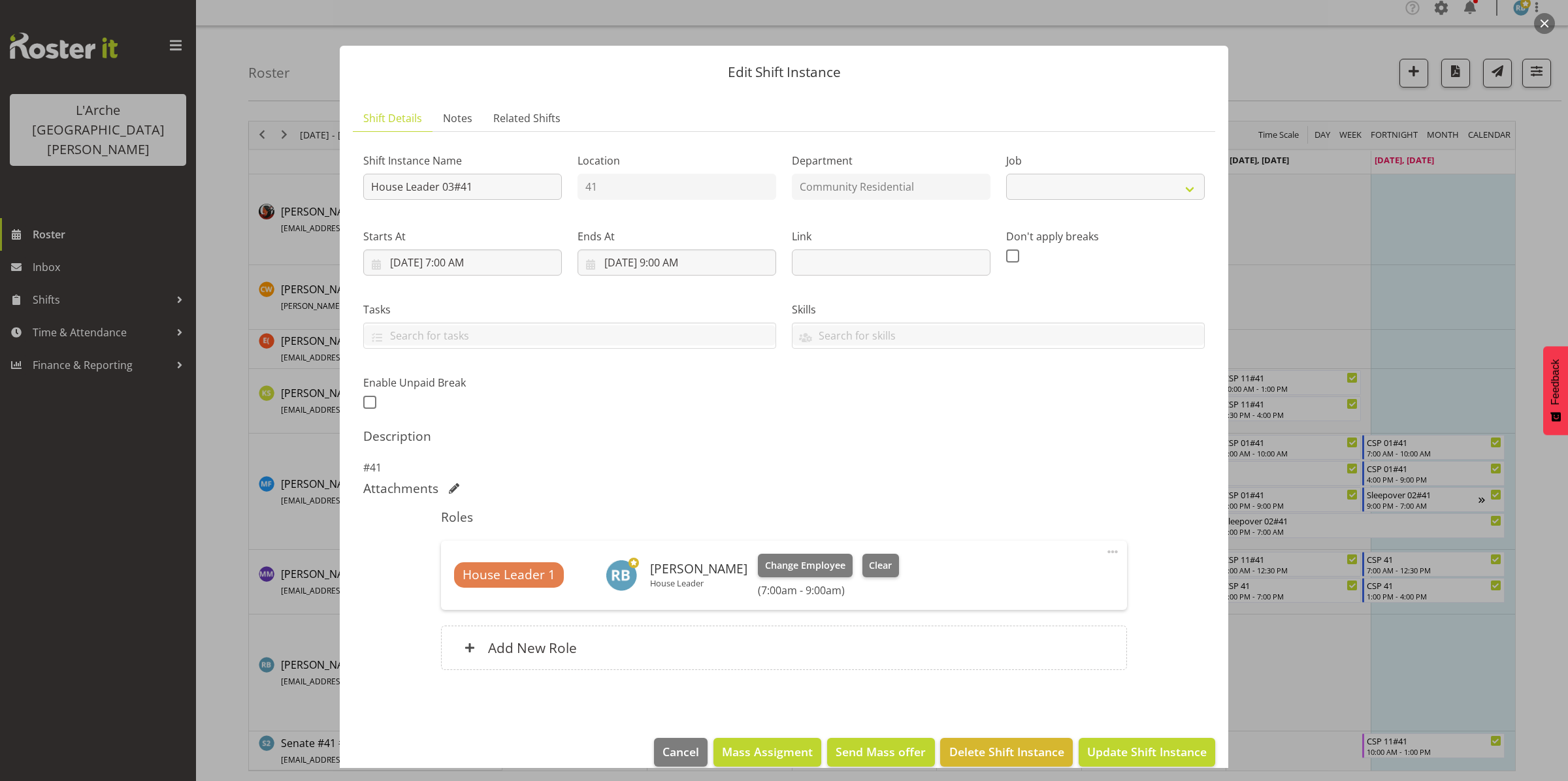
select select "1"
click at [678, 262] on input "[DATE] 9:00 AM" at bounding box center [677, 262] width 199 height 27
click at [677, 540] on select "00 01 02 03 04 05 06 07 08 09 10 11 12 13 14 15 16 17 18 19 20 21 22 23" at bounding box center [677, 541] width 29 height 27
select select "11"
click at [663, 527] on select "00 01 02 03 04 05 06 07 08 09 10 11 12 13 14 15 16 17 18 19 20 21 22 23" at bounding box center [677, 541] width 29 height 27
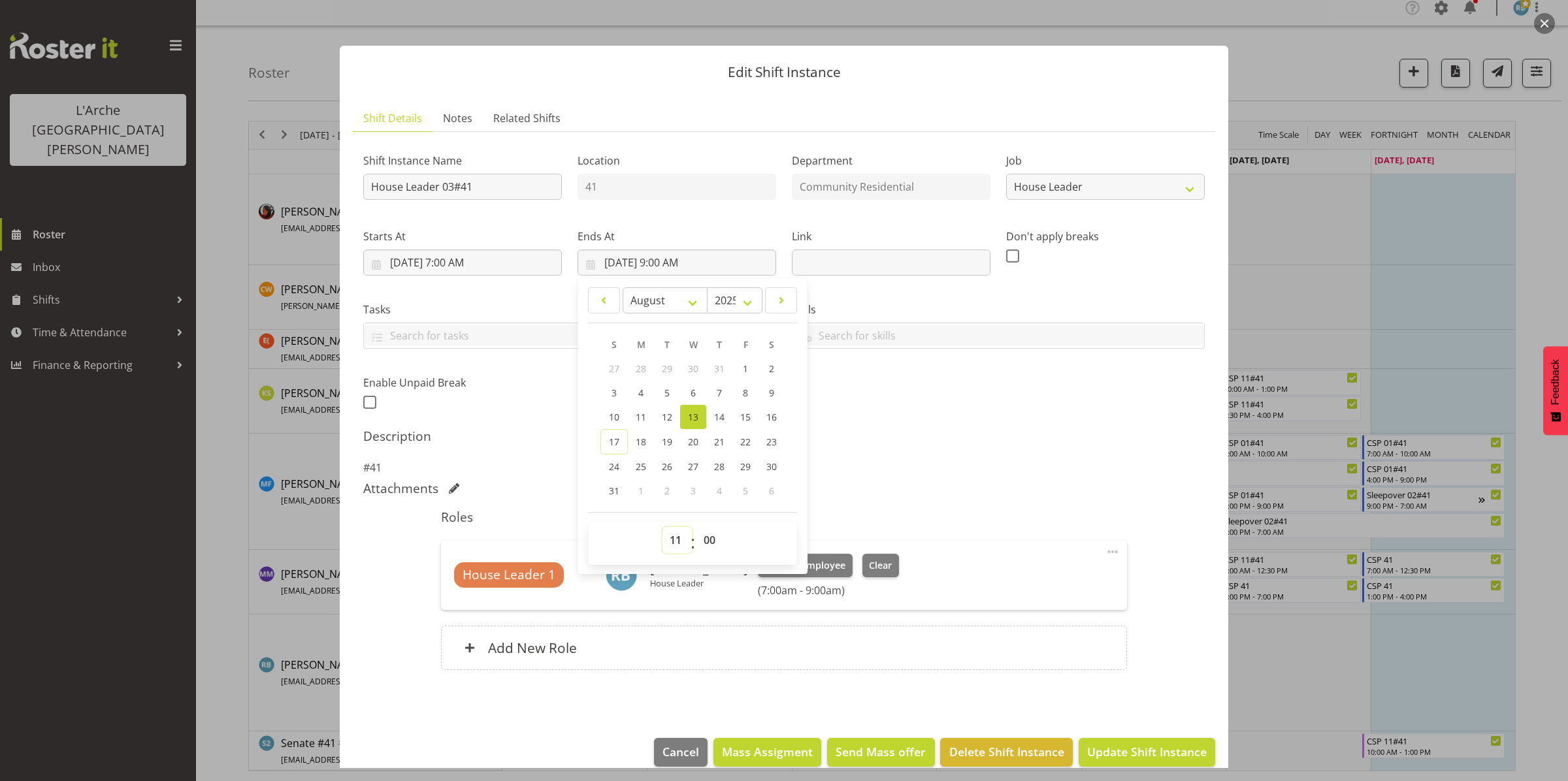
type input "[DATE] 11:00 AM"
click at [705, 535] on select "00 01 02 03 04 05 06 07 08 09 10 11 12 13 14 15 16 17 18 19 20 21 22 23 24 25 2…" at bounding box center [711, 541] width 29 height 27
select select "30"
click at [696, 527] on select "00 01 02 03 04 05 06 07 08 09 10 11 12 13 14 15 16 17 18 19 20 21 22 23 24 25 2…" at bounding box center [711, 541] width 29 height 27
type input "[DATE] 11:30 AM"
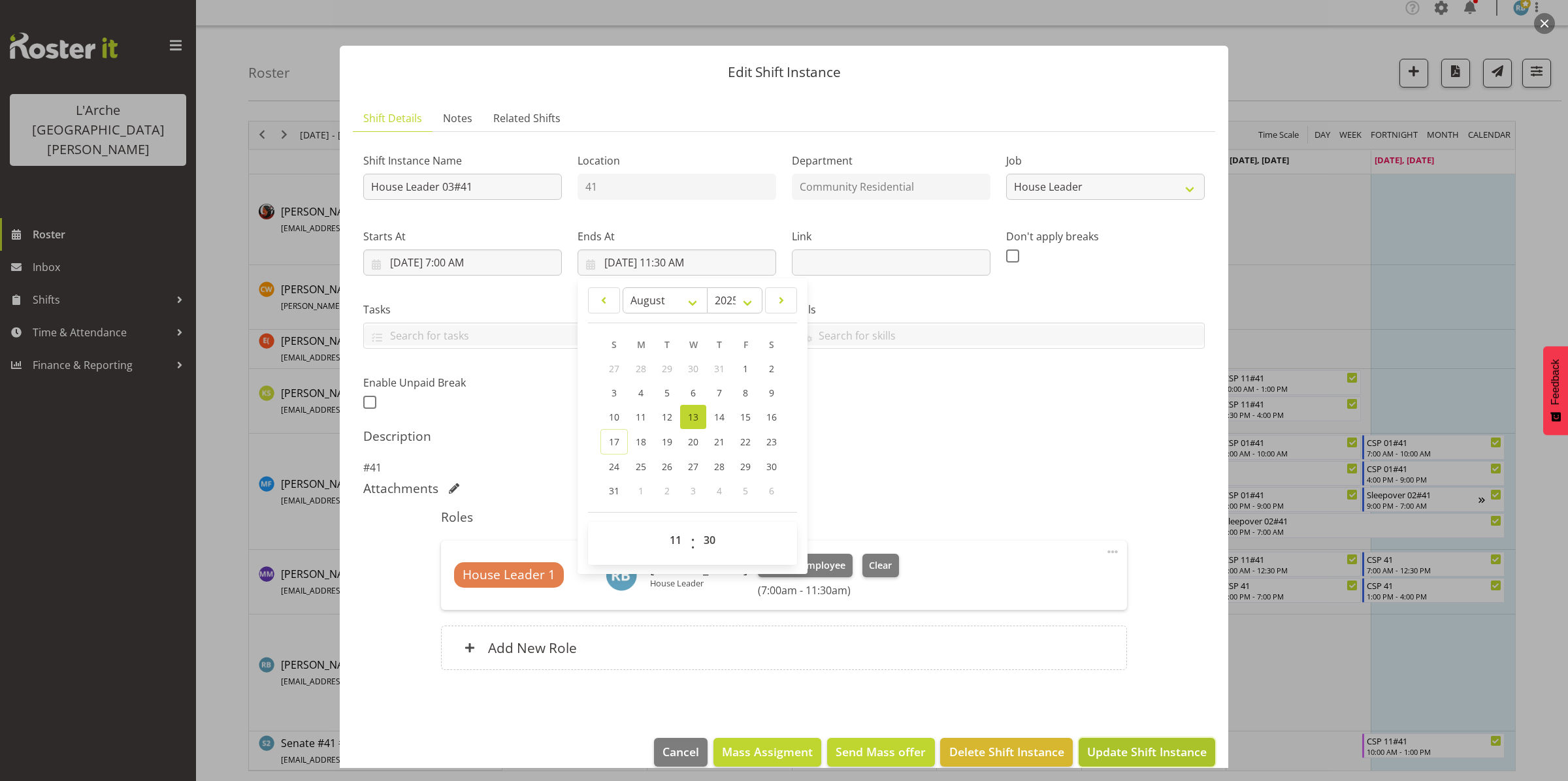
click at [1087, 753] on span "Update Shift Instance" at bounding box center [1146, 751] width 119 height 17
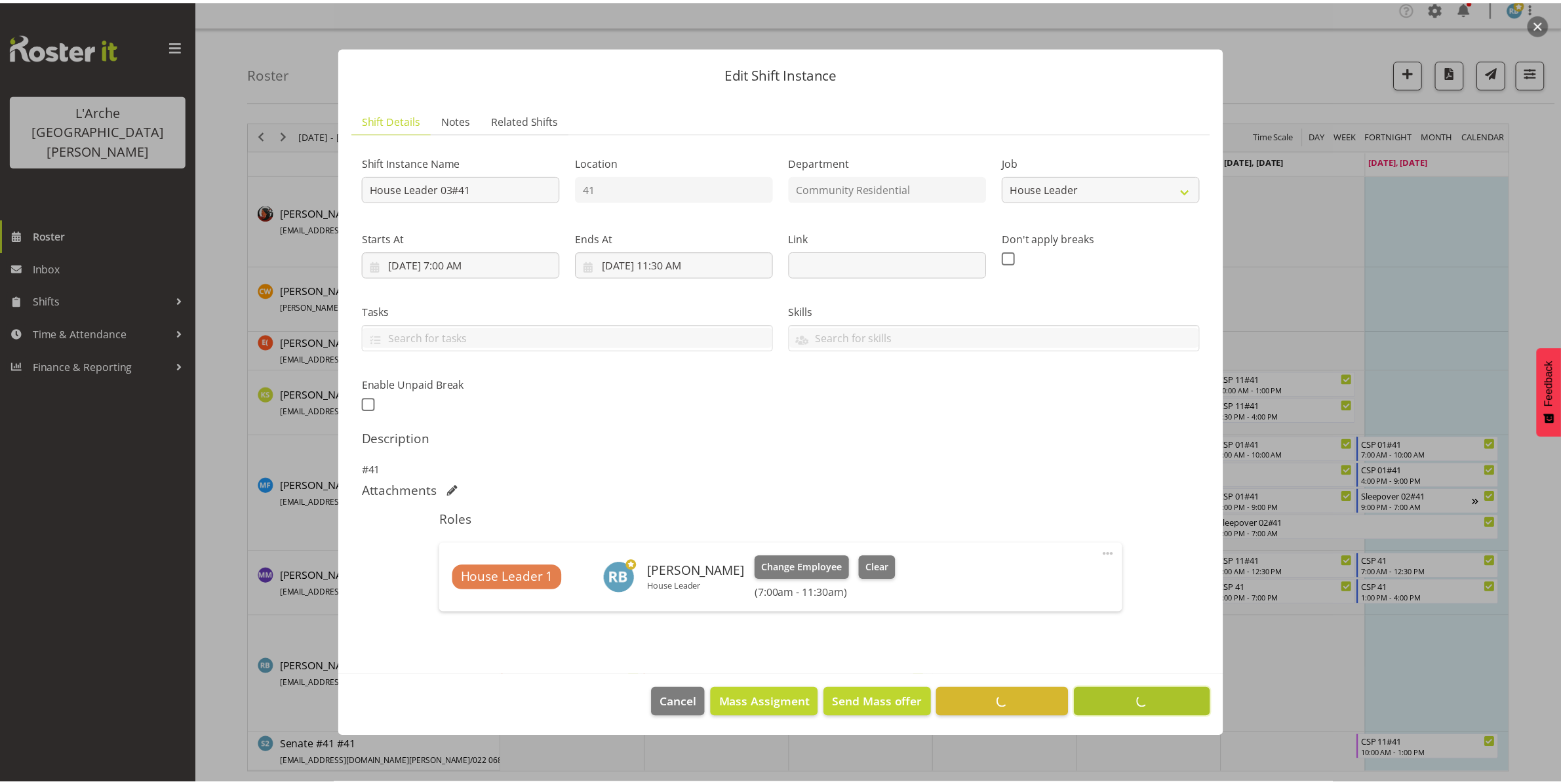
scroll to position [0, 0]
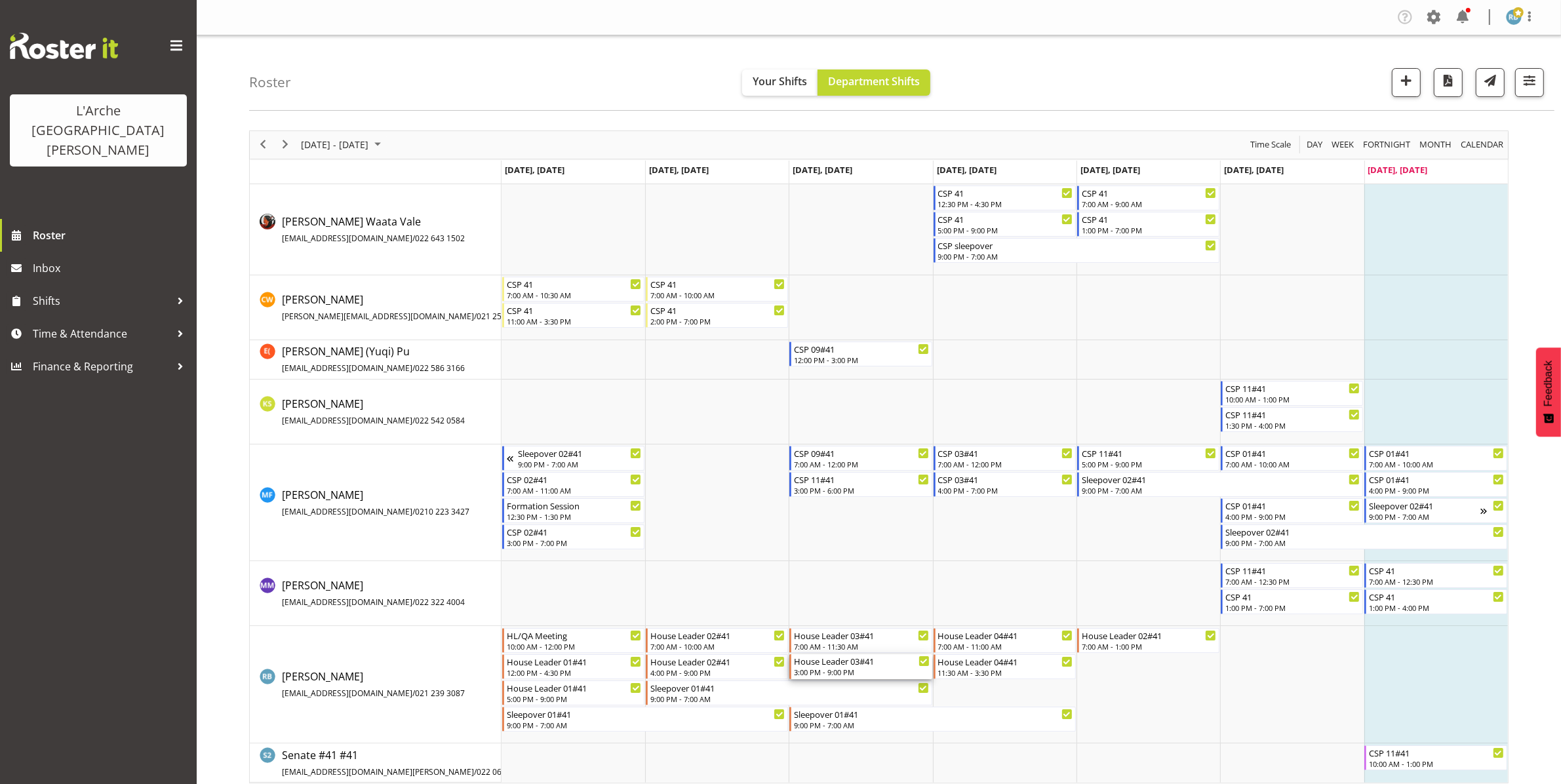
click at [846, 667] on div "House Leader 03#41" at bounding box center [861, 661] width 135 height 13
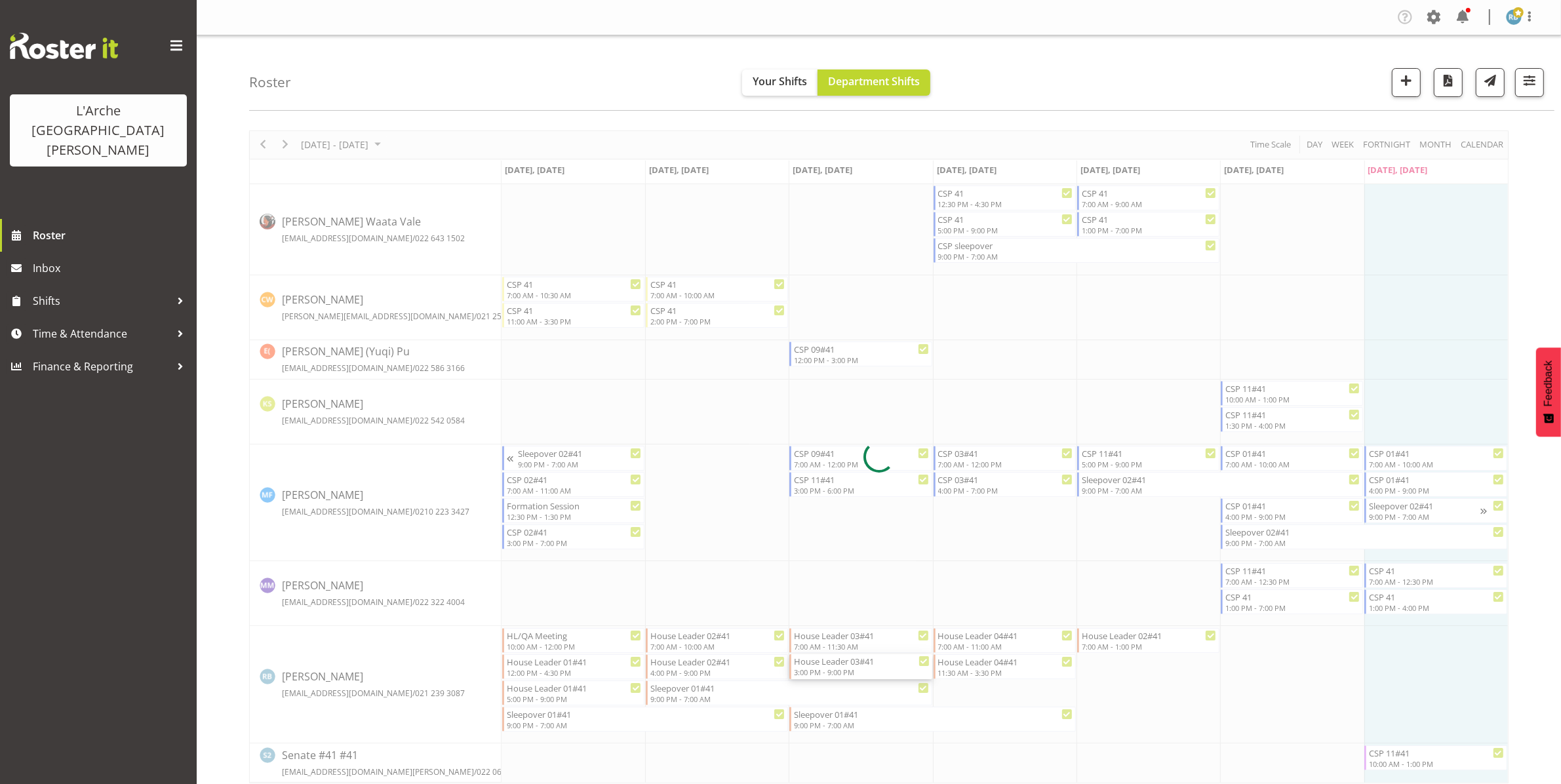
select select
select select "7"
select select "2025"
select select "15"
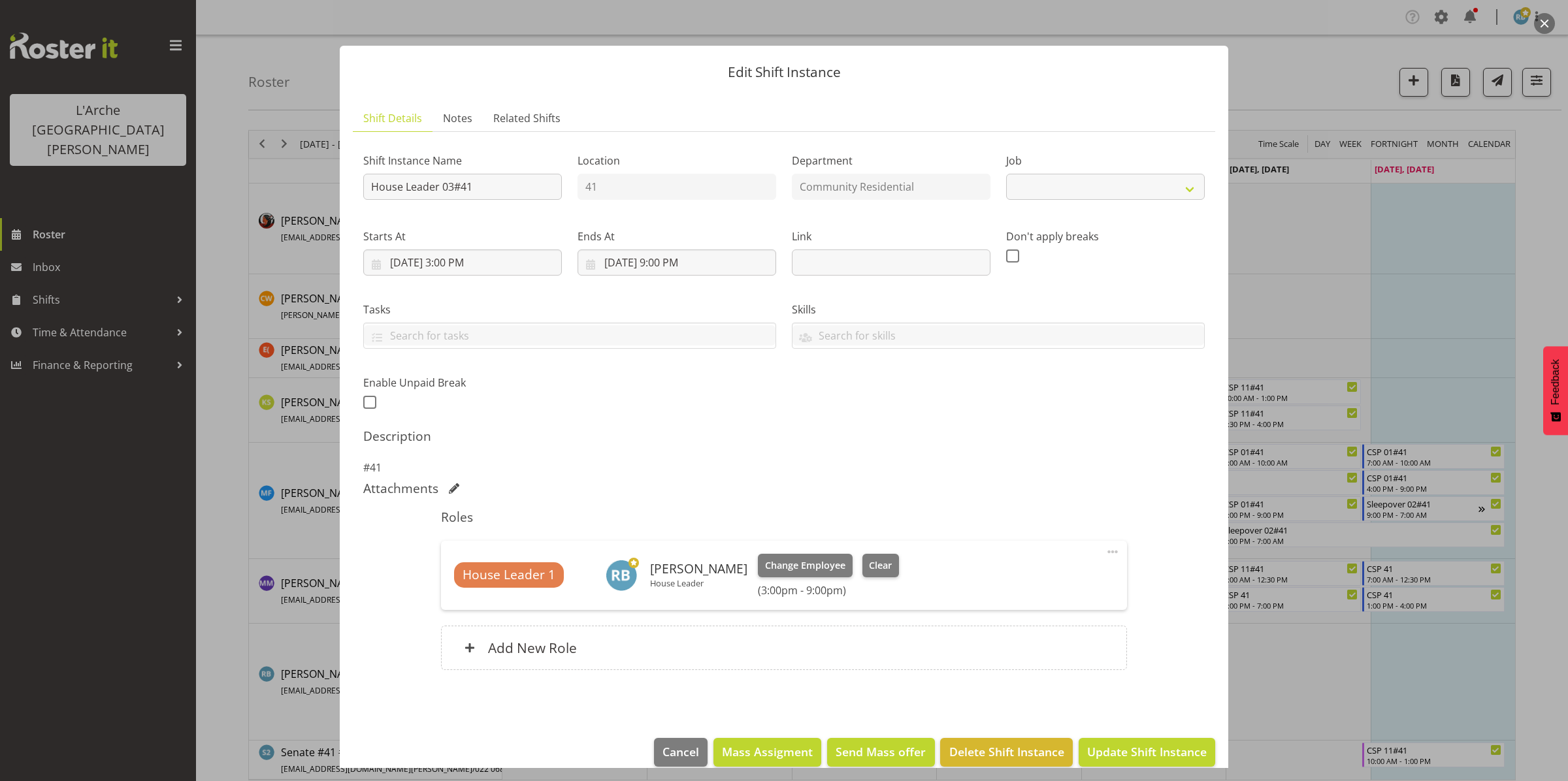
select select "1"
click at [472, 255] on input "[DATE] 3:00 PM" at bounding box center [462, 262] width 199 height 27
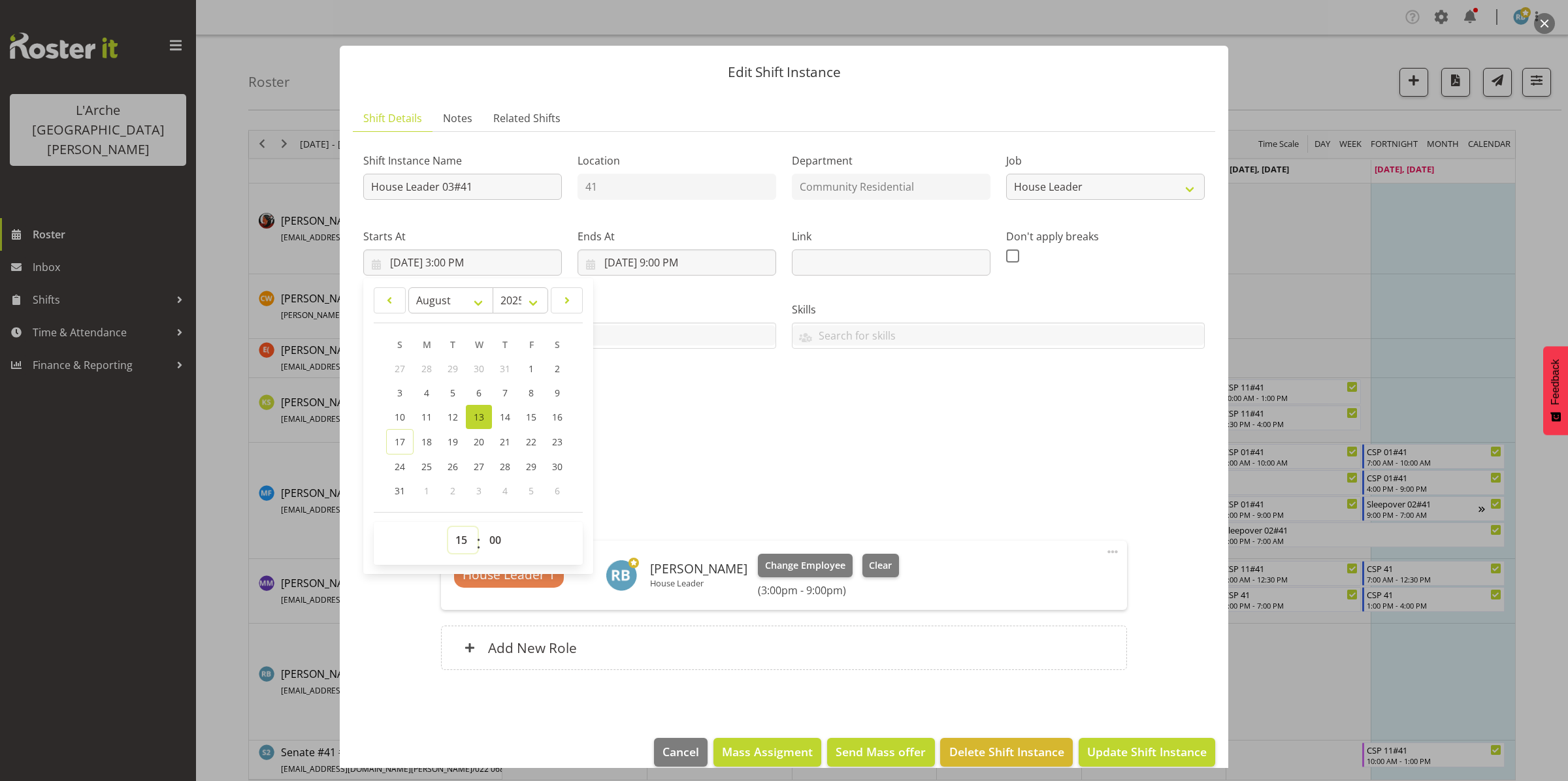
click at [461, 535] on select "00 01 02 03 04 05 06 07 08 09 10 11 12 13 14 15 16 17 18 19 20 21 22 23" at bounding box center [462, 541] width 29 height 27
select select "16"
click at [448, 527] on select "00 01 02 03 04 05 06 07 08 09 10 11 12 13 14 15 16 17 18 19 20 21 22 23" at bounding box center [462, 541] width 29 height 27
type input "[DATE] 4:00 PM"
click at [493, 542] on select "00 01 02 03 04 05 06 07 08 09 10 11 12 13 14 15 16 17 18 19 20 21 22 23 24 25 2…" at bounding box center [497, 541] width 29 height 27
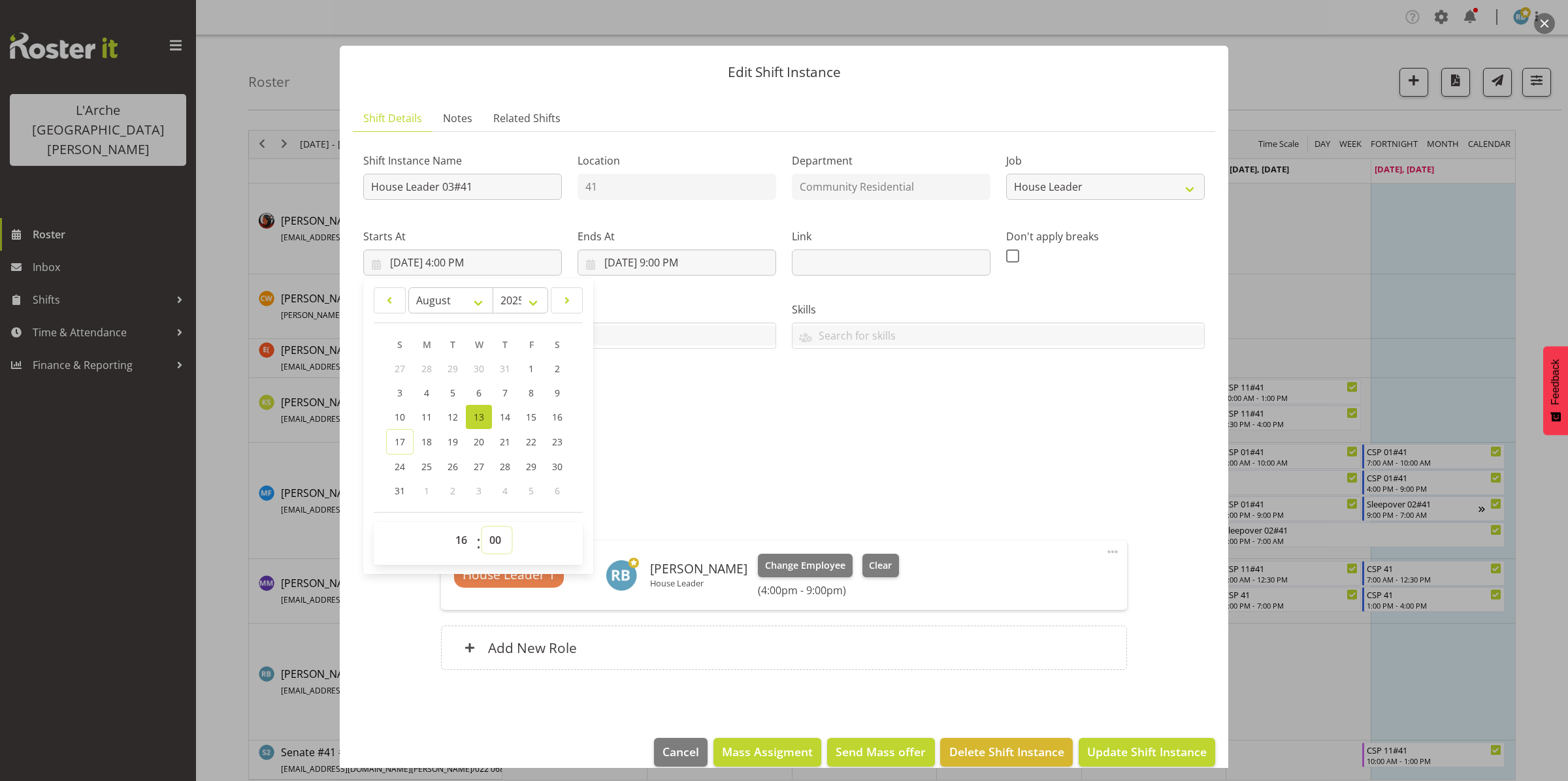
select select "30"
click at [483, 527] on select "00 01 02 03 04 05 06 07 08 09 10 11 12 13 14 15 16 17 18 19 20 21 22 23 24 25 2…" at bounding box center [497, 541] width 29 height 27
type input "[DATE] 4:30 PM"
click at [1121, 751] on span "Update Shift Instance" at bounding box center [1146, 751] width 119 height 17
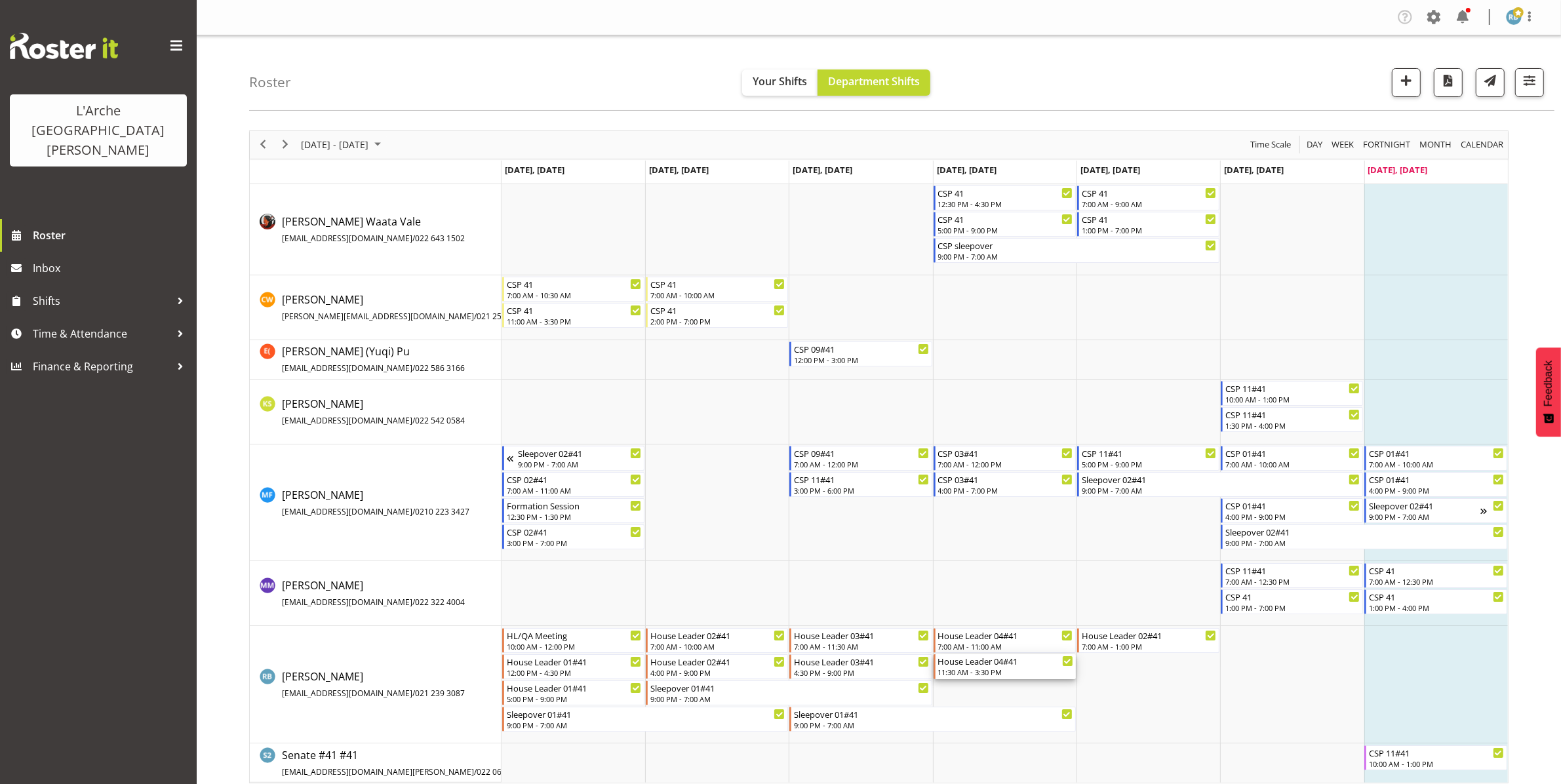
click at [991, 676] on div "11:30 AM - 3:30 PM" at bounding box center [1006, 672] width 135 height 11
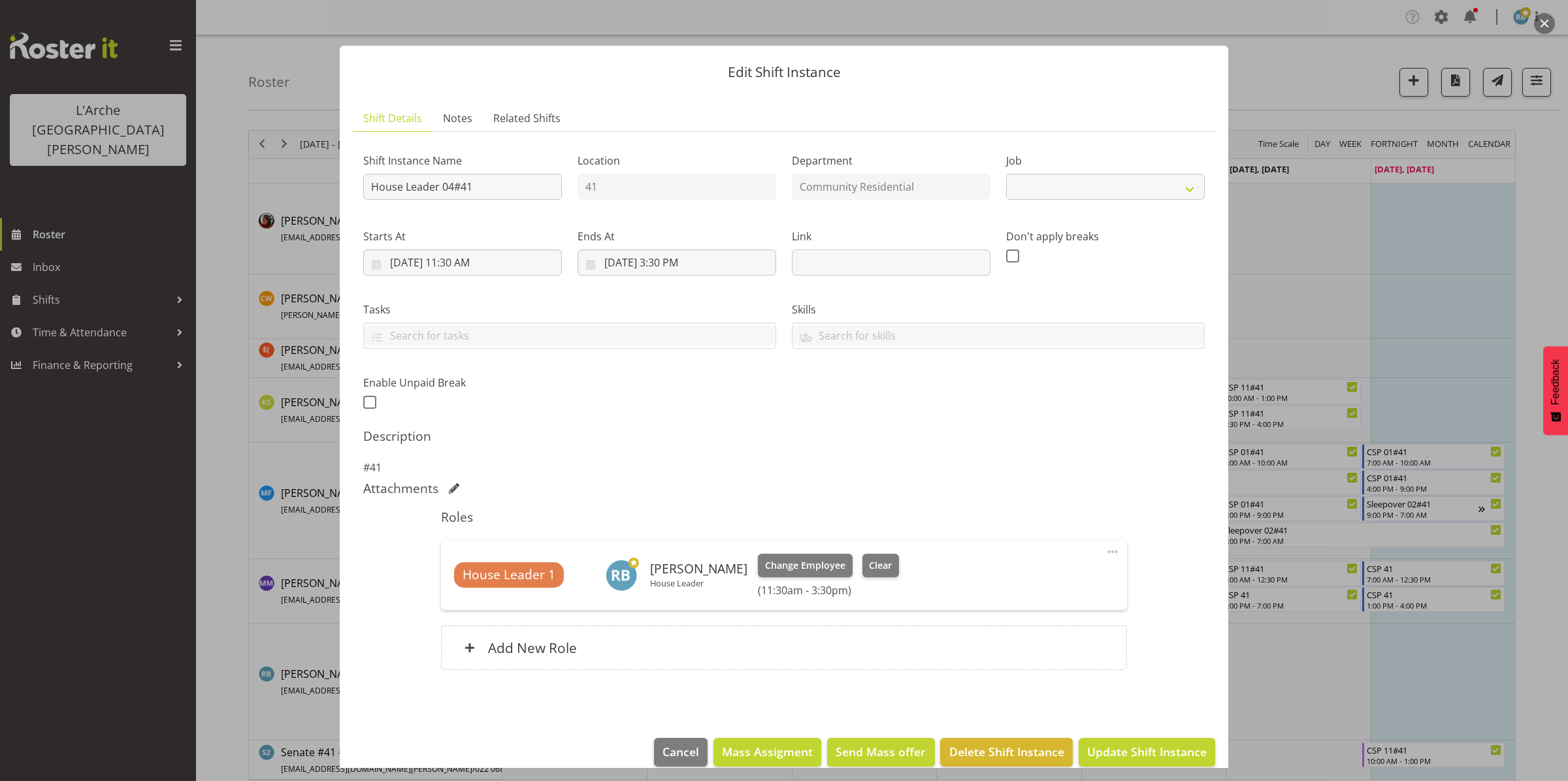
select select "1"
click at [687, 258] on input "[DATE] 3:30 PM" at bounding box center [677, 262] width 199 height 27
click at [674, 540] on select "00 01 02 03 04 05 06 07 08 09 10 11 12 13 14 15 16 17 18 19 20 21 22 23" at bounding box center [677, 541] width 29 height 27
select select "19"
click at [663, 527] on select "00 01 02 03 04 05 06 07 08 09 10 11 12 13 14 15 16 17 18 19 20 21 22 23" at bounding box center [677, 541] width 29 height 27
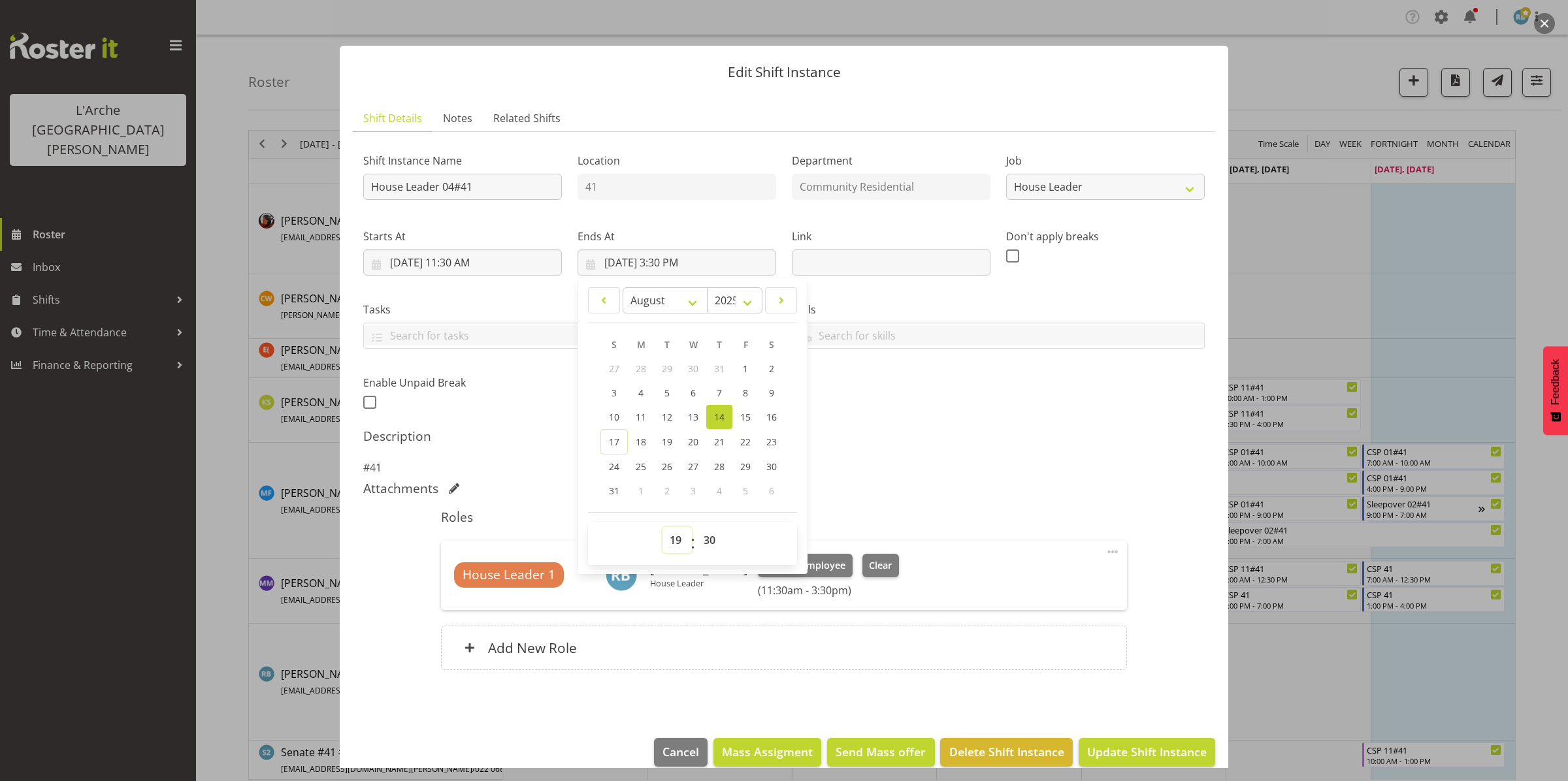
type input "[DATE] 7:30 PM"
click at [1124, 751] on span "Update Shift Instance" at bounding box center [1146, 751] width 119 height 17
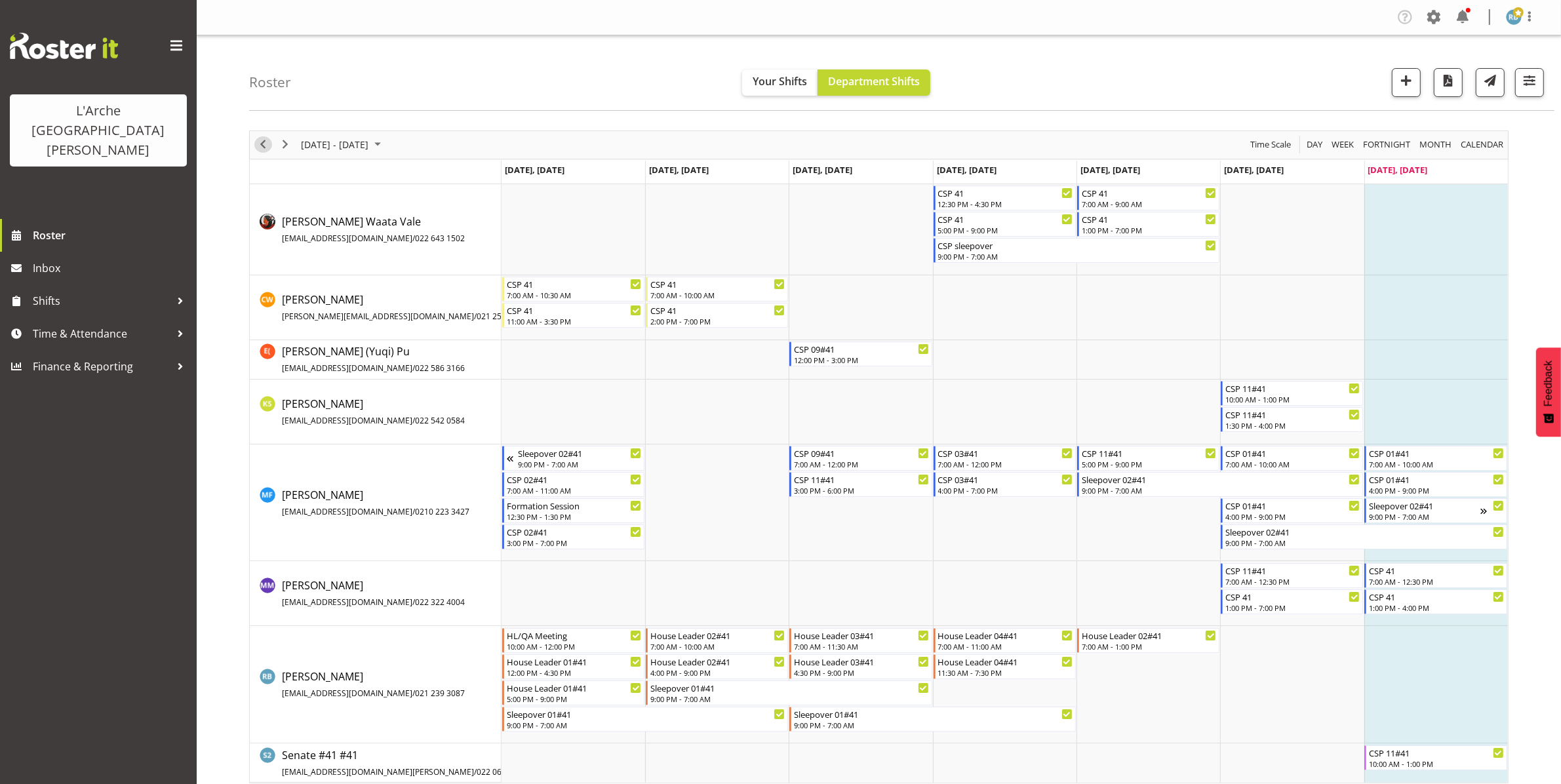
click at [260, 147] on span "Previous" at bounding box center [263, 145] width 16 height 16
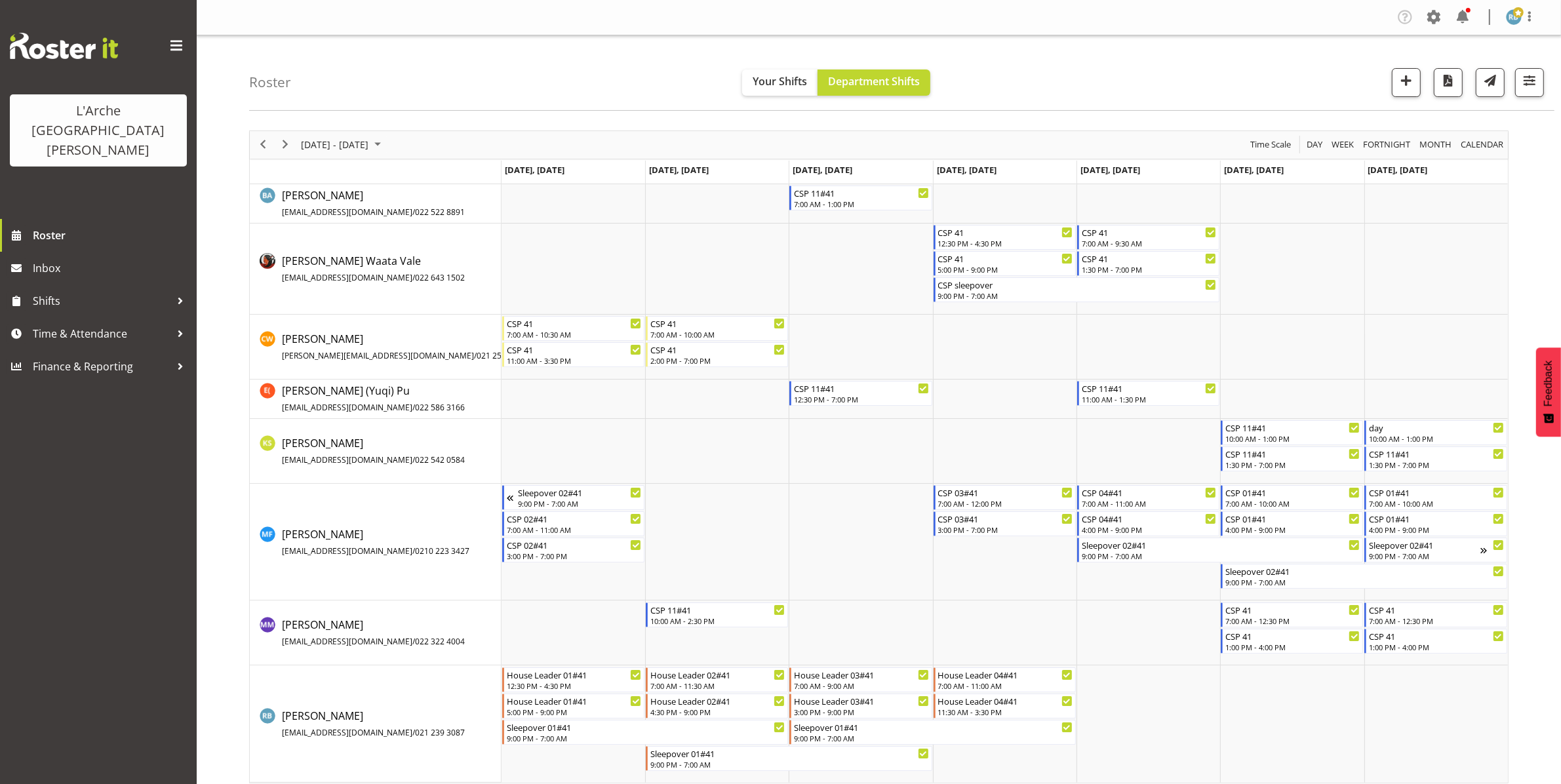
scroll to position [10, 0]
